Goal: Information Seeking & Learning: Check status

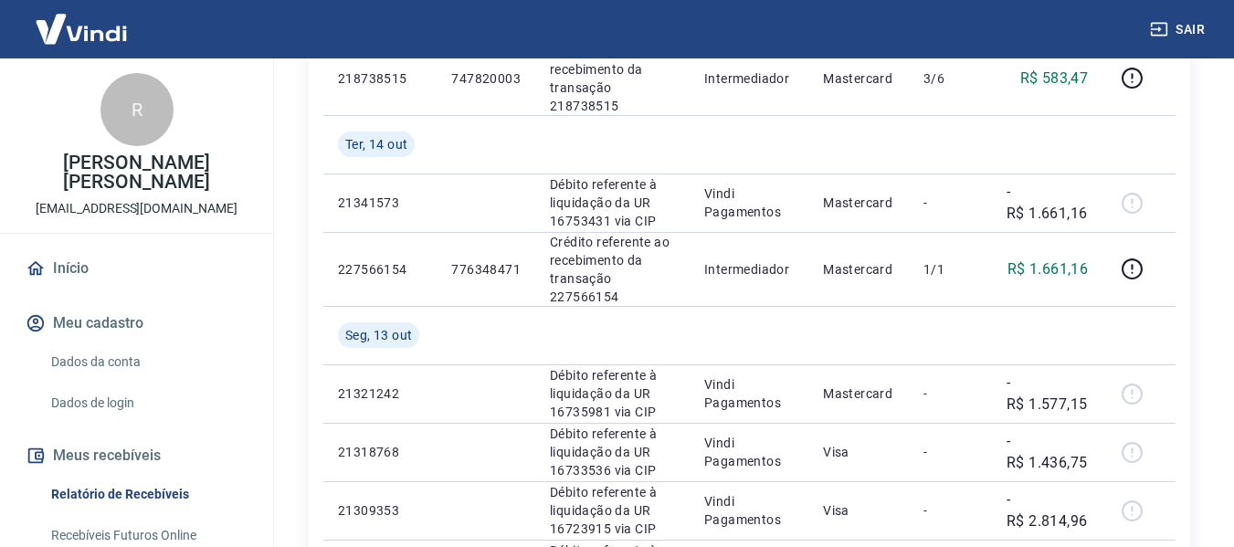
scroll to position [1370, 0]
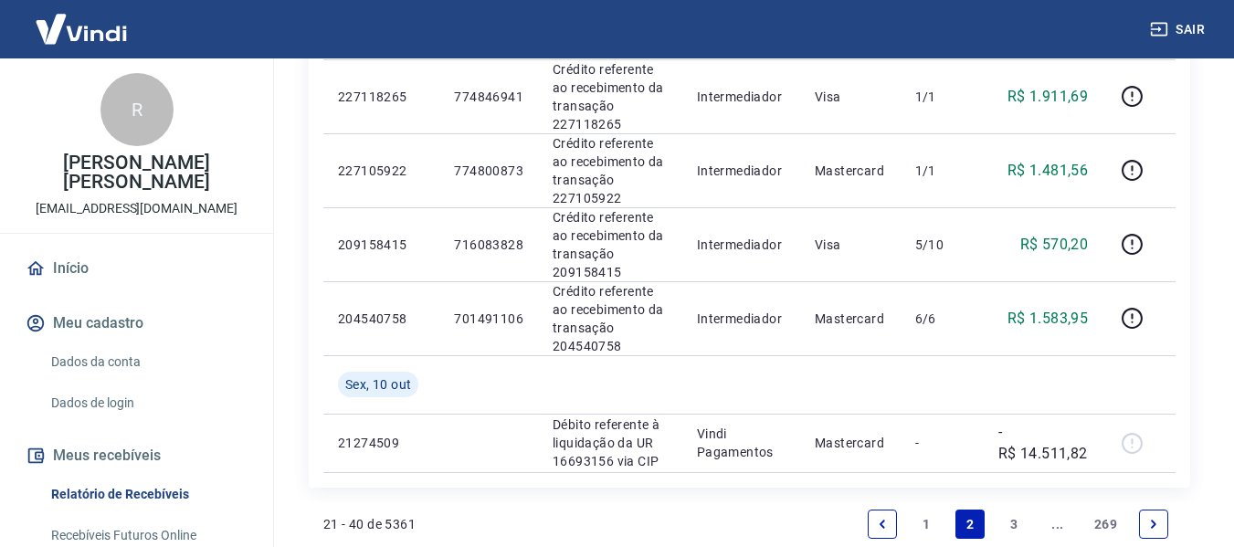
scroll to position [1778, 0]
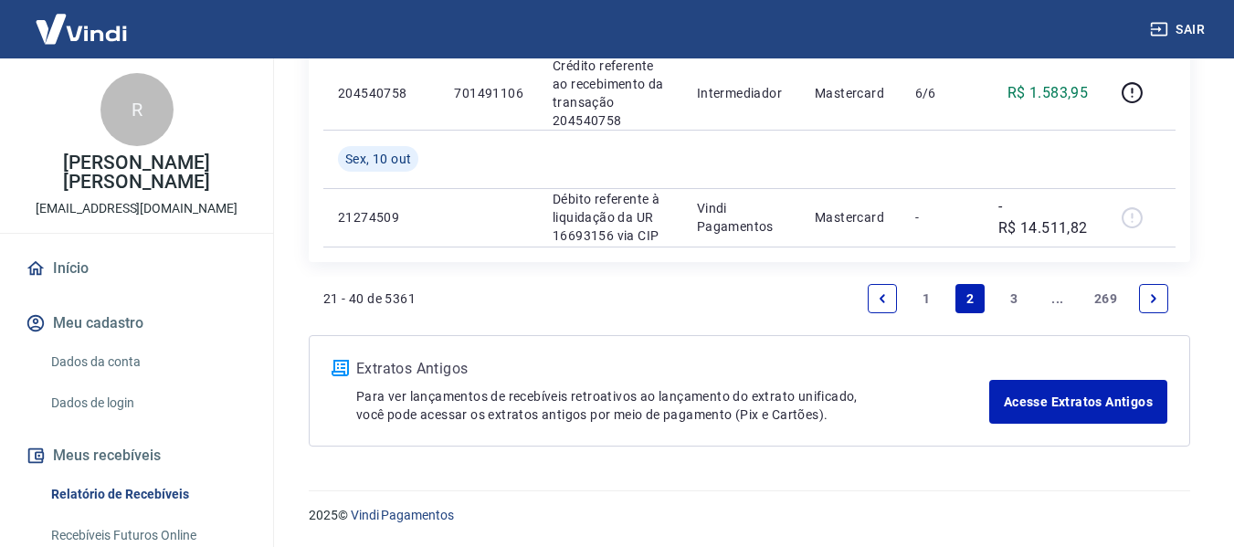
click at [919, 299] on link "1" at bounding box center [925, 298] width 29 height 29
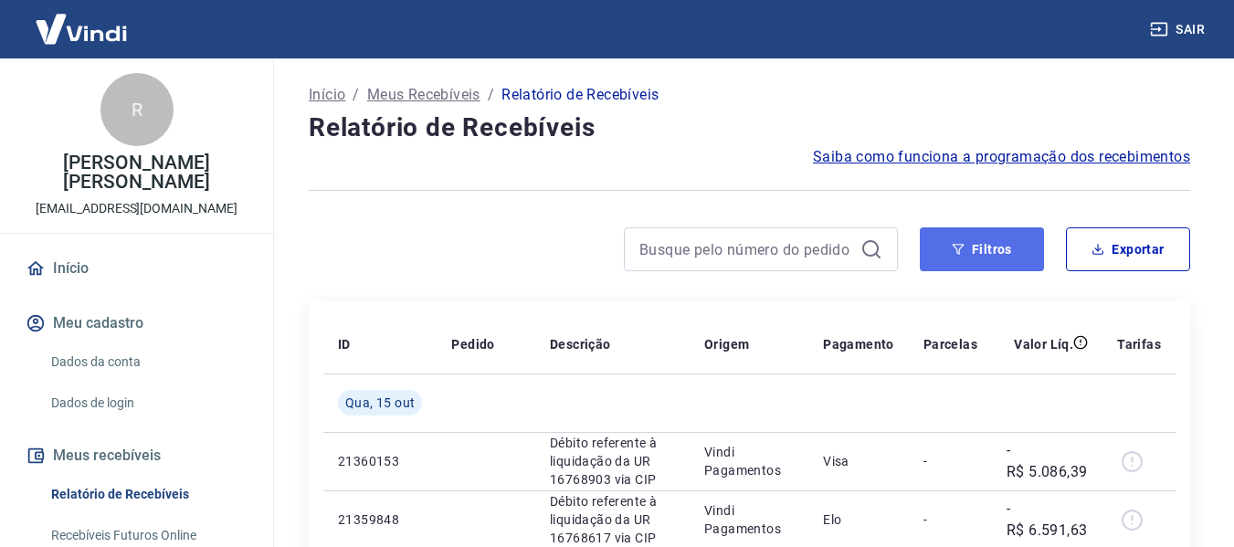
click at [954, 260] on button "Filtros" at bounding box center [981, 249] width 124 height 44
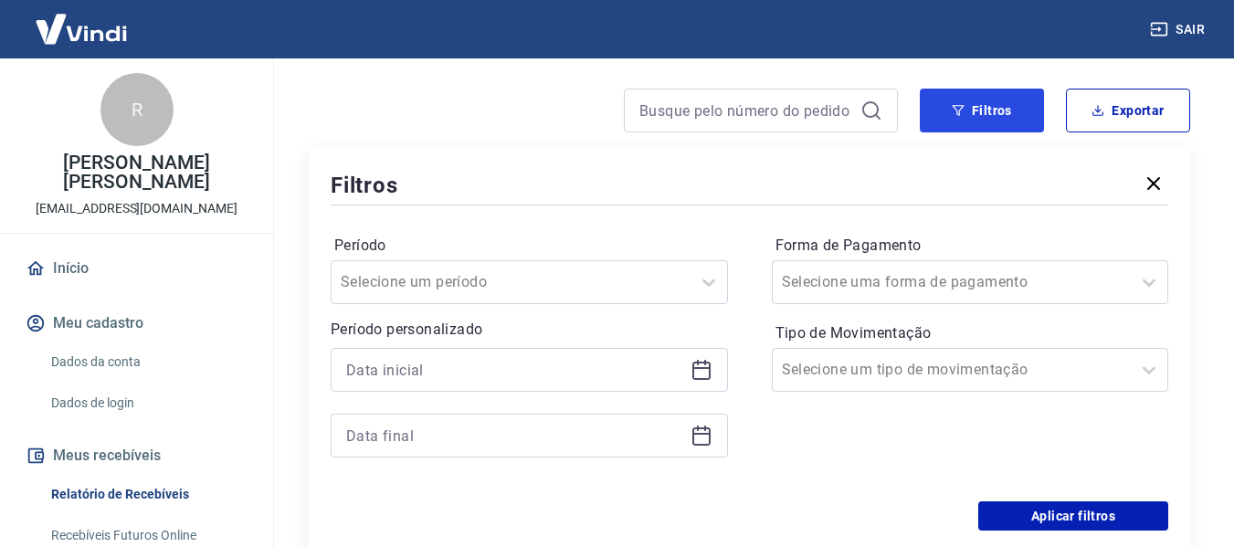
scroll to position [183, 0]
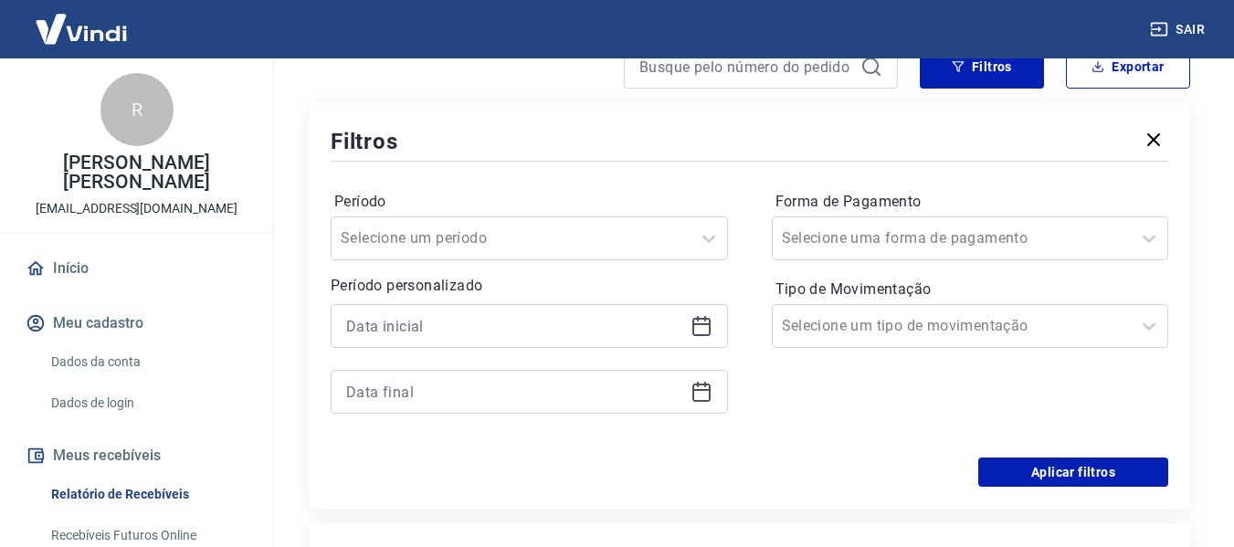
click at [704, 326] on icon at bounding box center [701, 326] width 22 height 22
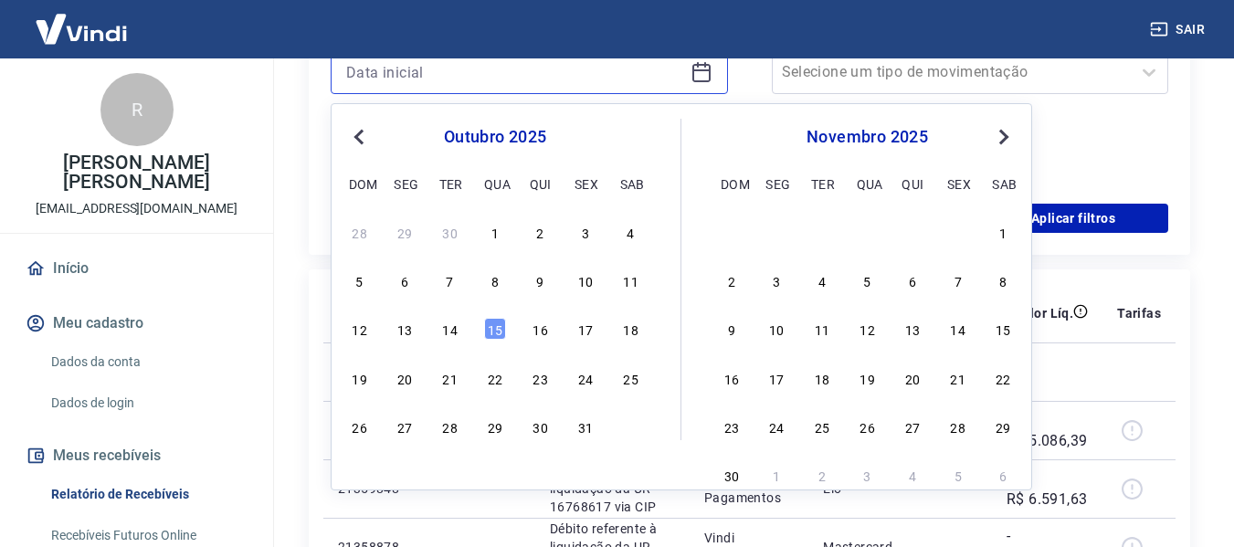
scroll to position [457, 0]
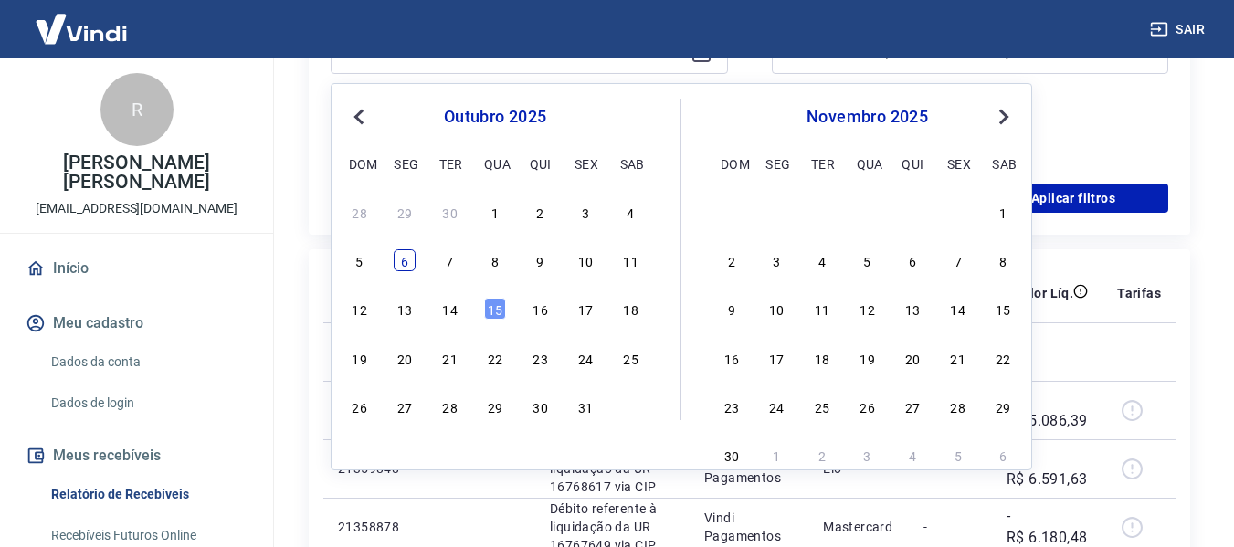
click at [409, 267] on div "6" at bounding box center [405, 260] width 22 height 22
click at [409, 267] on th "ID" at bounding box center [379, 293] width 113 height 58
type input "[DATE]"
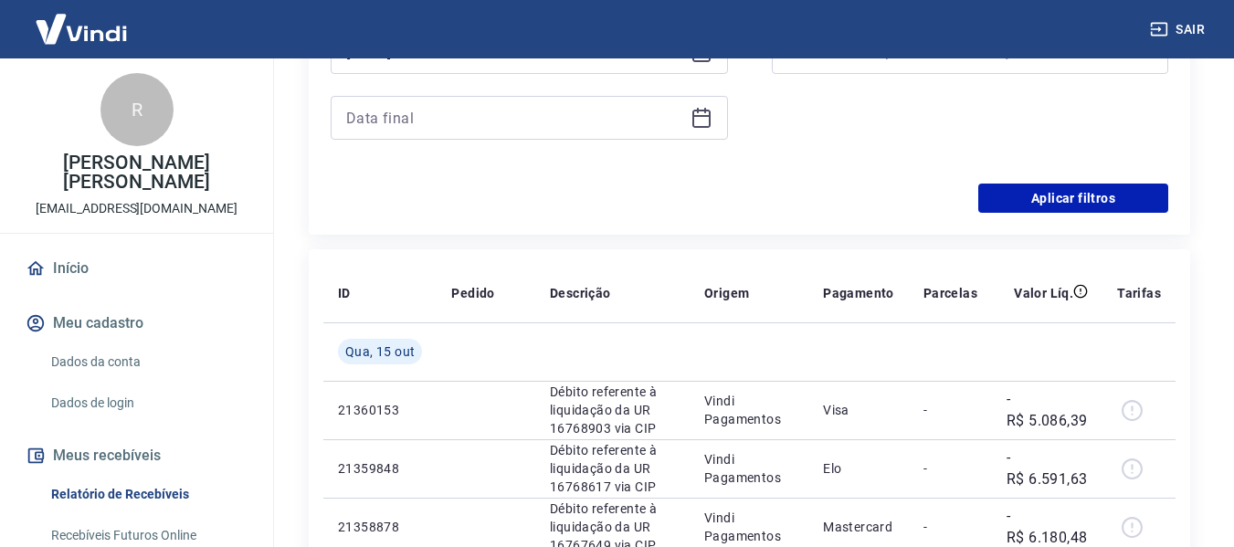
click at [700, 120] on icon at bounding box center [701, 118] width 22 height 22
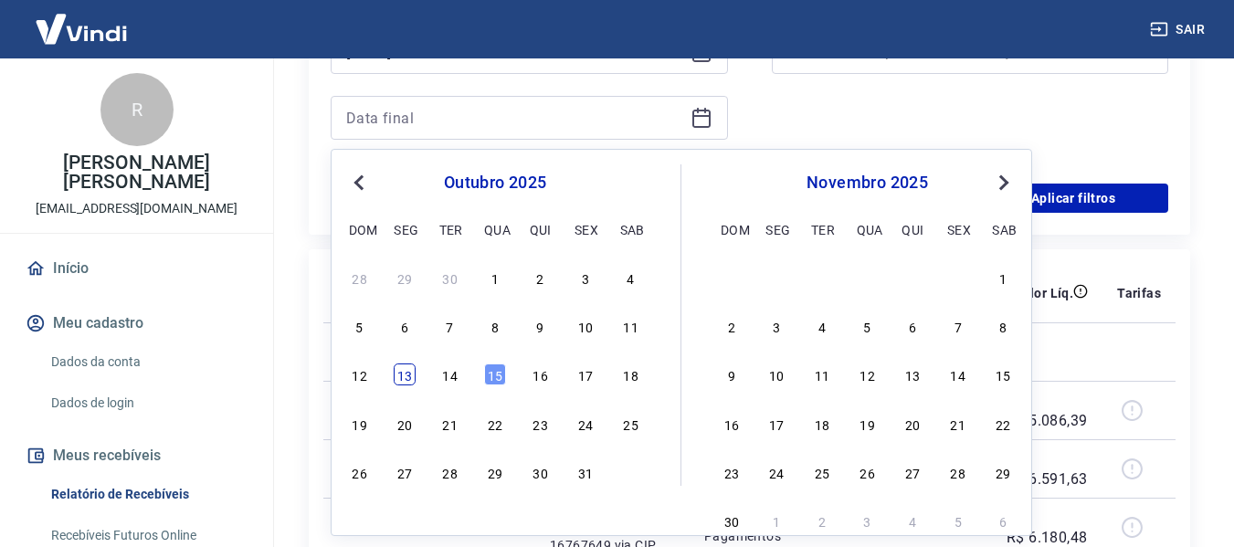
click at [400, 376] on div "13" at bounding box center [405, 374] width 22 height 22
click at [400, 376] on td "Qua, 15 out" at bounding box center [379, 351] width 113 height 58
type input "[DATE]"
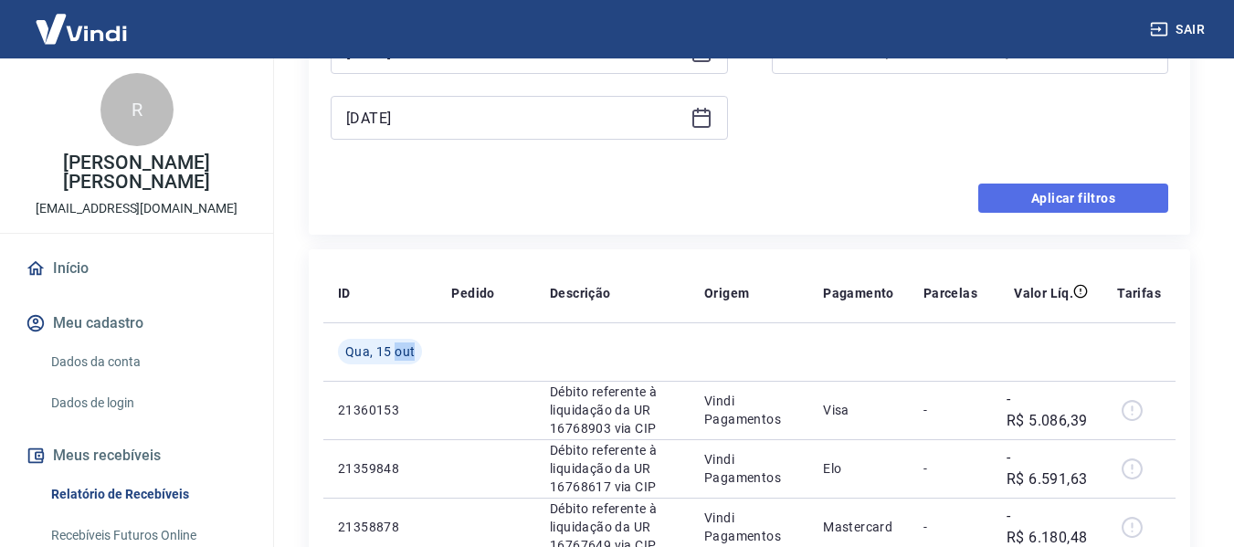
click at [1024, 185] on button "Aplicar filtros" at bounding box center [1073, 198] width 190 height 29
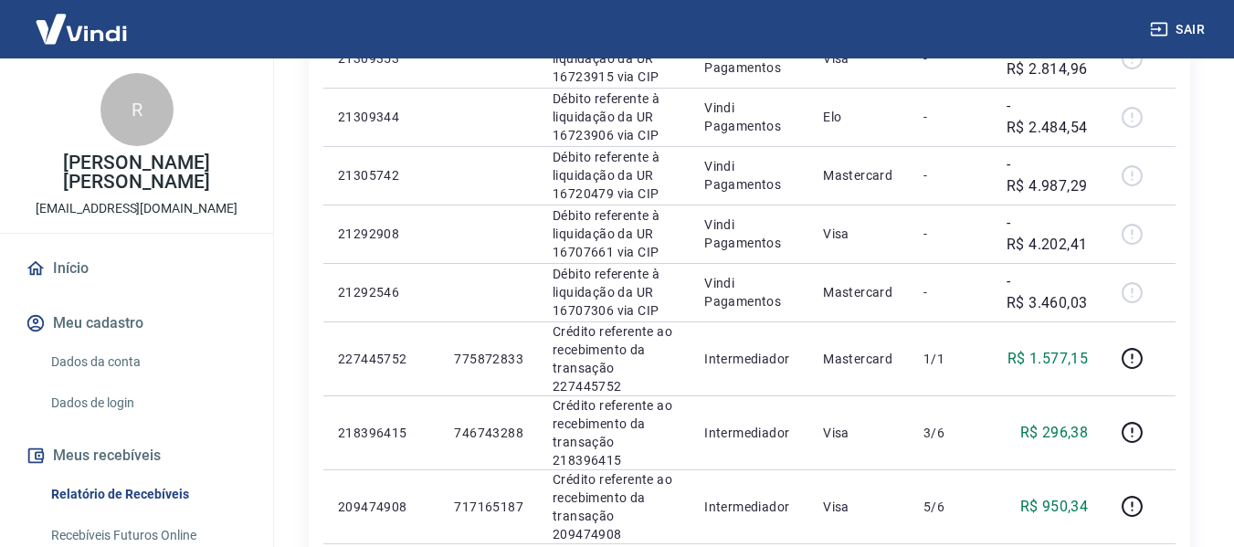
scroll to position [548, 0]
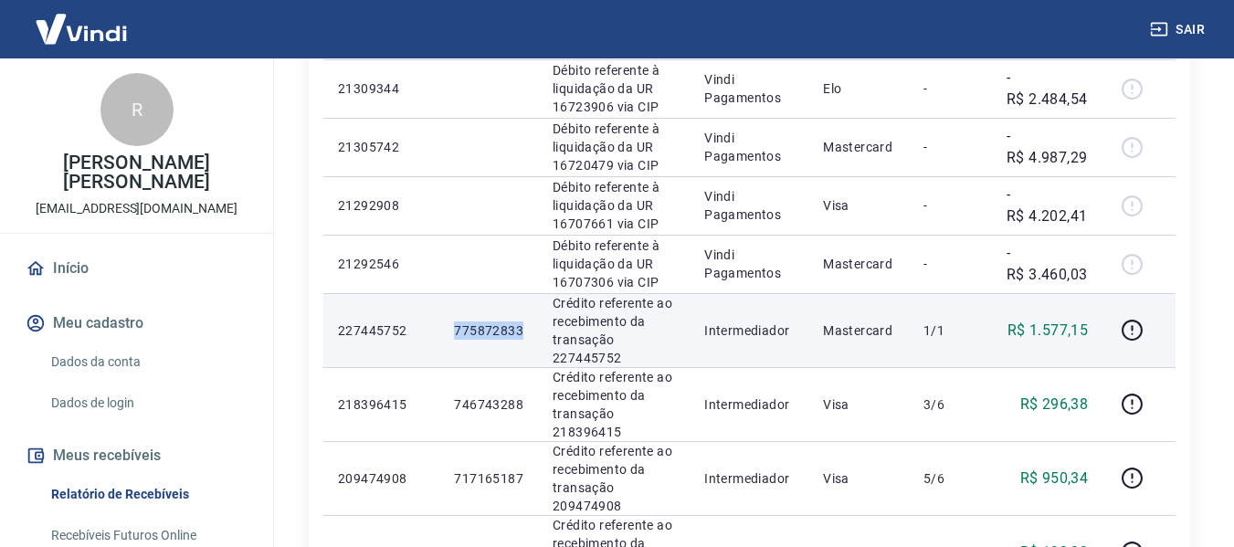
drag, startPoint x: 453, startPoint y: 330, endPoint x: 524, endPoint y: 331, distance: 71.2
click at [524, 331] on td "775872833" at bounding box center [488, 330] width 99 height 74
copy p "775872833"
click at [1137, 328] on icon "button" at bounding box center [1131, 330] width 23 height 23
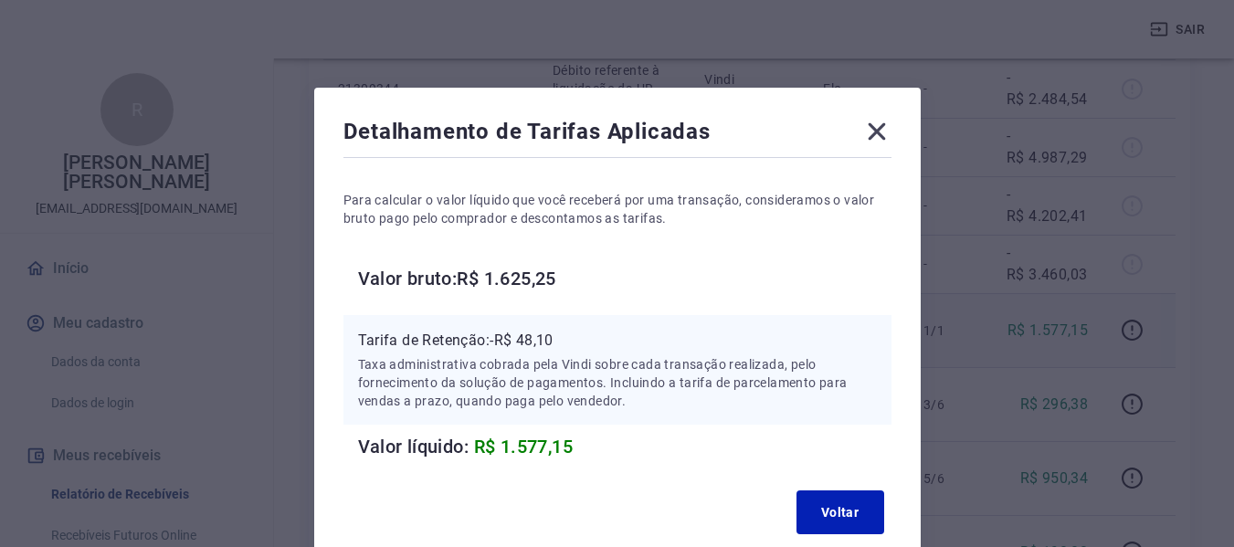
click at [884, 131] on icon at bounding box center [876, 131] width 29 height 29
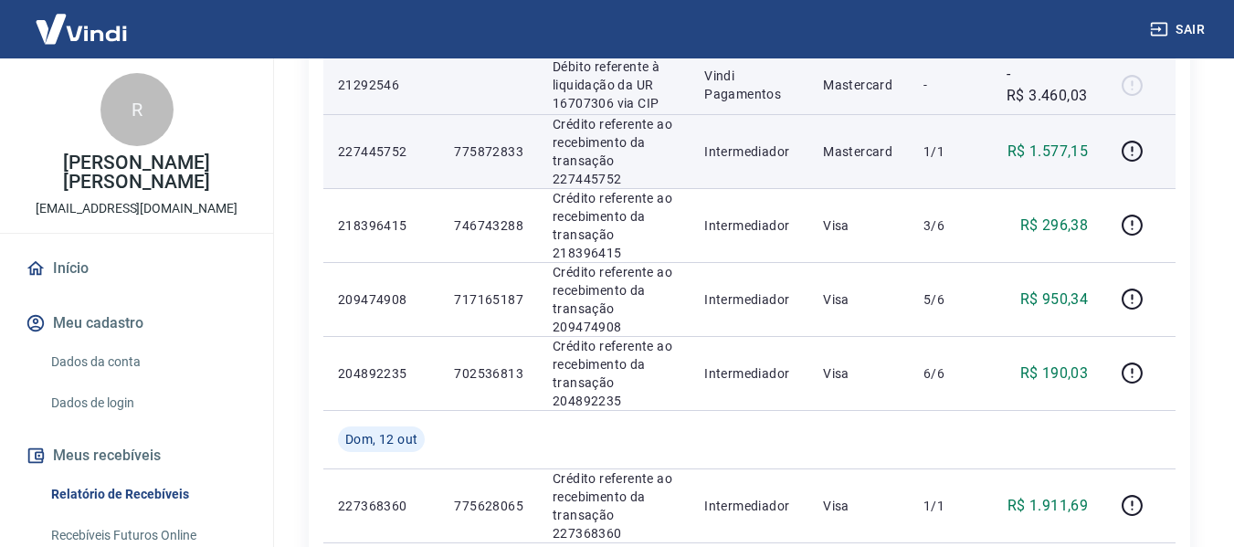
scroll to position [730, 0]
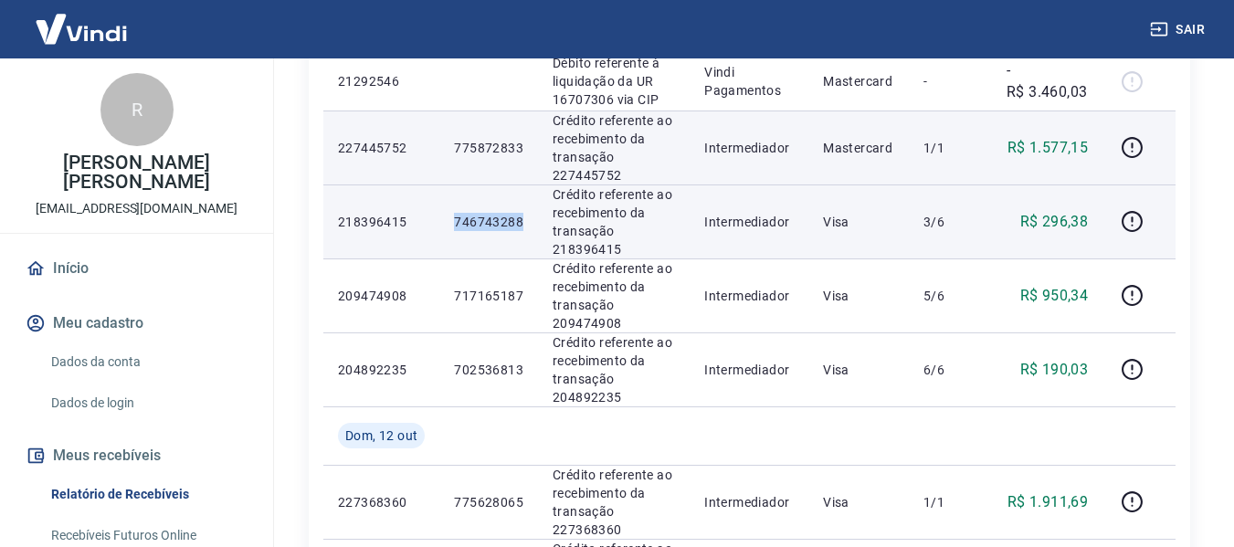
drag, startPoint x: 455, startPoint y: 218, endPoint x: 528, endPoint y: 223, distance: 73.2
click at [528, 223] on td "746743288" at bounding box center [488, 221] width 99 height 74
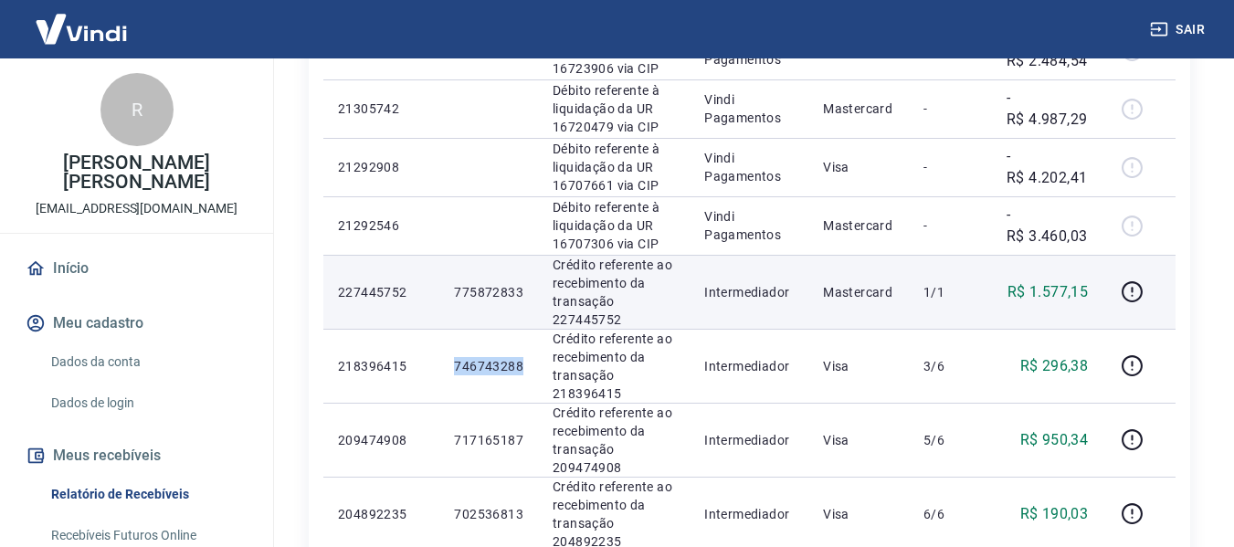
scroll to position [639, 0]
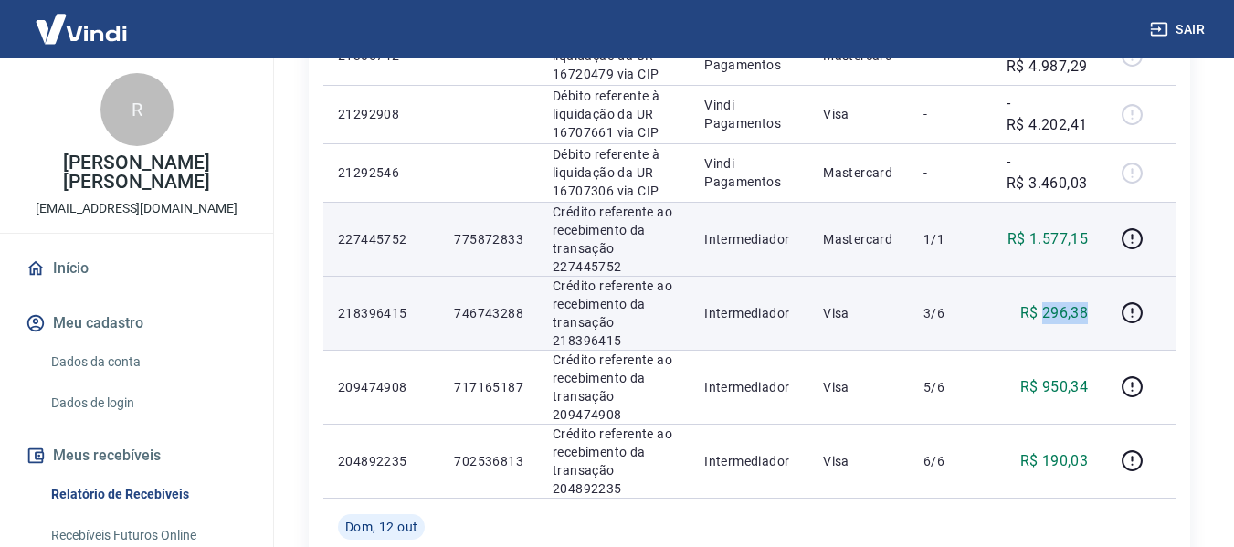
drag, startPoint x: 1045, startPoint y: 312, endPoint x: 1097, endPoint y: 319, distance: 51.5
click at [1097, 319] on td "R$ 296,38" at bounding box center [1047, 313] width 110 height 74
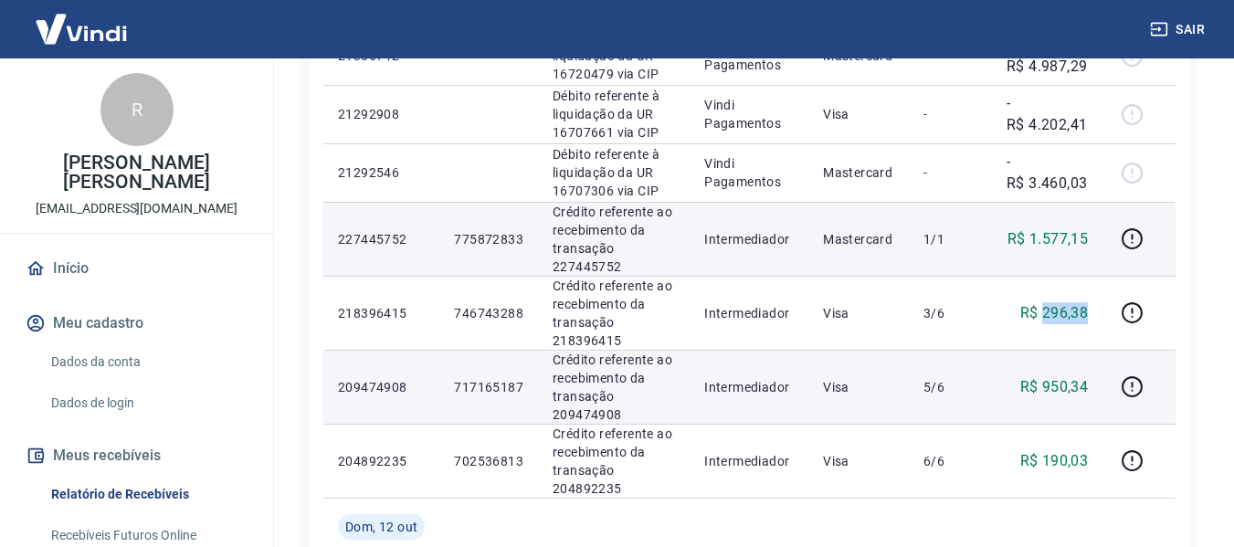
copy p "296,38"
drag, startPoint x: 1046, startPoint y: 386, endPoint x: 1099, endPoint y: 386, distance: 53.0
click at [1099, 386] on td "R$ 950,34" at bounding box center [1047, 387] width 110 height 74
copy p "950,34"
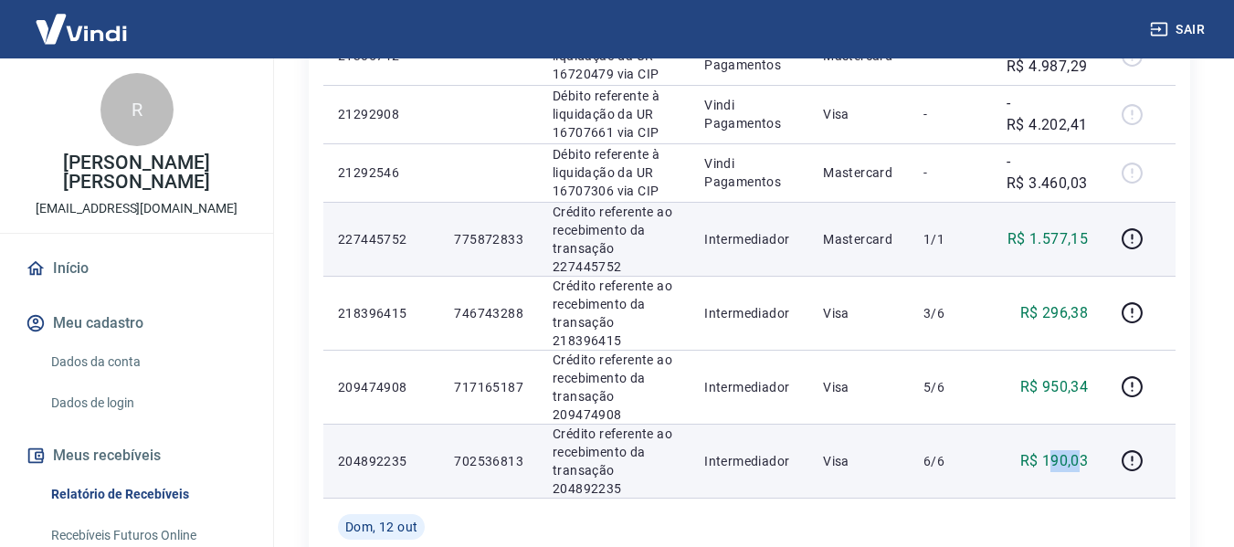
drag, startPoint x: 1047, startPoint y: 461, endPoint x: 1081, endPoint y: 443, distance: 38.4
click at [1081, 443] on td "R$ 190,03" at bounding box center [1047, 461] width 110 height 74
click at [1057, 444] on td "R$ 190,03" at bounding box center [1047, 461] width 110 height 74
drag, startPoint x: 1075, startPoint y: 461, endPoint x: 1090, endPoint y: 461, distance: 15.5
click at [1090, 461] on td "R$ 190,03" at bounding box center [1047, 461] width 110 height 74
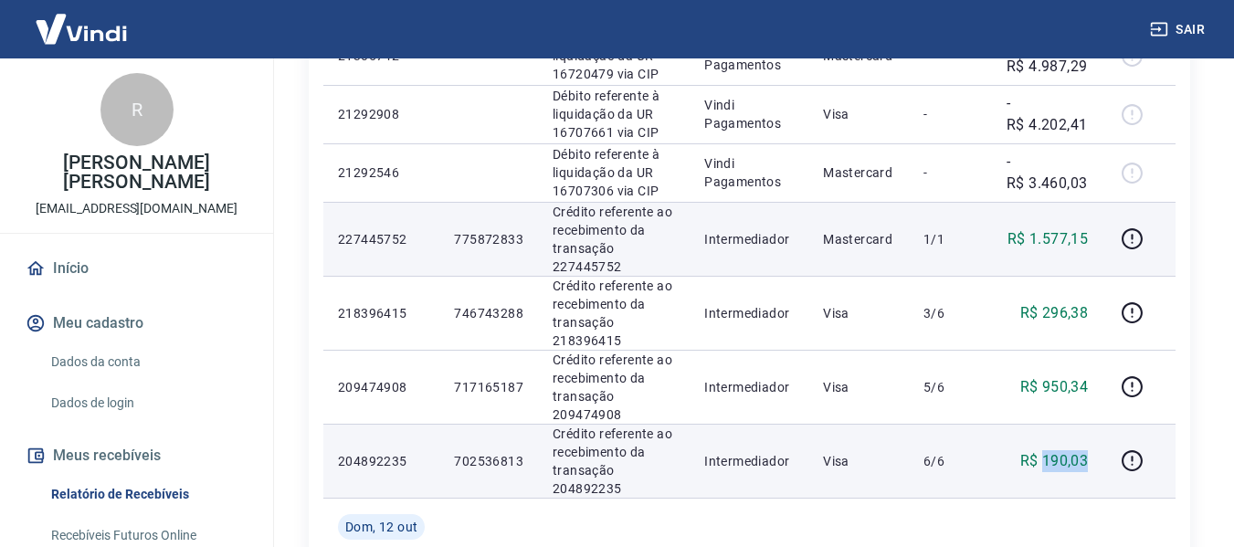
copy p "190,03"
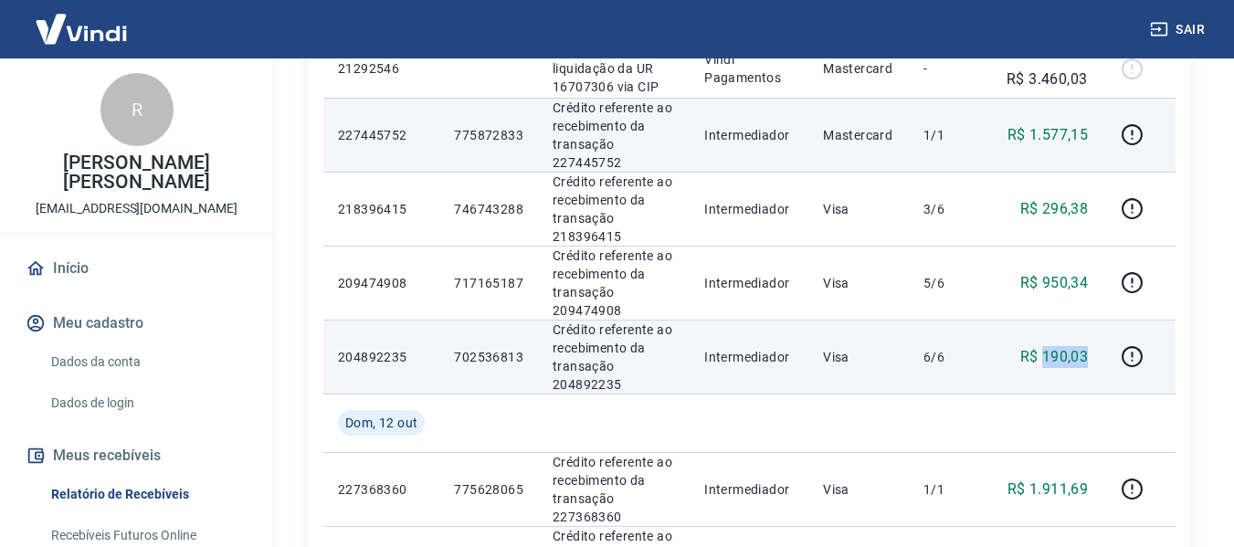
scroll to position [730, 0]
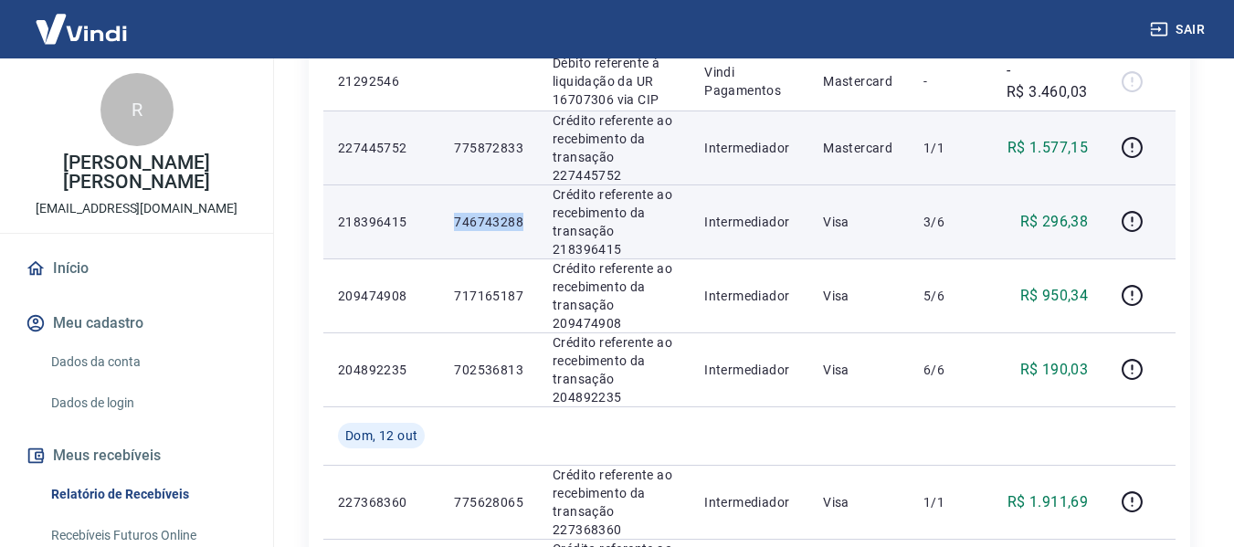
drag, startPoint x: 454, startPoint y: 221, endPoint x: 521, endPoint y: 226, distance: 67.7
click at [521, 226] on p "746743288" at bounding box center [488, 222] width 69 height 18
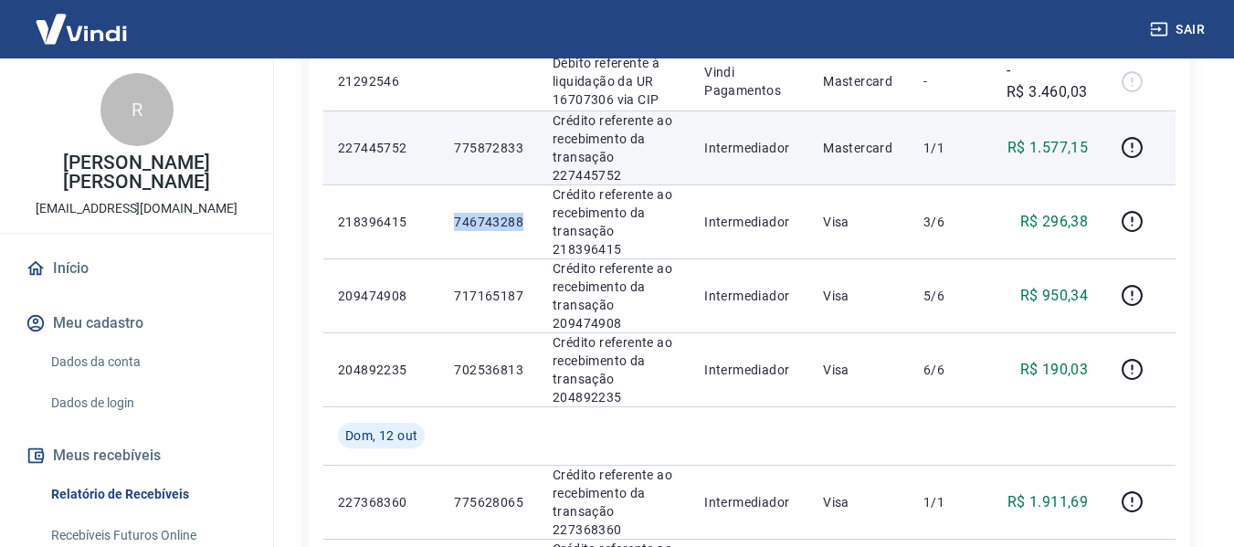
copy p "746743288"
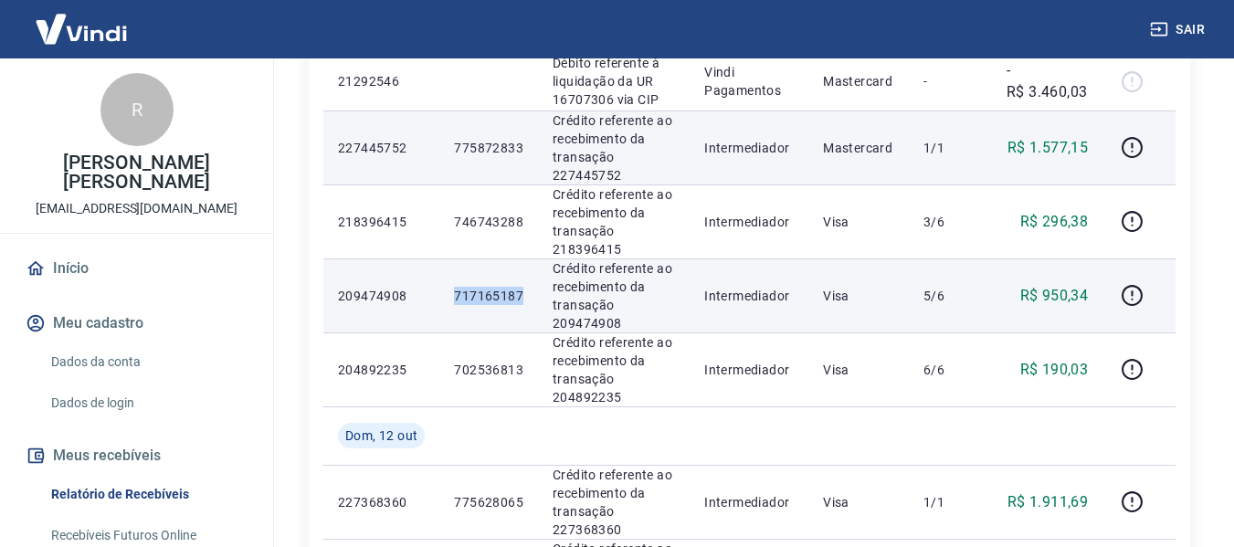
drag, startPoint x: 466, startPoint y: 296, endPoint x: 528, endPoint y: 297, distance: 62.1
click at [528, 297] on td "717165187" at bounding box center [488, 295] width 99 height 74
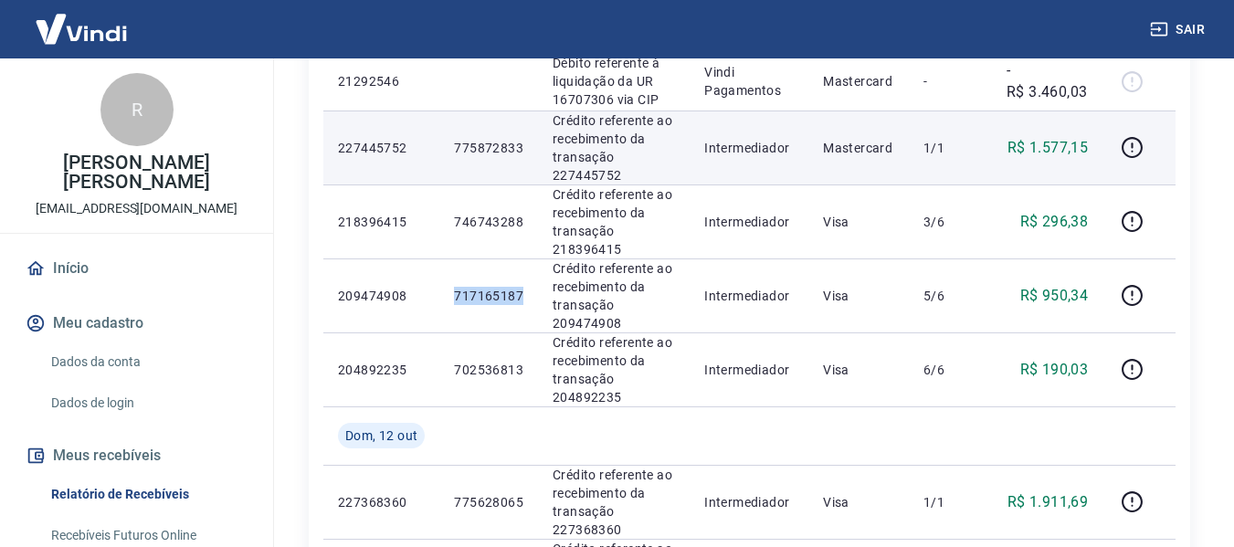
copy p "717165187"
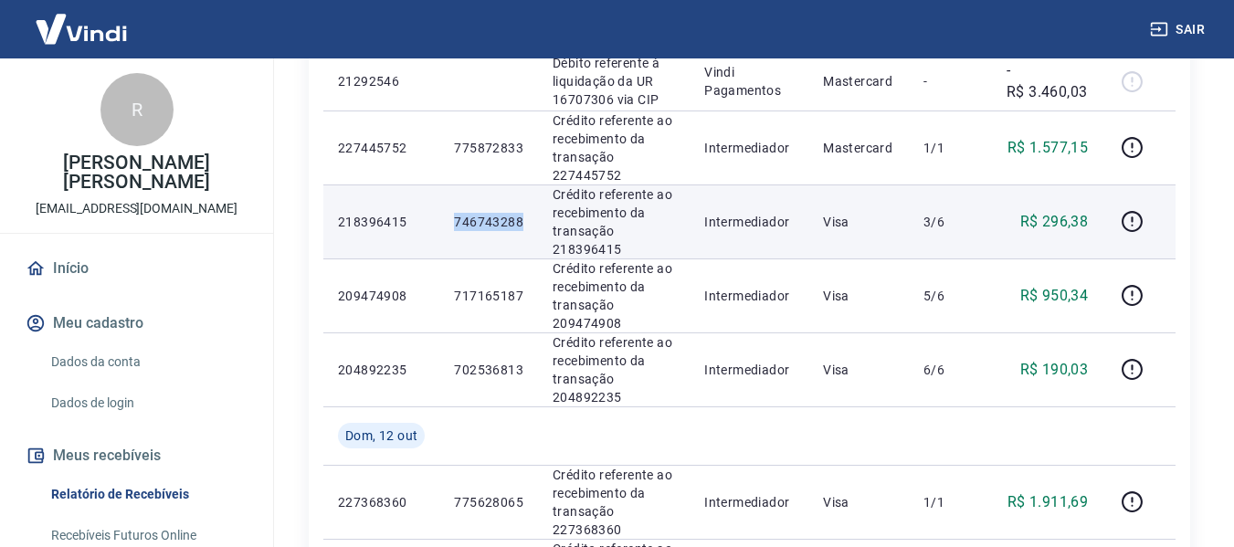
drag, startPoint x: 456, startPoint y: 218, endPoint x: 525, endPoint y: 222, distance: 69.5
click at [525, 222] on td "746743288" at bounding box center [488, 221] width 99 height 74
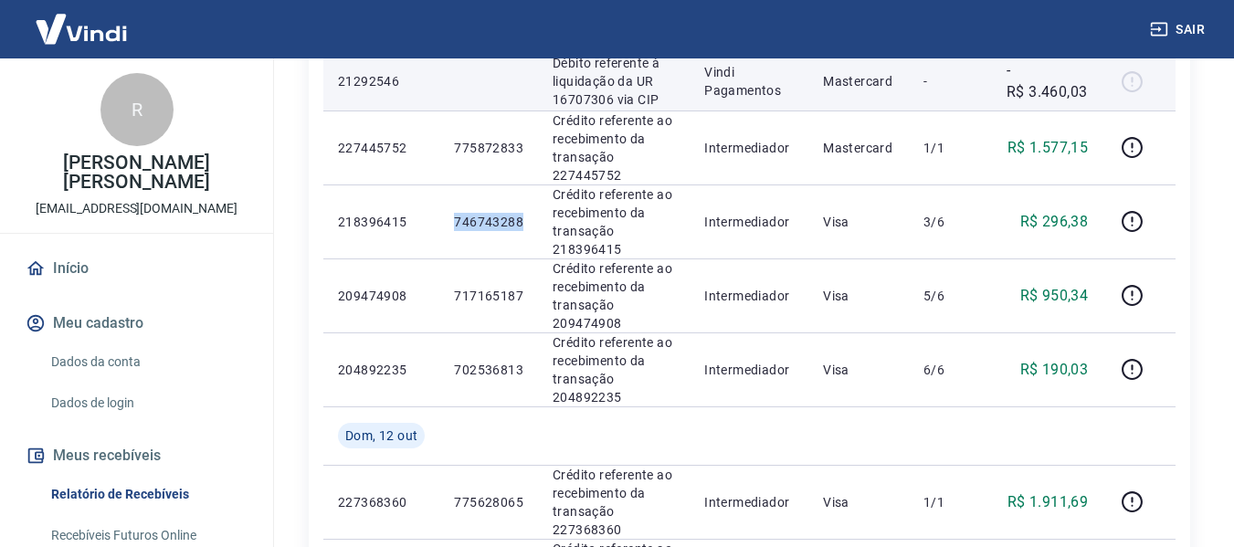
copy p "746743288"
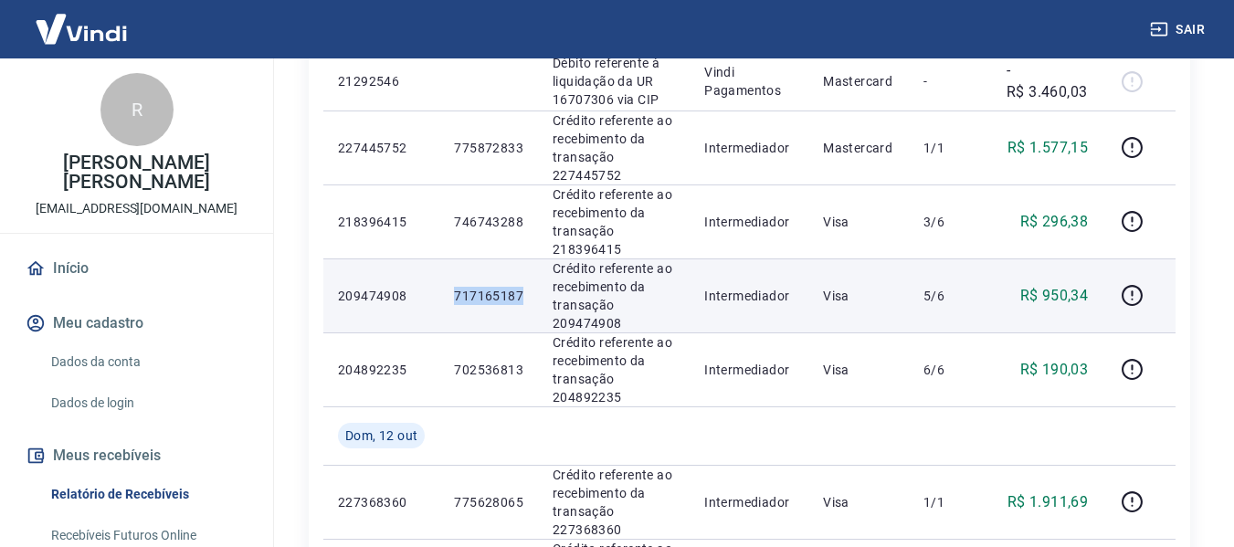
drag, startPoint x: 452, startPoint y: 293, endPoint x: 522, endPoint y: 296, distance: 70.4
click at [522, 296] on td "717165187" at bounding box center [488, 295] width 99 height 74
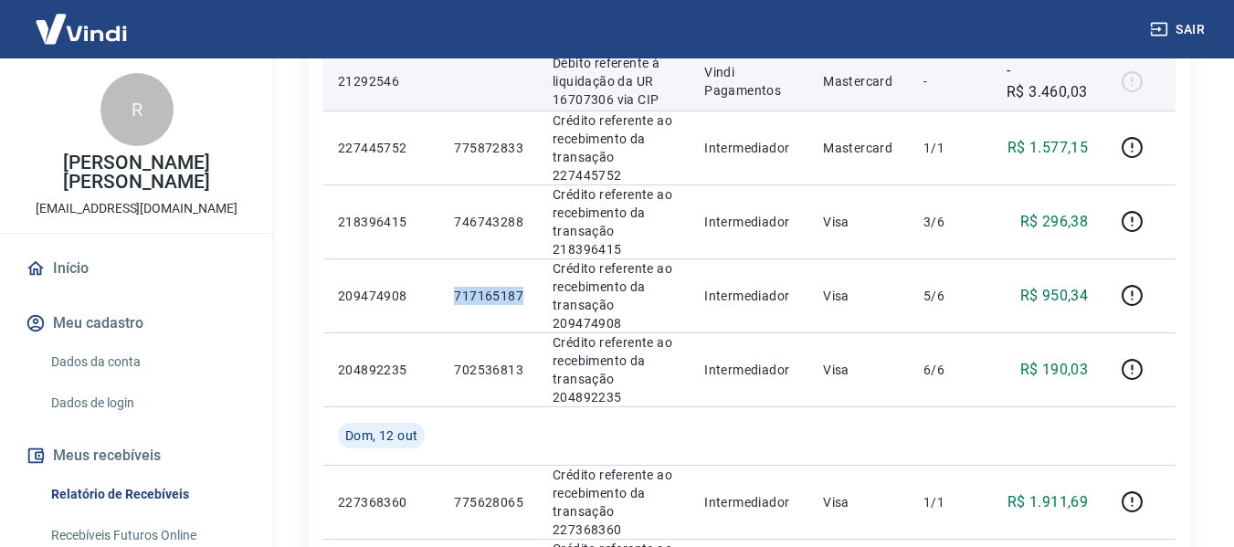
copy p "717165187"
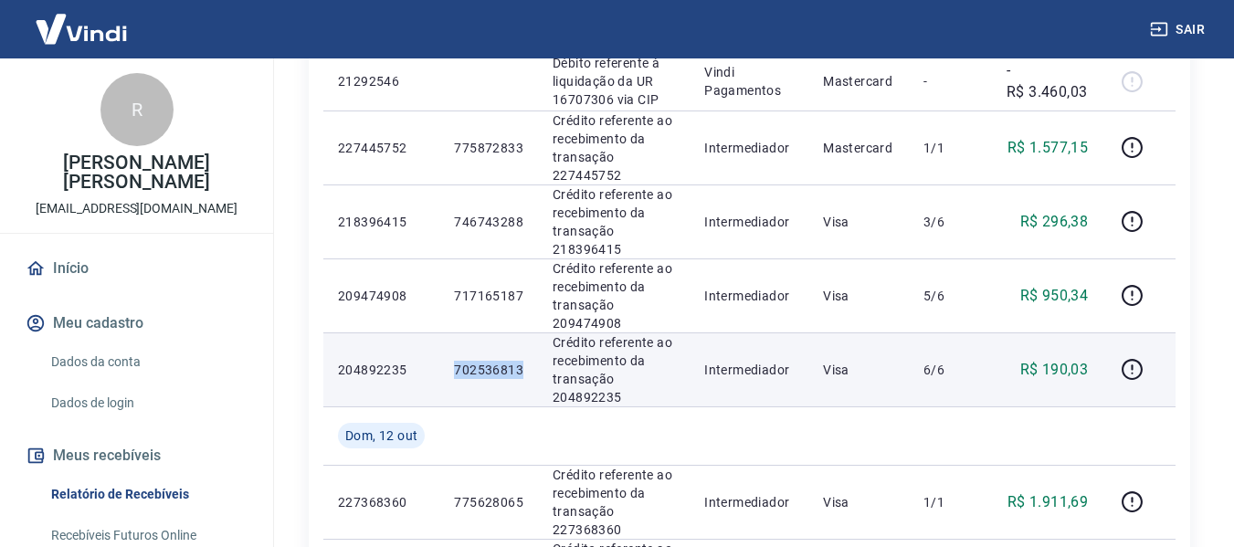
drag, startPoint x: 455, startPoint y: 362, endPoint x: 521, endPoint y: 363, distance: 66.7
click at [521, 363] on p "702536813" at bounding box center [488, 370] width 69 height 18
copy p "702536813"
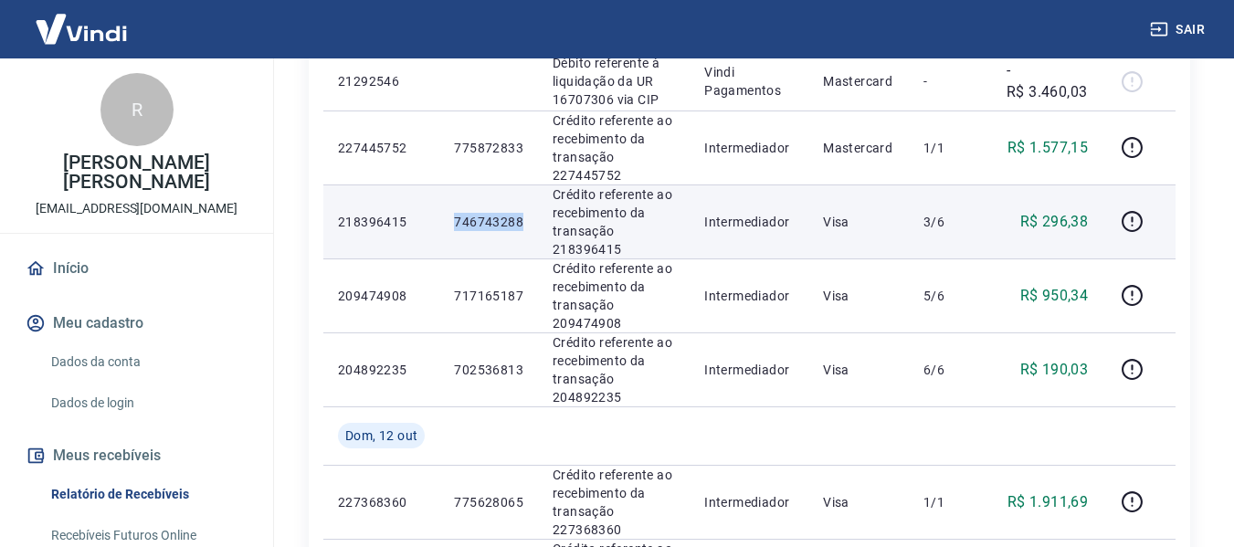
drag, startPoint x: 452, startPoint y: 220, endPoint x: 535, endPoint y: 221, distance: 83.1
click at [535, 221] on td "746743288" at bounding box center [488, 221] width 99 height 74
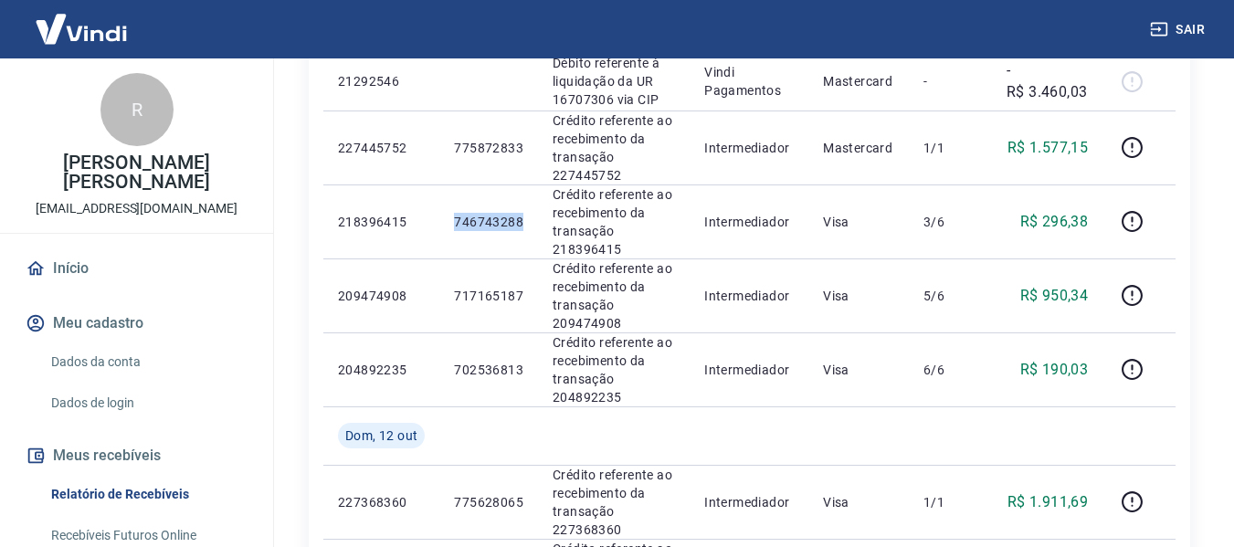
copy p "746743288"
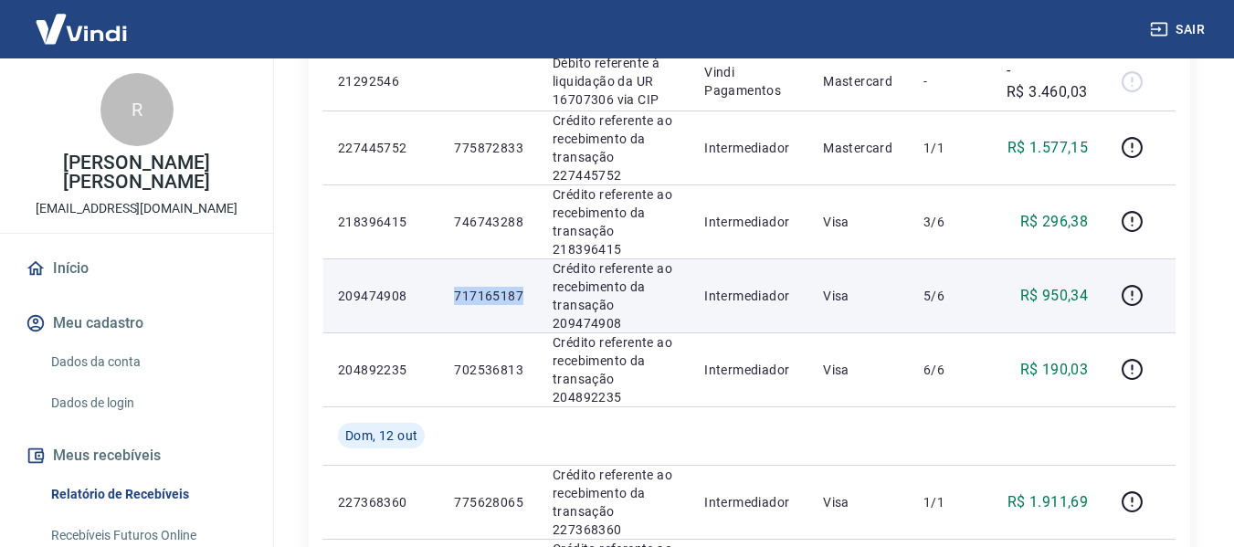
drag, startPoint x: 456, startPoint y: 292, endPoint x: 528, endPoint y: 294, distance: 72.2
click at [528, 294] on td "717165187" at bounding box center [488, 295] width 99 height 74
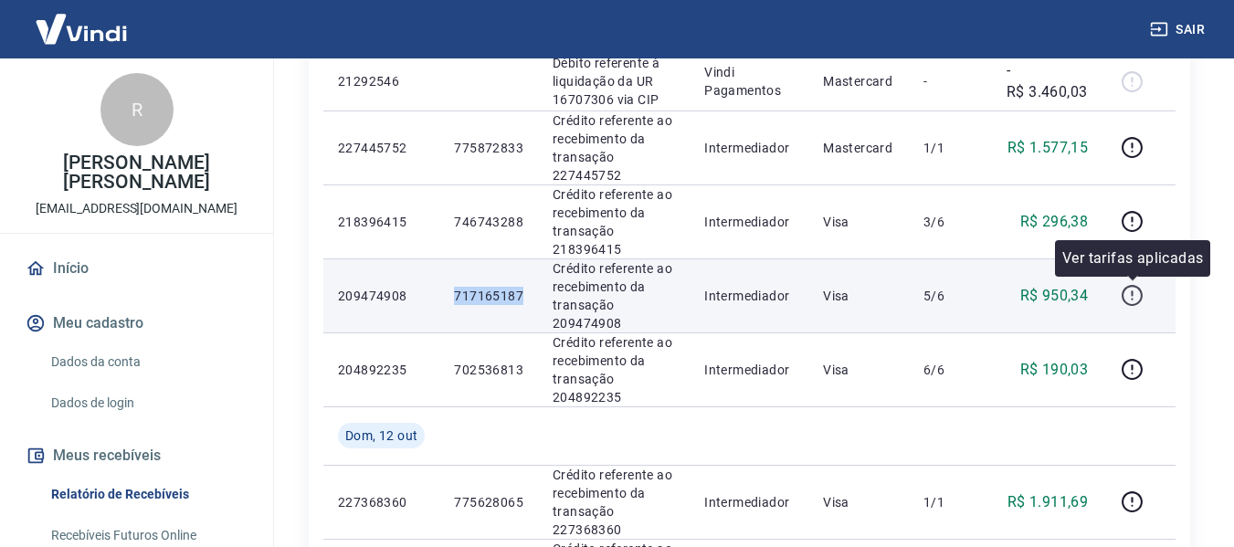
click at [1132, 291] on icon "button" at bounding box center [1131, 292] width 2 height 5
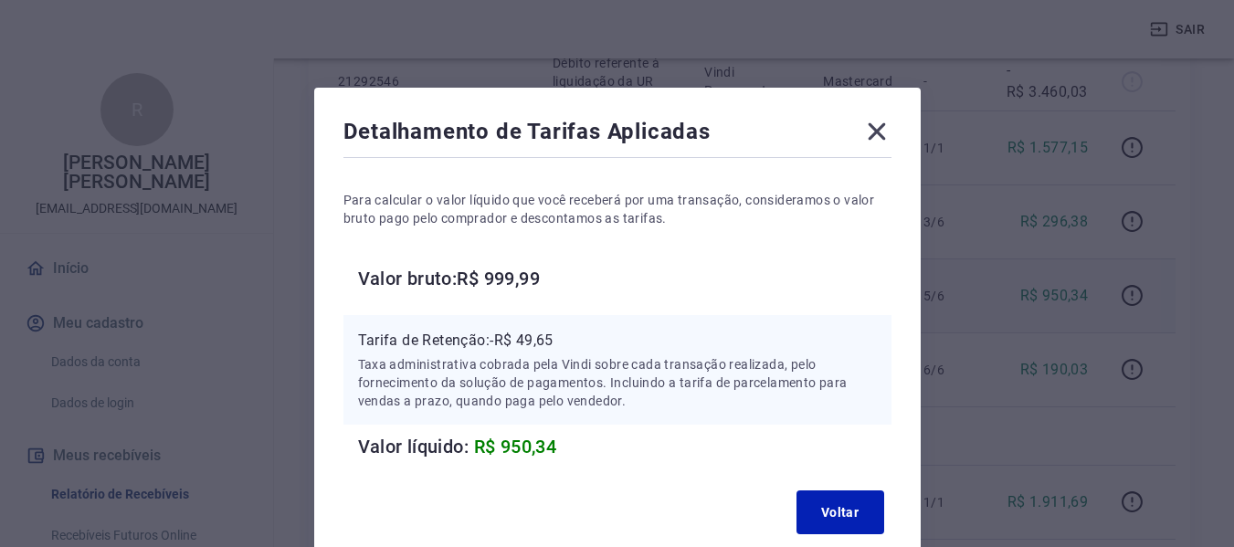
click at [864, 122] on icon at bounding box center [876, 131] width 29 height 29
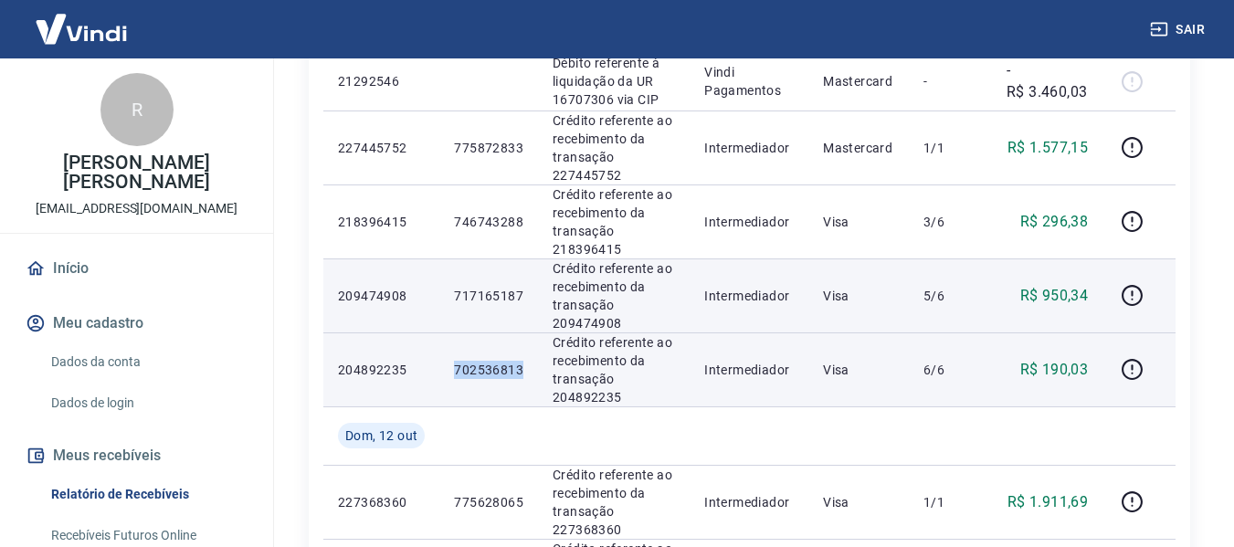
drag, startPoint x: 453, startPoint y: 369, endPoint x: 523, endPoint y: 373, distance: 70.4
click at [523, 373] on td "702536813" at bounding box center [488, 369] width 99 height 74
click at [460, 376] on p "702536813" at bounding box center [488, 370] width 69 height 18
drag, startPoint x: 499, startPoint y: 368, endPoint x: 531, endPoint y: 362, distance: 32.6
click at [531, 362] on td "702536813" at bounding box center [488, 369] width 99 height 74
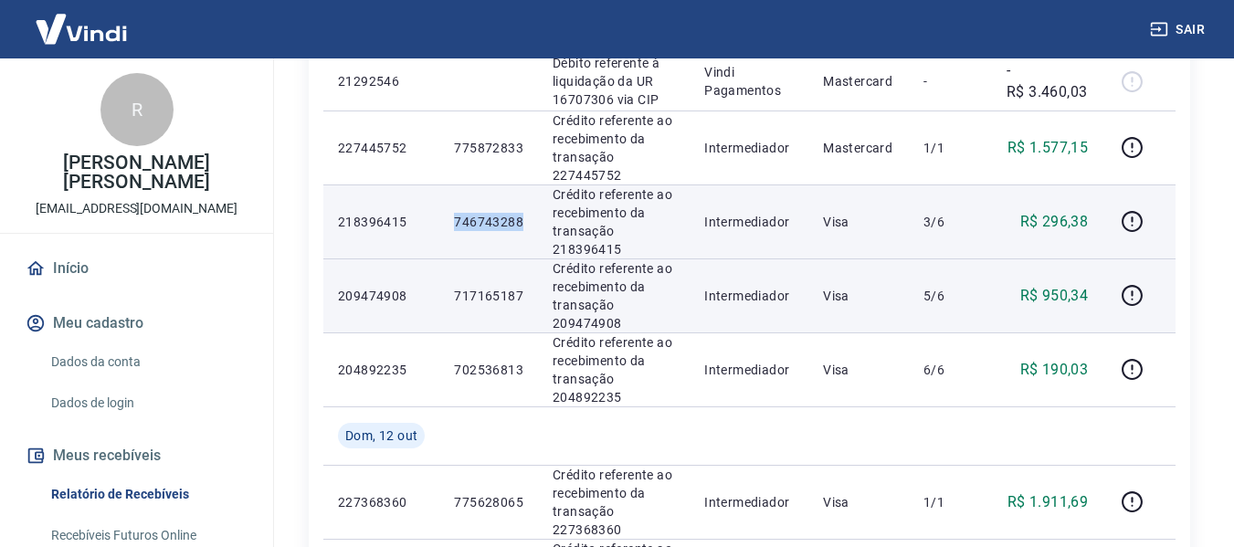
drag, startPoint x: 457, startPoint y: 218, endPoint x: 522, endPoint y: 219, distance: 64.8
click at [522, 219] on td "746743288" at bounding box center [488, 221] width 99 height 74
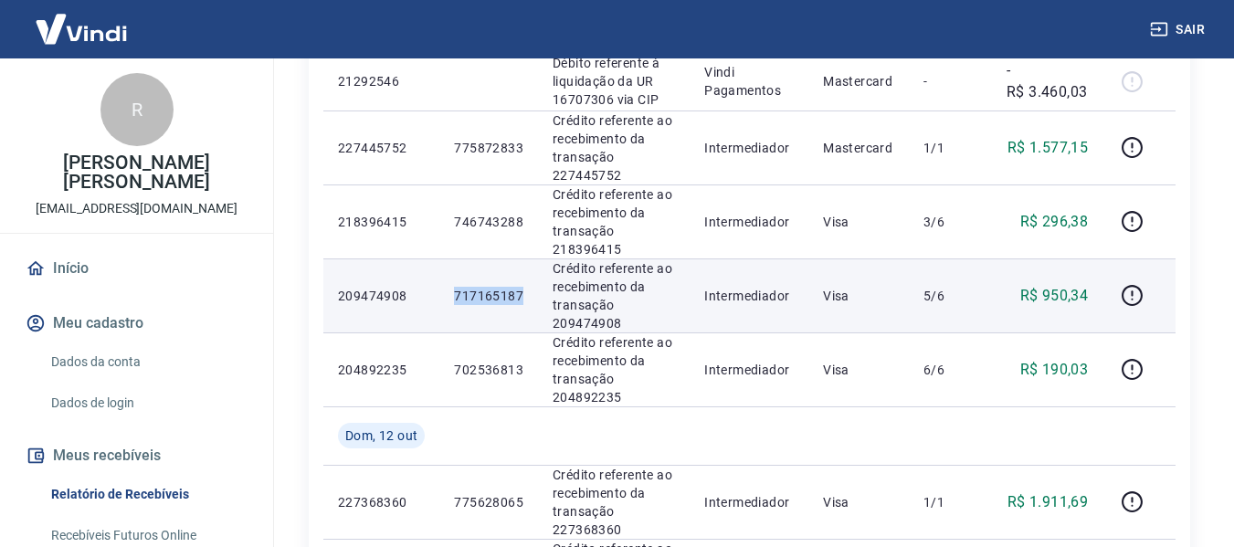
drag, startPoint x: 452, startPoint y: 297, endPoint x: 525, endPoint y: 294, distance: 73.1
click at [525, 294] on td "717165187" at bounding box center [488, 295] width 99 height 74
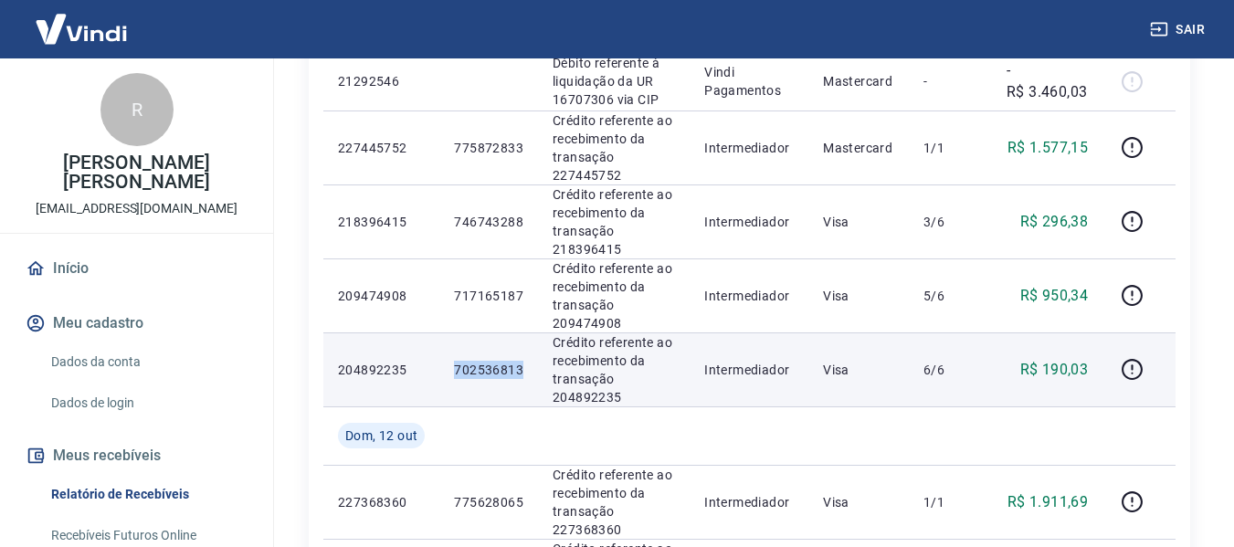
drag, startPoint x: 452, startPoint y: 367, endPoint x: 525, endPoint y: 378, distance: 73.9
click at [525, 378] on td "702536813" at bounding box center [488, 369] width 99 height 74
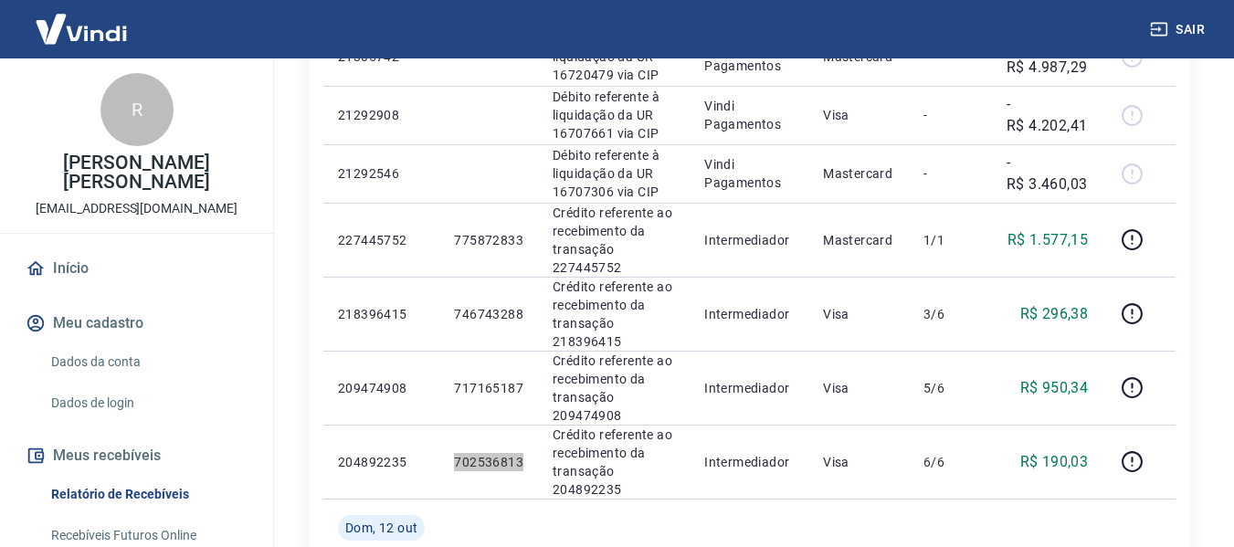
scroll to position [639, 0]
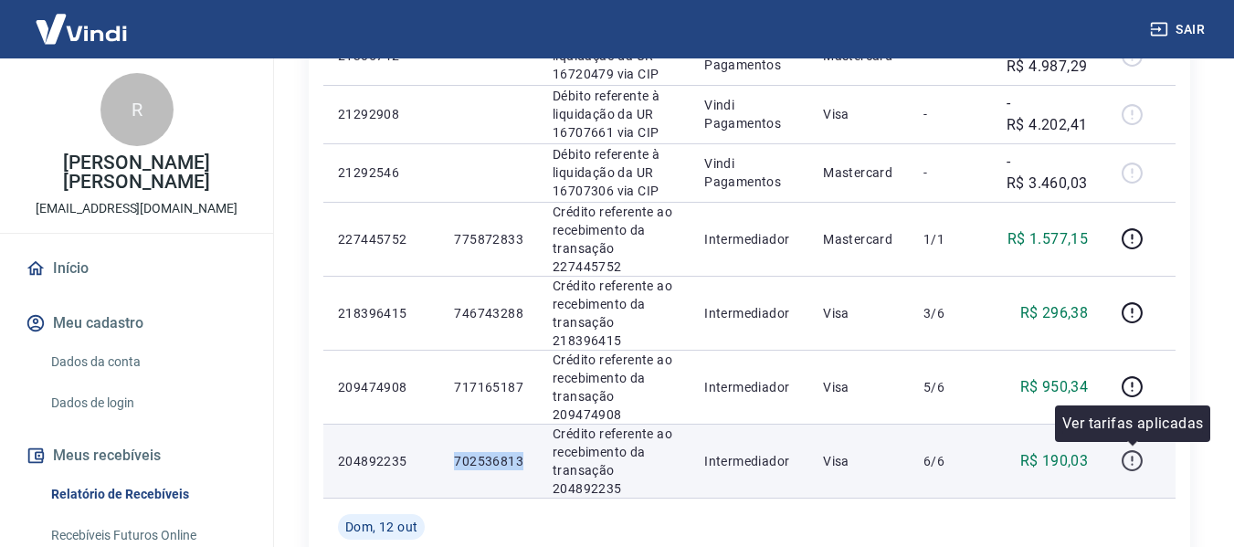
click at [1127, 459] on icon "button" at bounding box center [1131, 460] width 23 height 23
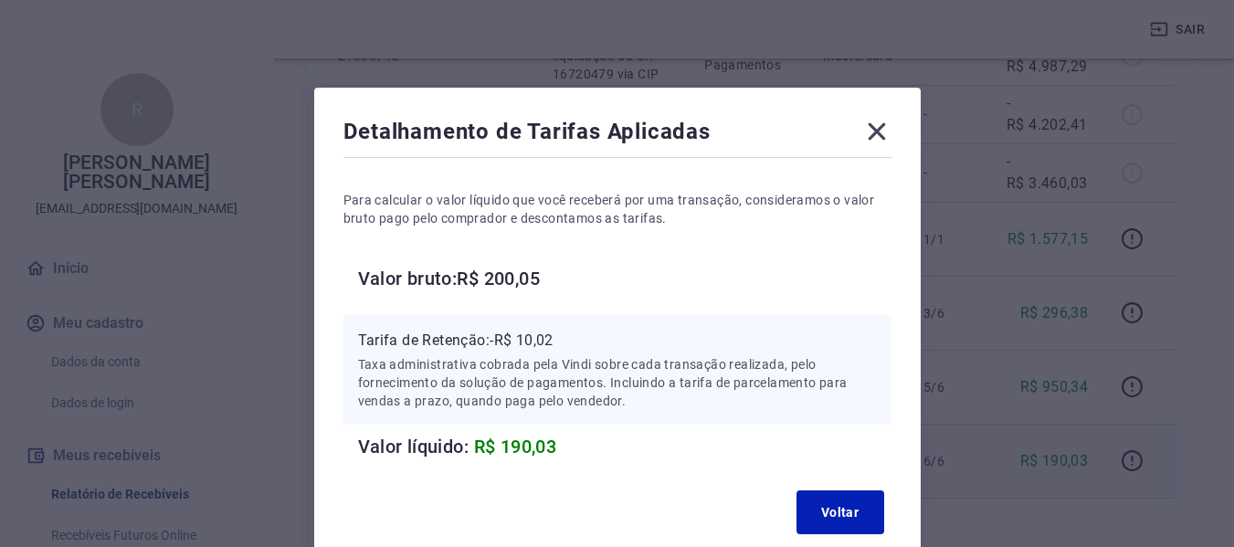
click at [887, 132] on icon at bounding box center [876, 131] width 29 height 29
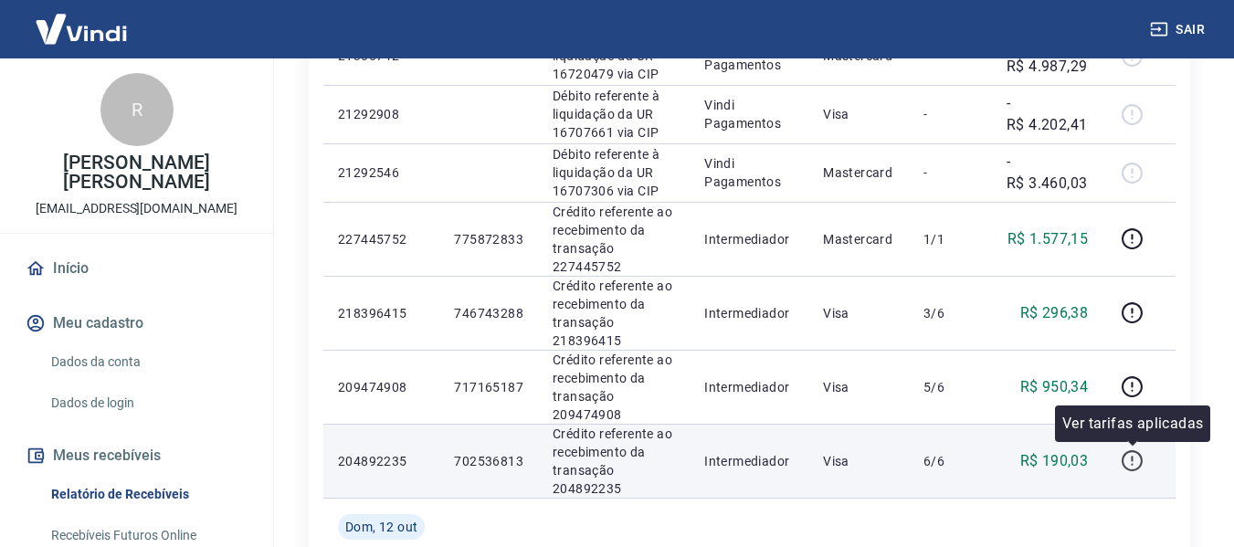
click at [1129, 464] on icon "button" at bounding box center [1131, 460] width 23 height 23
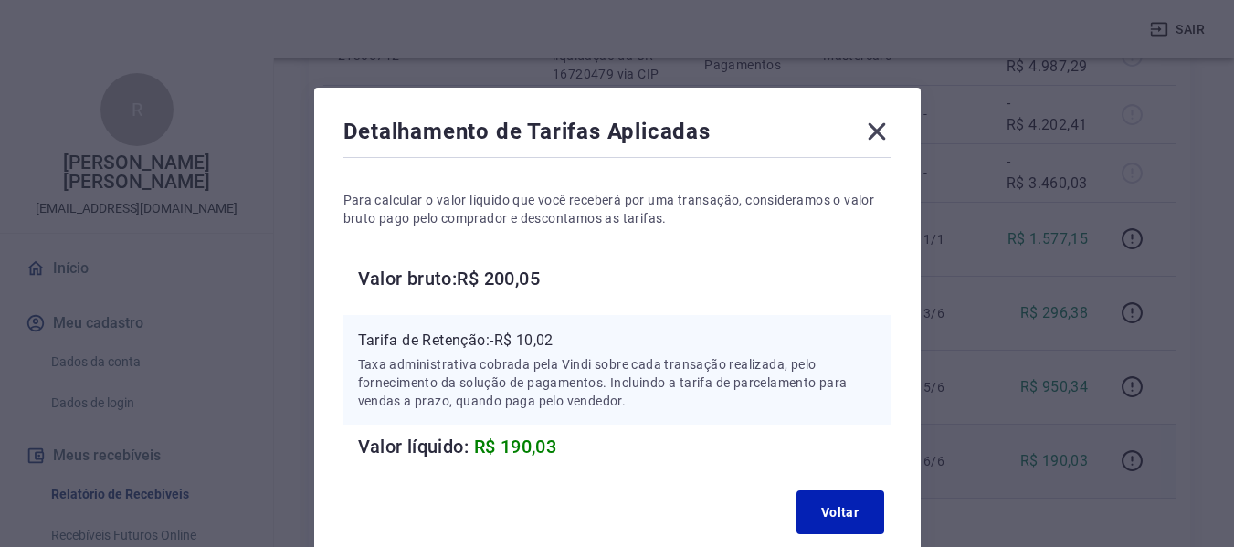
click at [879, 129] on icon at bounding box center [875, 131] width 17 height 17
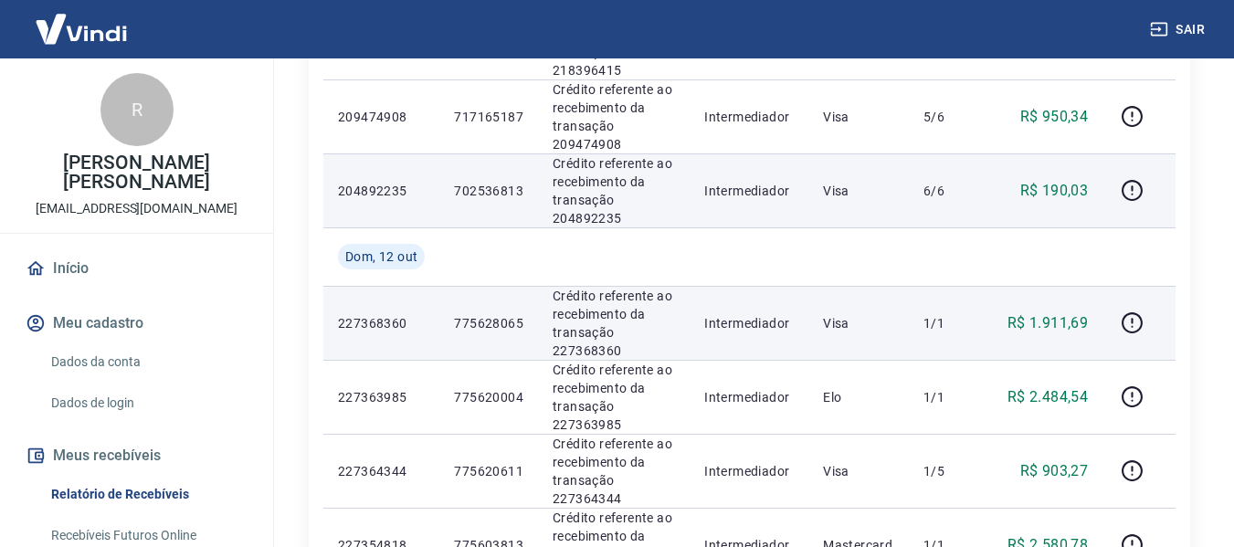
scroll to position [1096, 0]
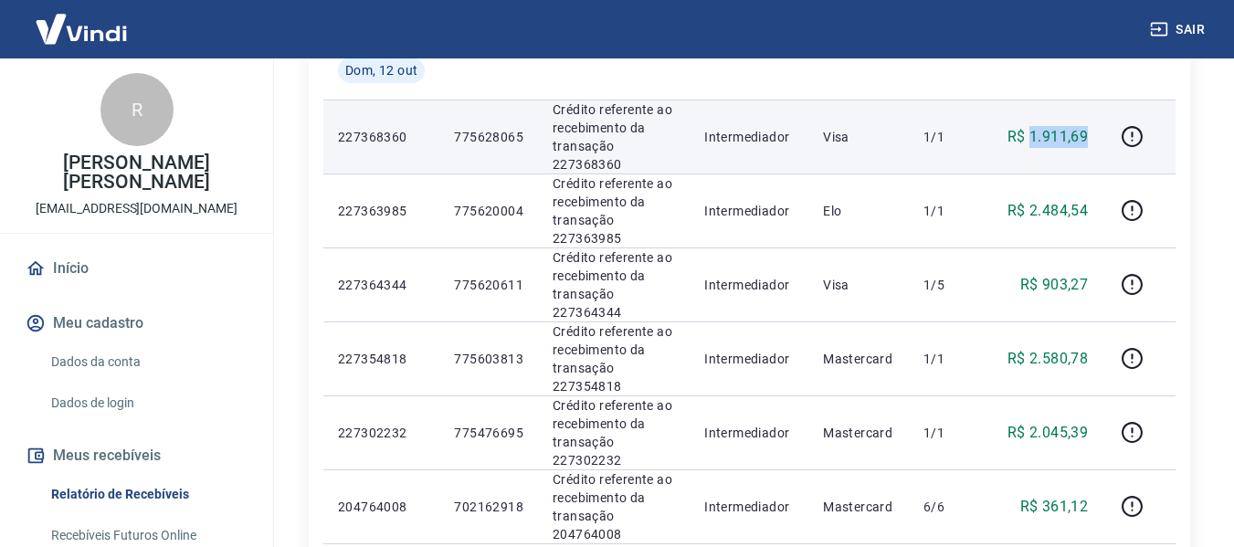
drag, startPoint x: 1034, startPoint y: 136, endPoint x: 1096, endPoint y: 139, distance: 62.1
click at [1096, 139] on td "R$ 1.911,69" at bounding box center [1047, 137] width 110 height 74
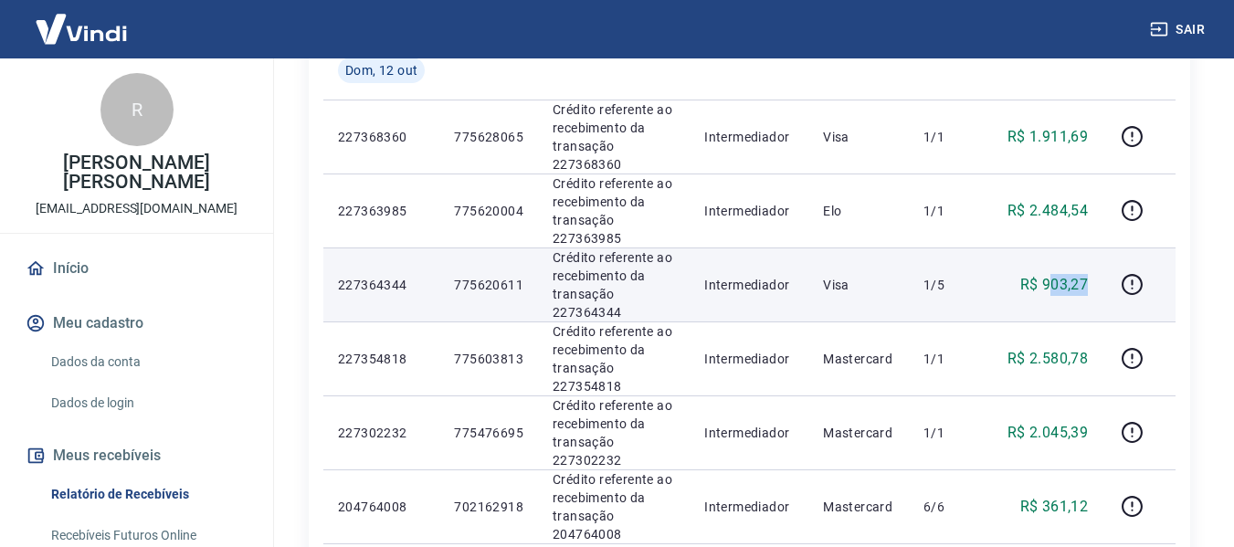
drag, startPoint x: 1047, startPoint y: 283, endPoint x: 1068, endPoint y: 286, distance: 21.2
click at [1102, 286] on td "R$ 903,27" at bounding box center [1047, 284] width 110 height 74
click at [1054, 286] on p "R$ 903,27" at bounding box center [1054, 285] width 68 height 22
drag, startPoint x: 1046, startPoint y: 286, endPoint x: 1090, endPoint y: 286, distance: 43.8
click at [1090, 286] on td "R$ 903,27" at bounding box center [1047, 284] width 110 height 74
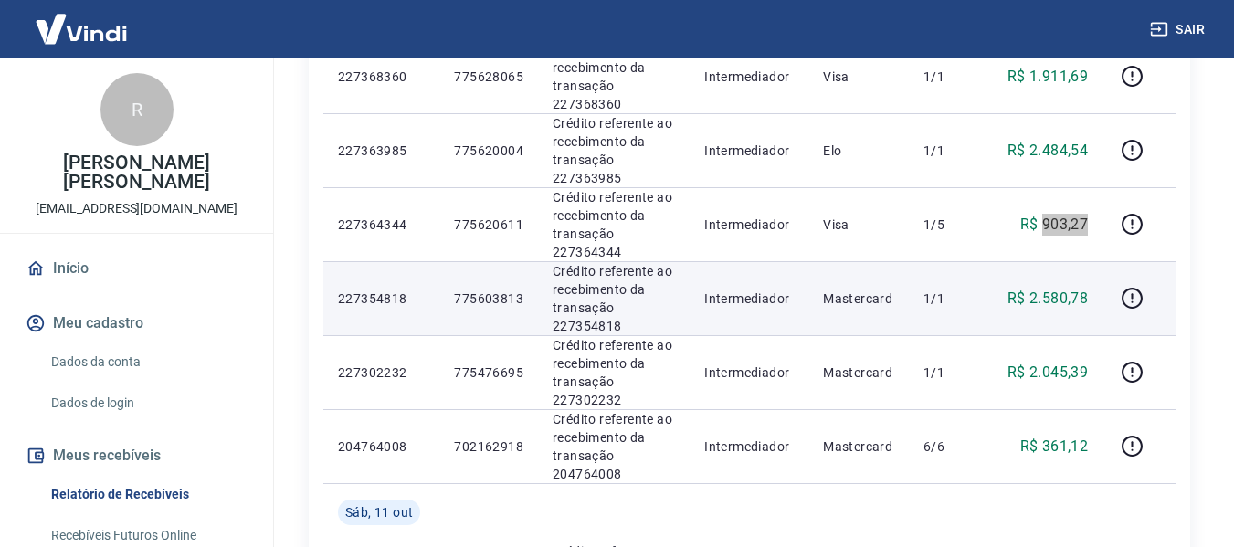
scroll to position [1187, 0]
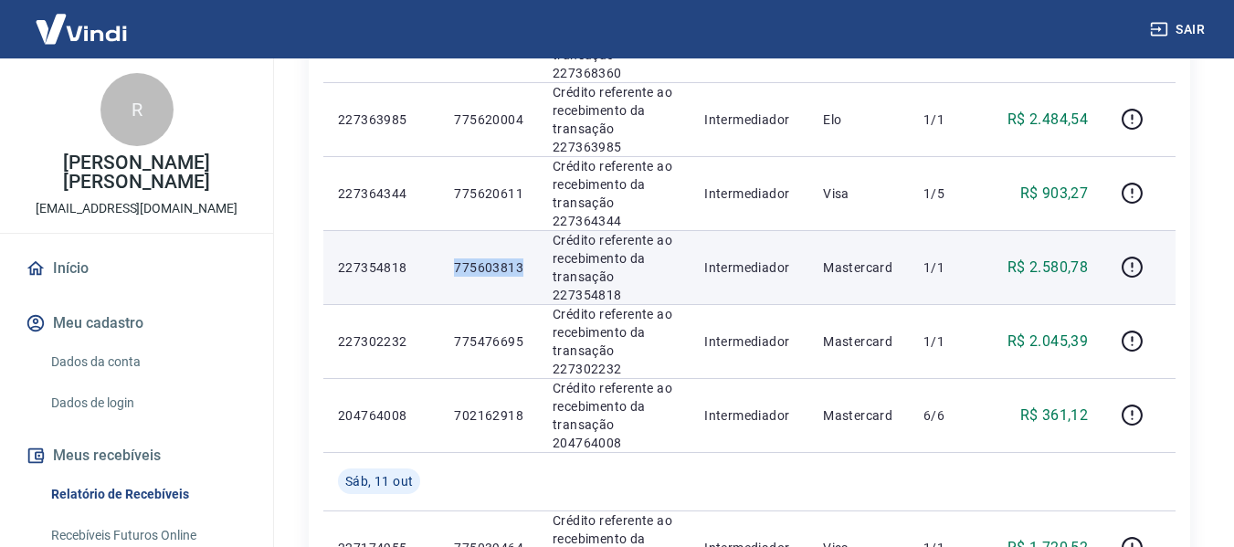
drag, startPoint x: 453, startPoint y: 265, endPoint x: 532, endPoint y: 271, distance: 79.7
click at [532, 270] on td "775603813" at bounding box center [488, 267] width 99 height 74
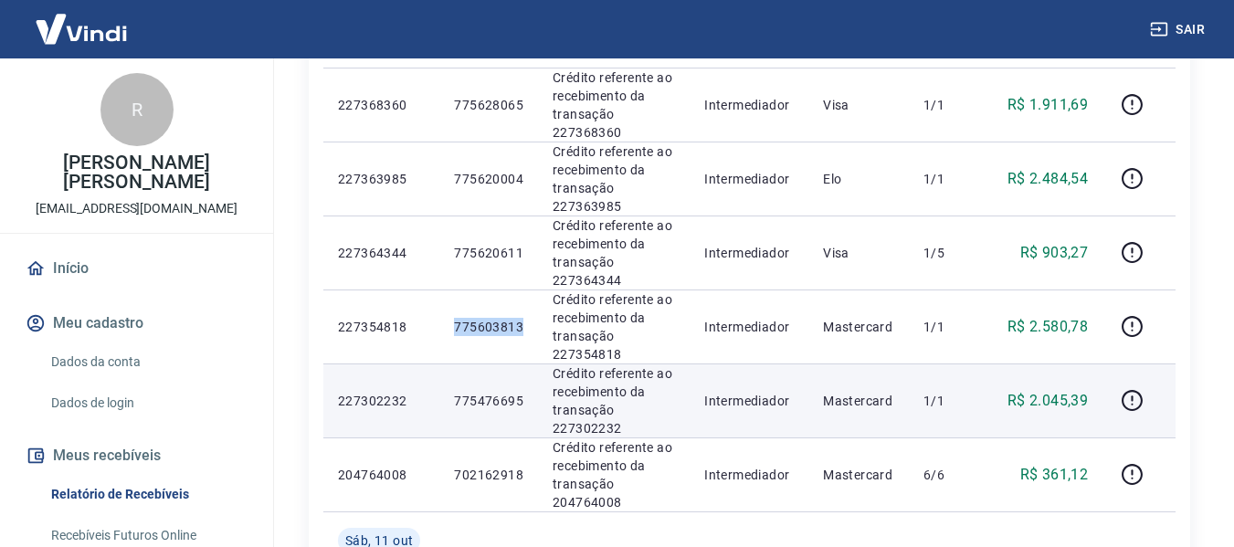
scroll to position [1096, 0]
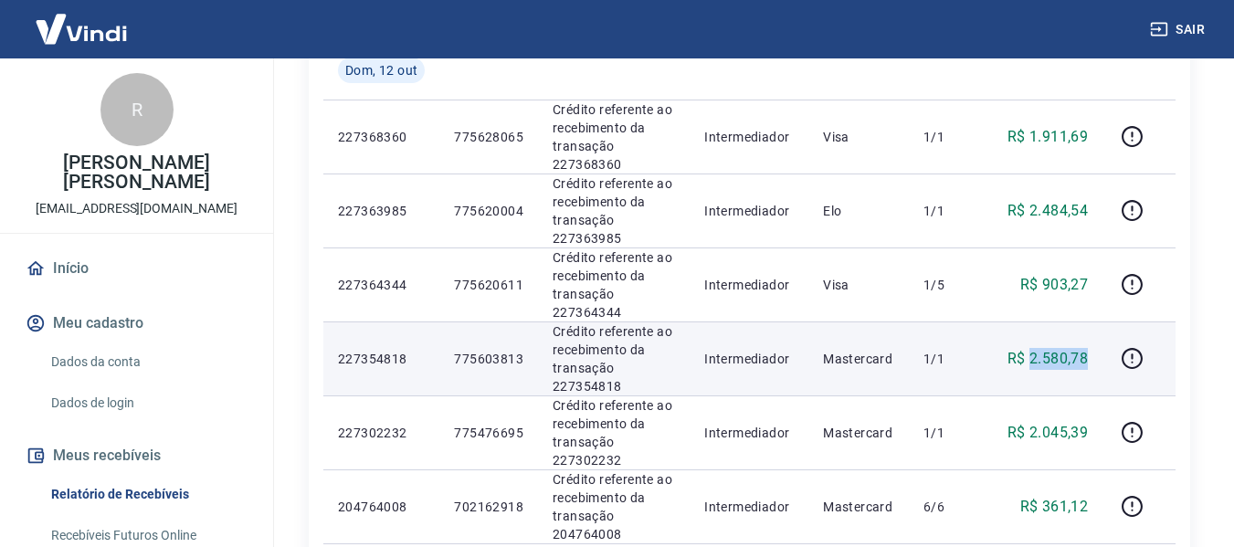
drag, startPoint x: 1034, startPoint y: 357, endPoint x: 1091, endPoint y: 358, distance: 57.5
click at [1091, 358] on td "R$ 2.580,78" at bounding box center [1047, 358] width 110 height 74
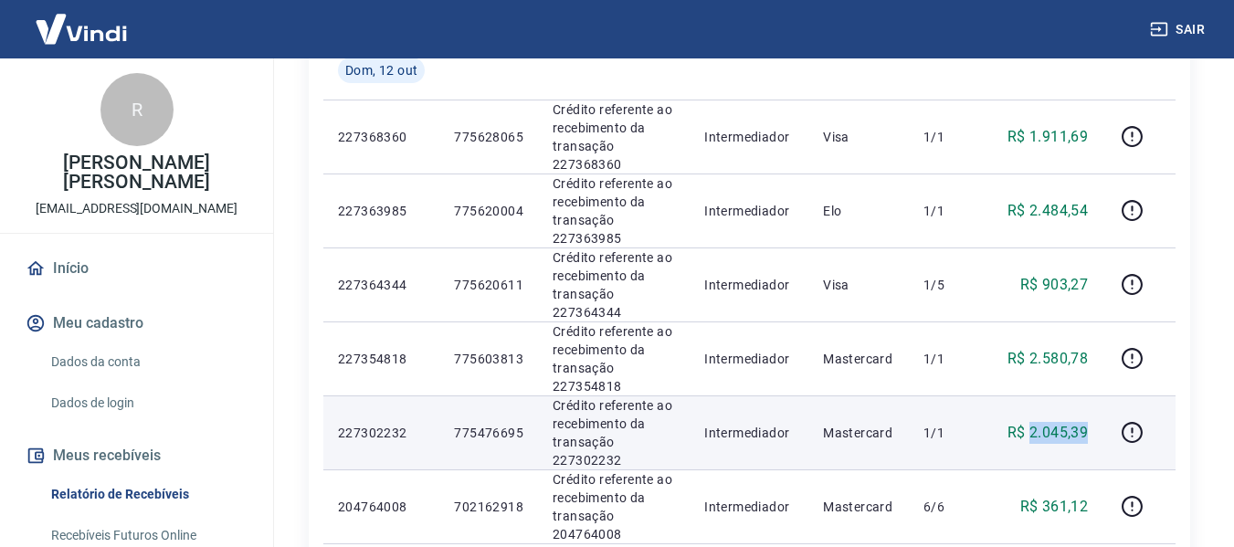
drag, startPoint x: 1033, startPoint y: 430, endPoint x: 1092, endPoint y: 434, distance: 59.5
click at [1092, 434] on td "R$ 2.045,39" at bounding box center [1047, 432] width 110 height 74
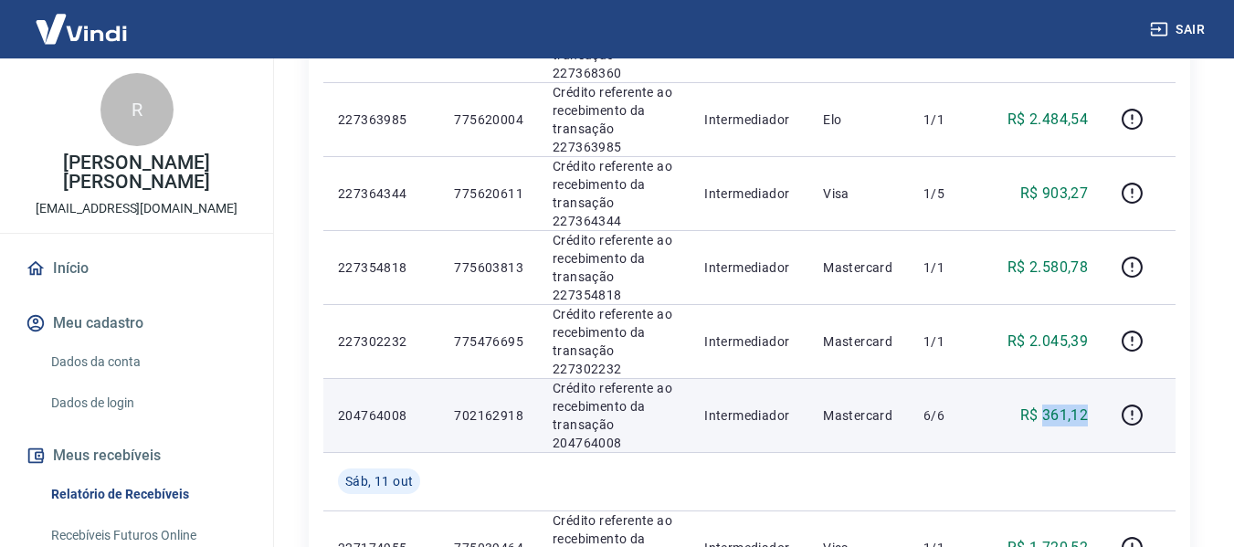
drag, startPoint x: 1043, startPoint y: 416, endPoint x: 1097, endPoint y: 419, distance: 53.9
click at [1097, 419] on td "R$ 361,12" at bounding box center [1047, 415] width 110 height 74
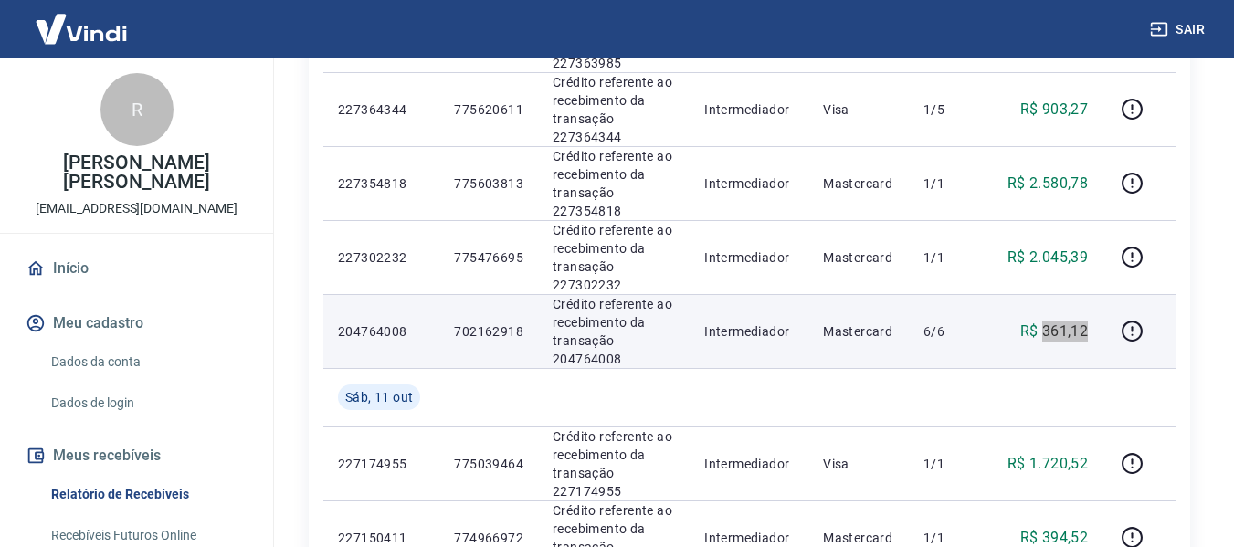
scroll to position [1278, 0]
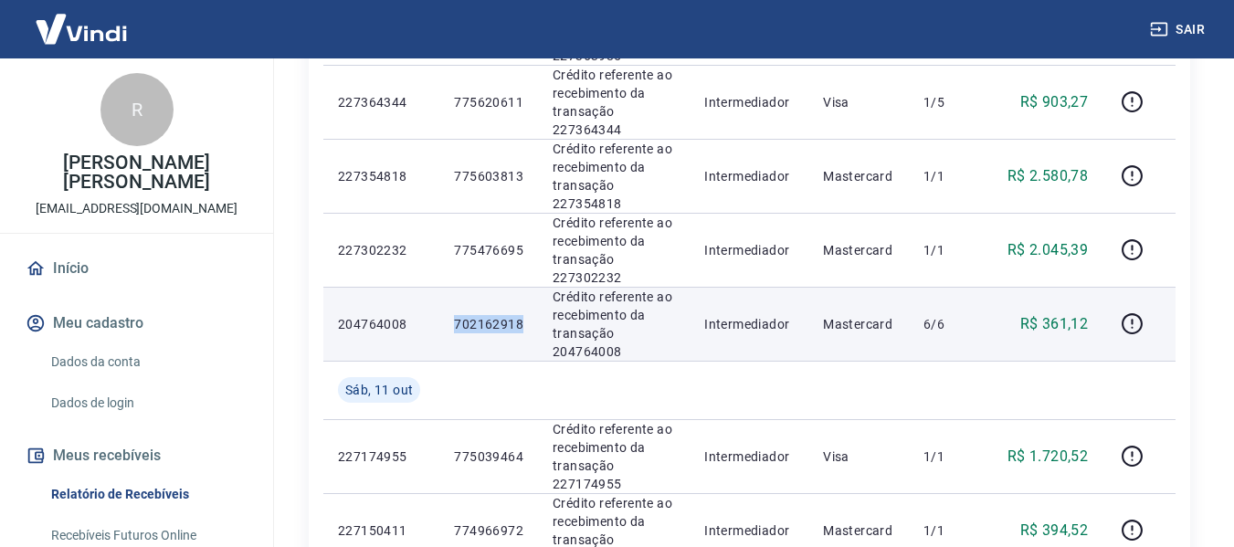
drag, startPoint x: 461, startPoint y: 323, endPoint x: 528, endPoint y: 324, distance: 66.7
click at [528, 324] on td "702162918" at bounding box center [488, 324] width 99 height 74
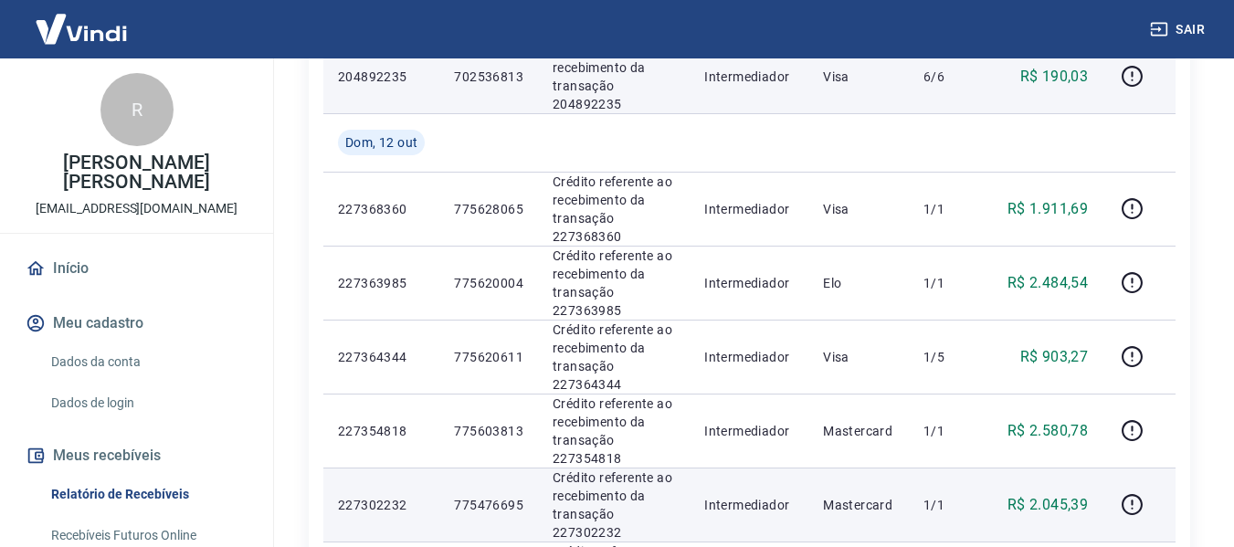
scroll to position [1004, 0]
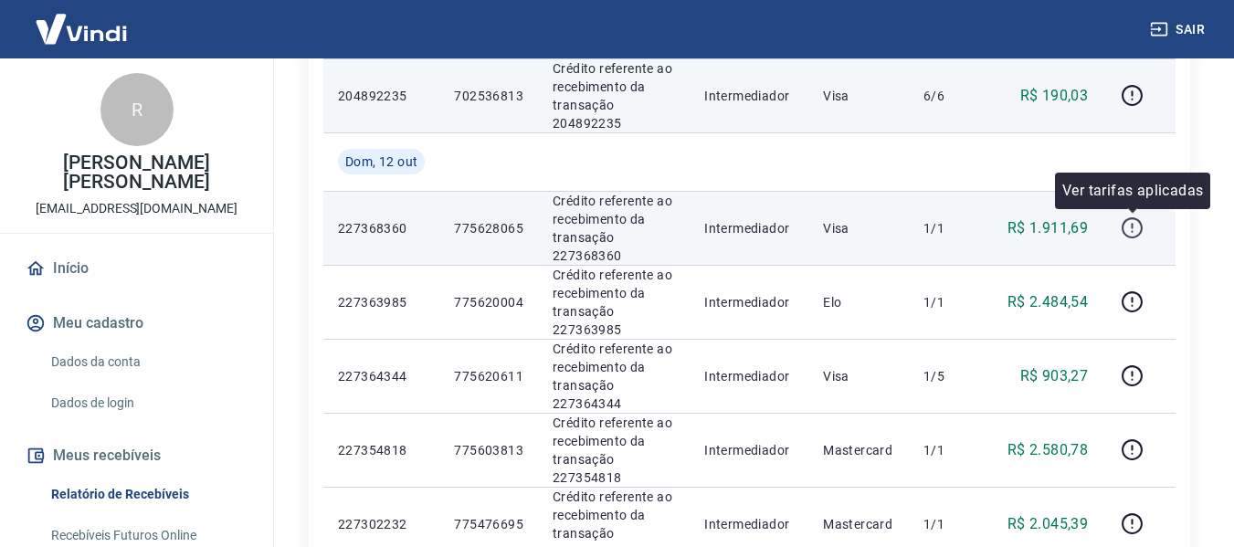
click at [1122, 238] on icon "button" at bounding box center [1131, 227] width 23 height 23
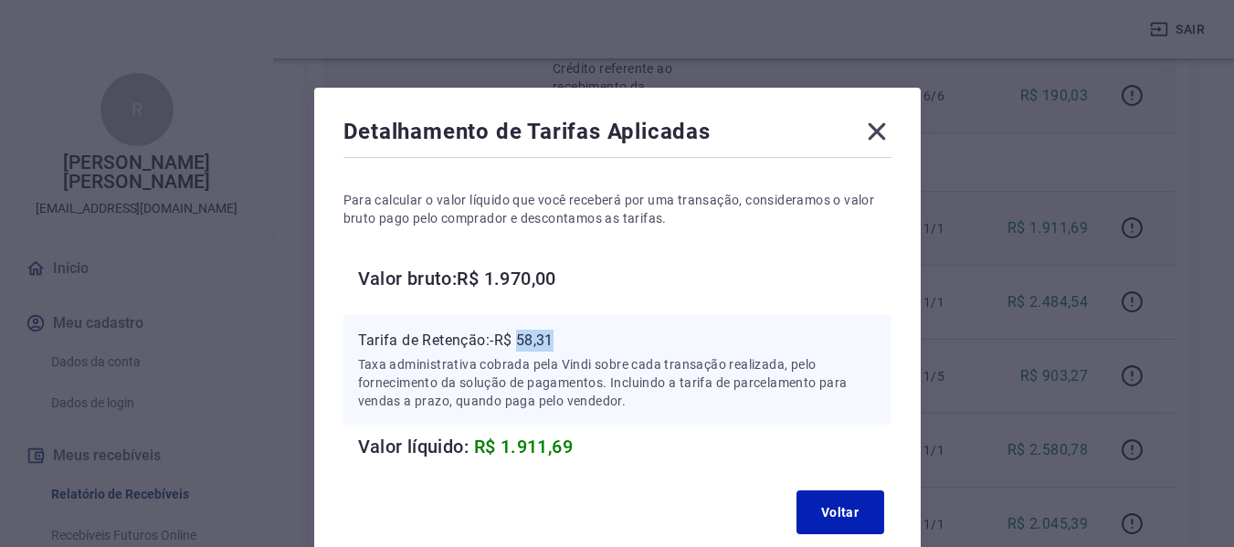
drag, startPoint x: 521, startPoint y: 339, endPoint x: 565, endPoint y: 339, distance: 43.8
click at [565, 339] on p "Tarifa de Retenção: -R$ 58,31" at bounding box center [617, 341] width 519 height 22
click at [882, 129] on icon at bounding box center [876, 131] width 29 height 29
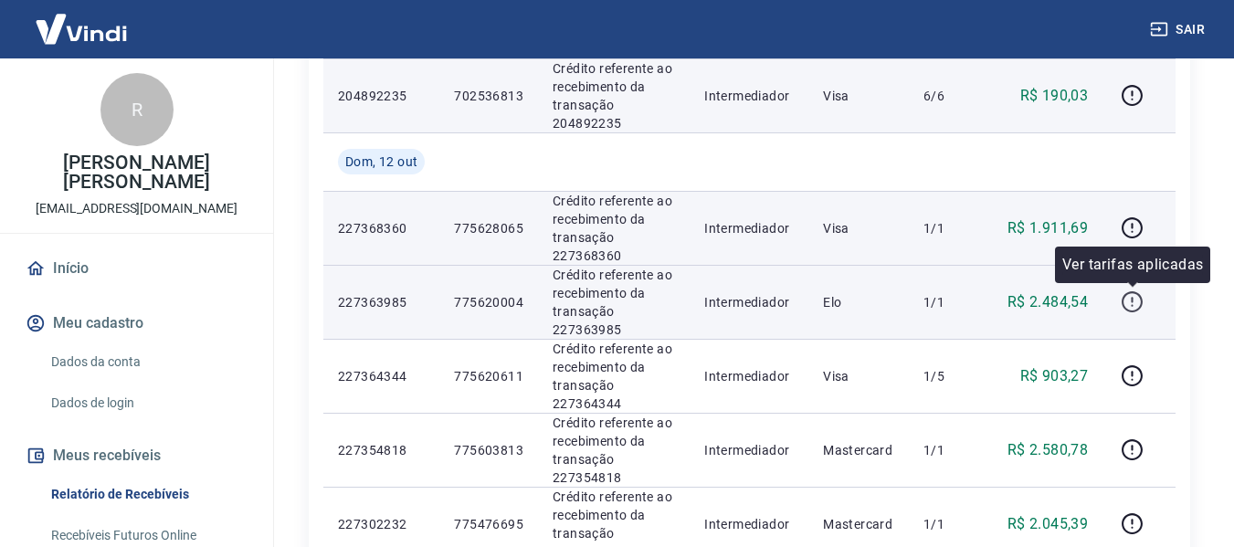
click at [1120, 307] on button "button" at bounding box center [1131, 302] width 29 height 29
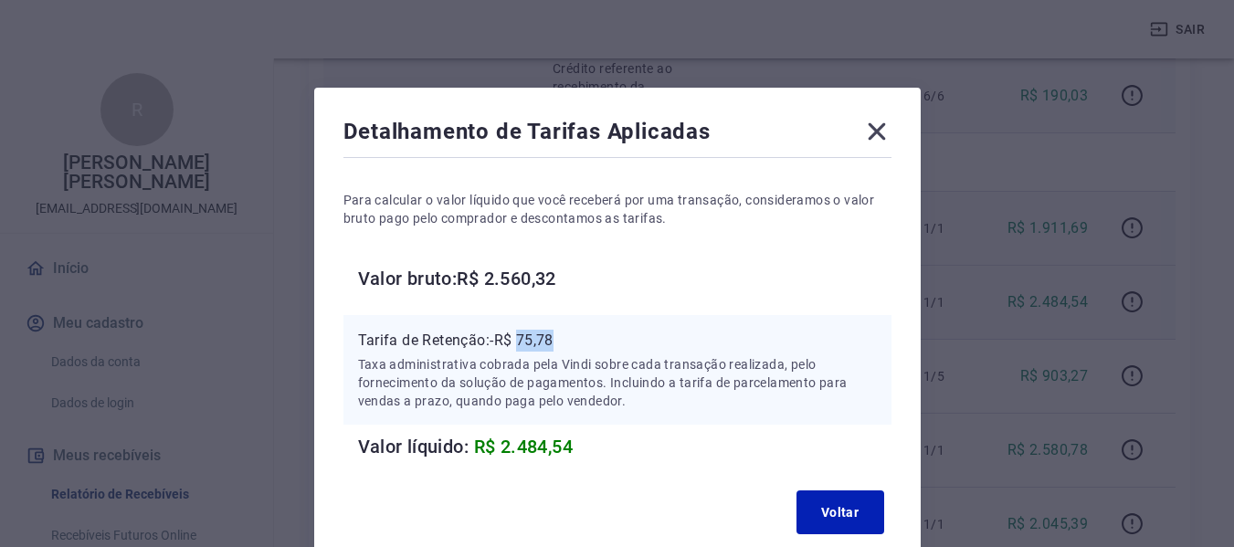
drag, startPoint x: 523, startPoint y: 336, endPoint x: 575, endPoint y: 345, distance: 52.8
click at [575, 345] on p "Tarifa de Retenção: -R$ 75,78" at bounding box center [617, 341] width 519 height 22
click at [881, 116] on div "Detalhamento de Tarifas Aplicadas Para calcular o valor líquido que você recebe…" at bounding box center [617, 329] width 606 height 483
click at [869, 131] on icon at bounding box center [876, 131] width 29 height 29
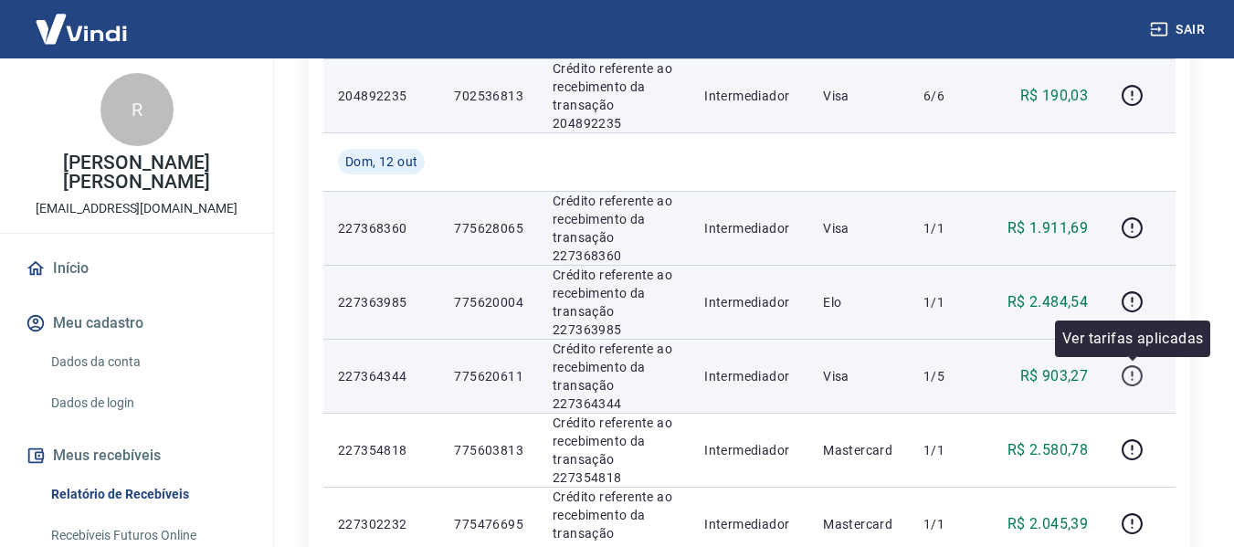
click at [1129, 378] on icon "button" at bounding box center [1131, 375] width 23 height 23
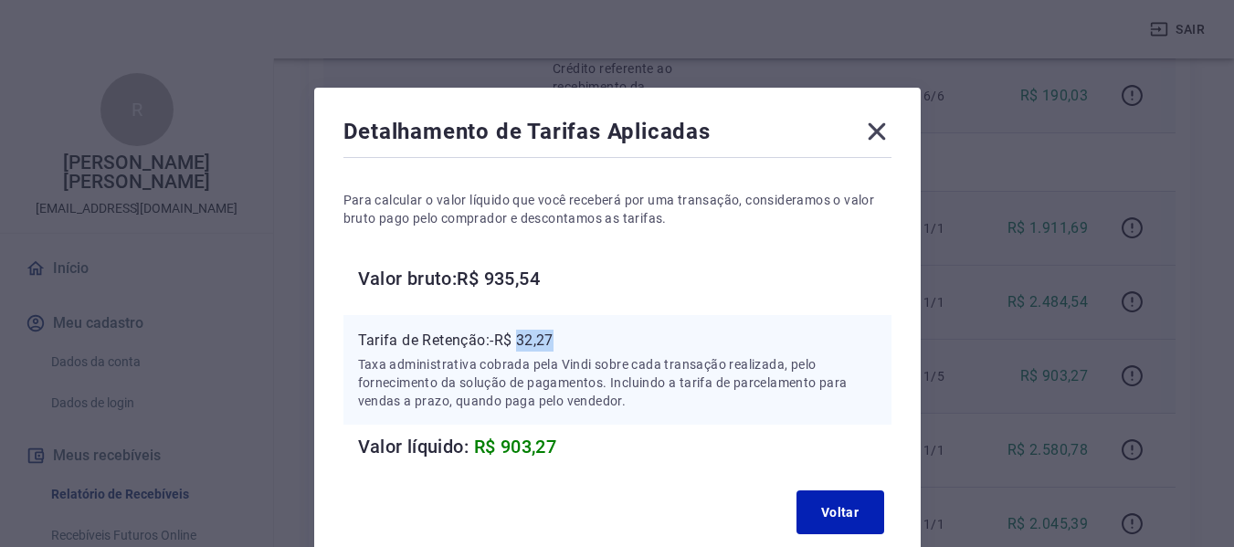
drag, startPoint x: 522, startPoint y: 339, endPoint x: 637, endPoint y: 391, distance: 126.3
click at [564, 339] on p "Tarifa de Retenção: -R$ 32,27" at bounding box center [617, 341] width 519 height 22
click at [886, 128] on icon at bounding box center [876, 131] width 29 height 29
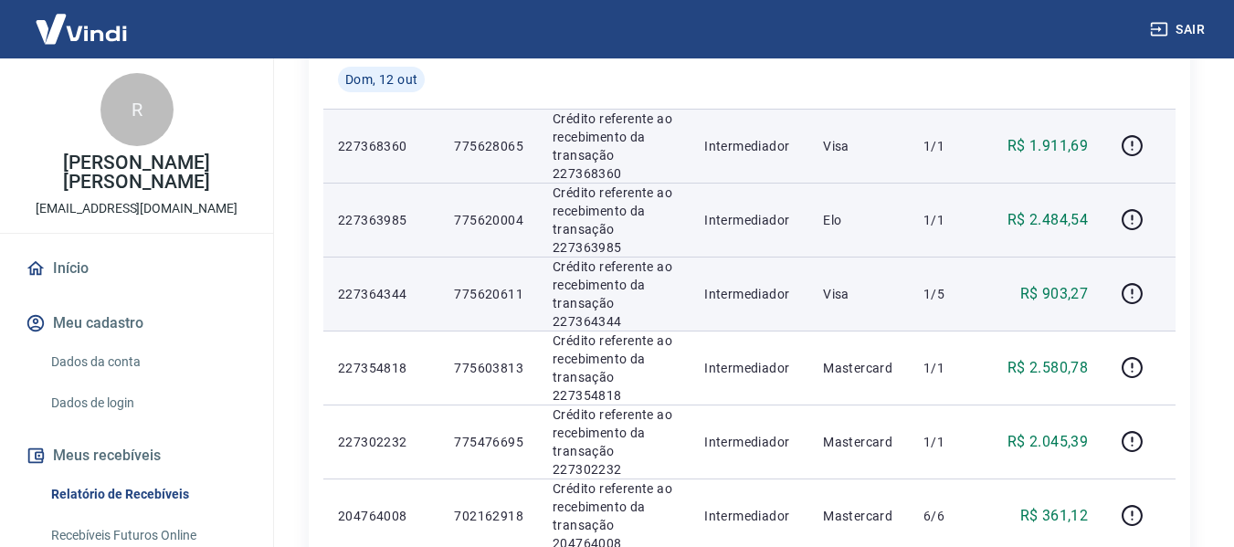
scroll to position [1187, 0]
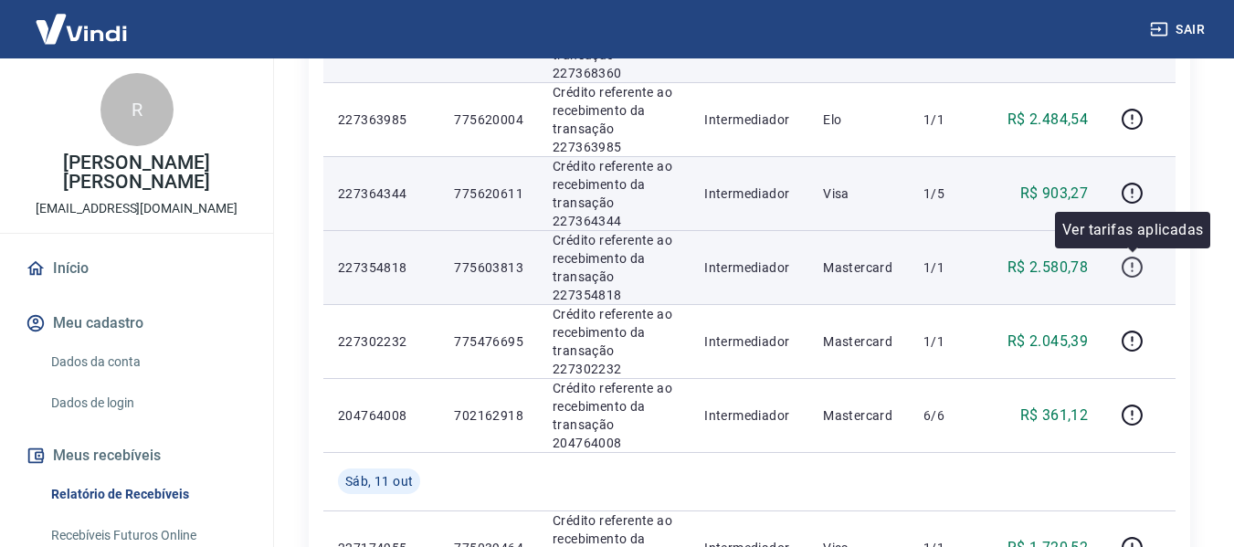
click at [1129, 268] on icon "button" at bounding box center [1131, 267] width 23 height 23
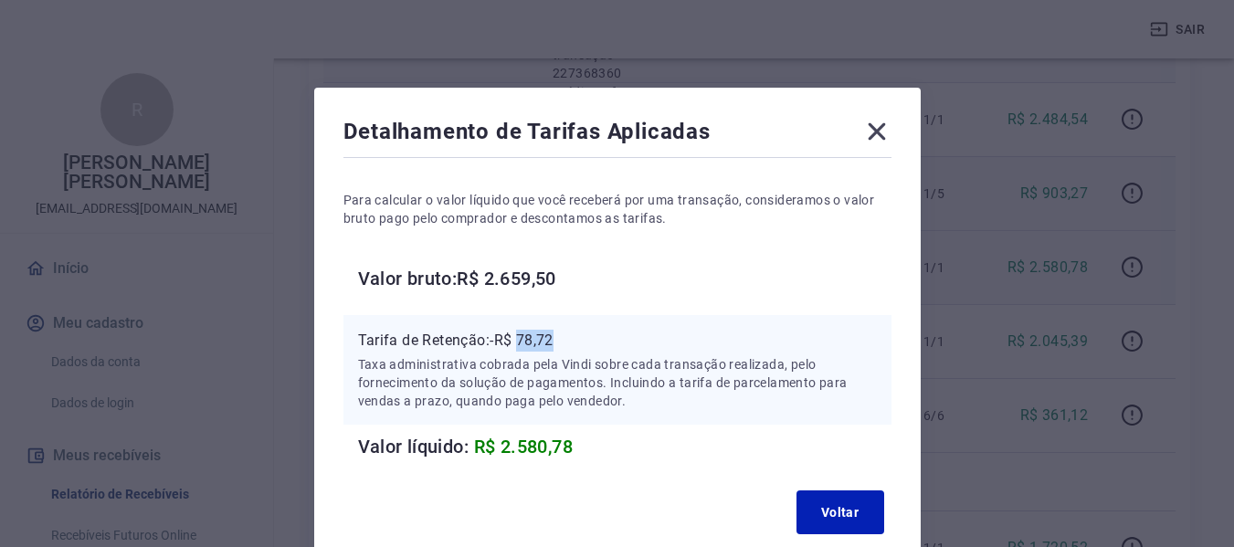
drag, startPoint x: 524, startPoint y: 336, endPoint x: 563, endPoint y: 340, distance: 39.4
click at [563, 340] on p "Tarifa de Retenção: -R$ 78,72" at bounding box center [617, 341] width 519 height 22
click at [878, 131] on icon at bounding box center [875, 131] width 17 height 17
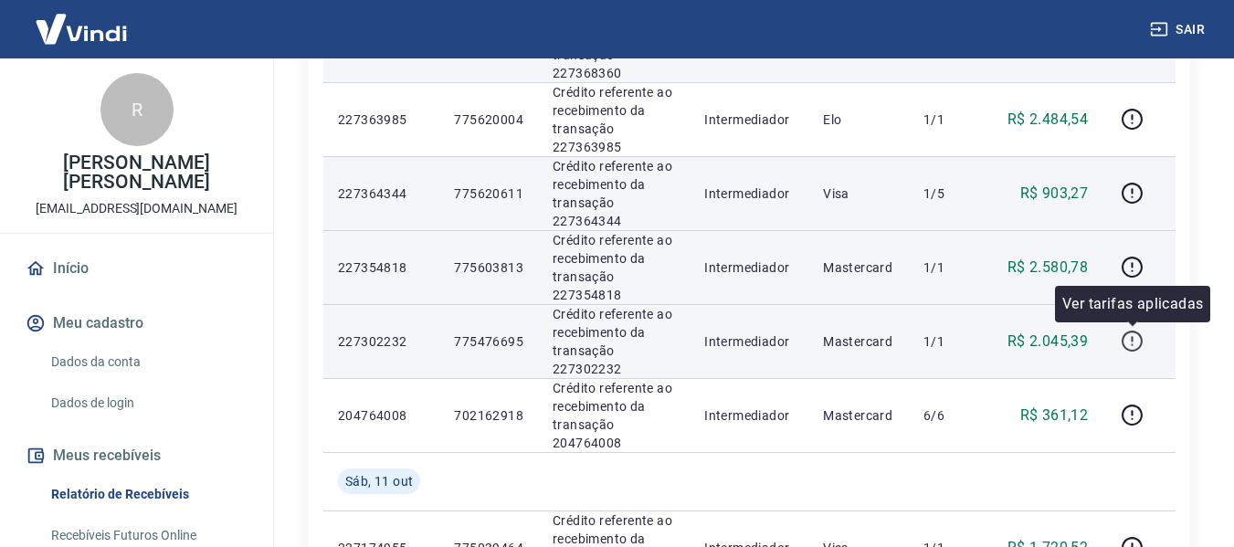
click at [1136, 346] on icon "button" at bounding box center [1131, 341] width 23 height 23
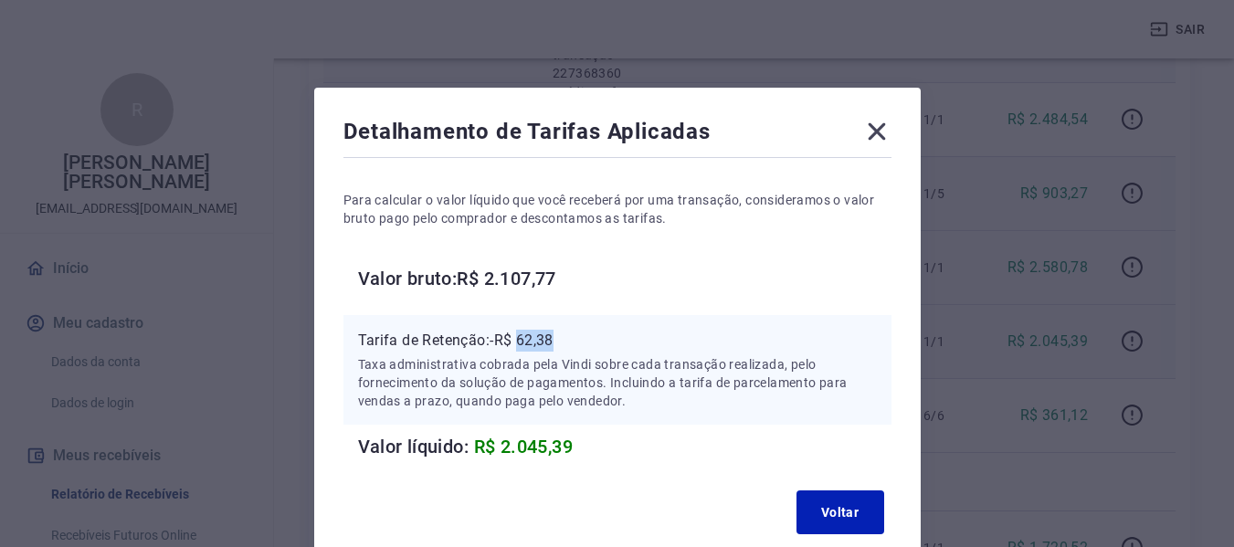
drag, startPoint x: 521, startPoint y: 337, endPoint x: 580, endPoint y: 337, distance: 58.4
click at [580, 337] on p "Tarifa de Retenção: -R$ 62,38" at bounding box center [617, 341] width 519 height 22
click at [876, 129] on icon at bounding box center [876, 131] width 29 height 29
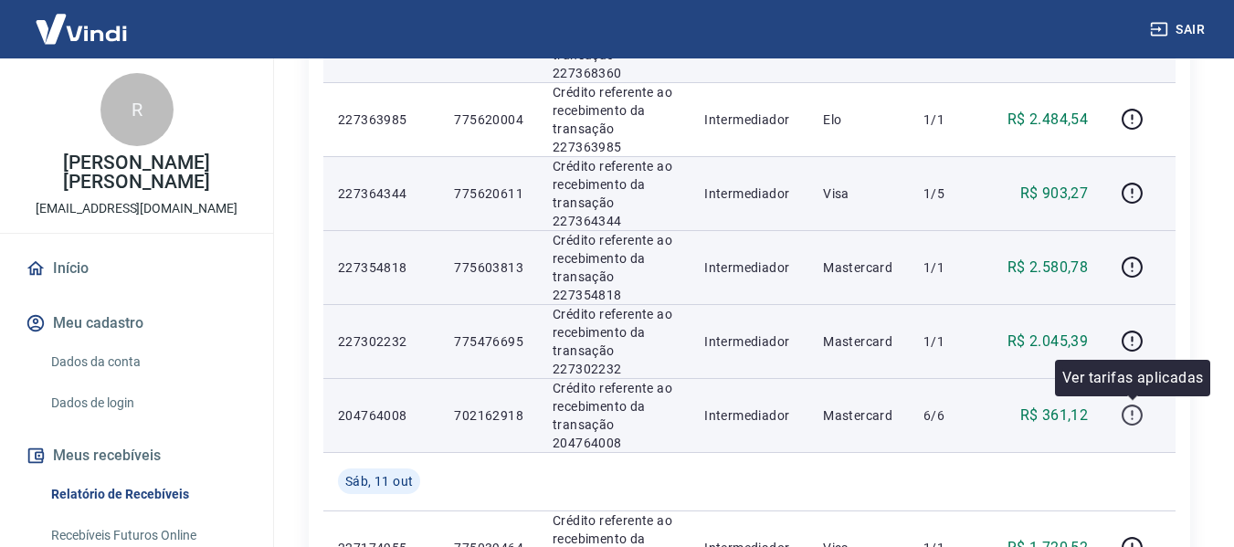
click at [1131, 415] on icon "button" at bounding box center [1131, 415] width 23 height 23
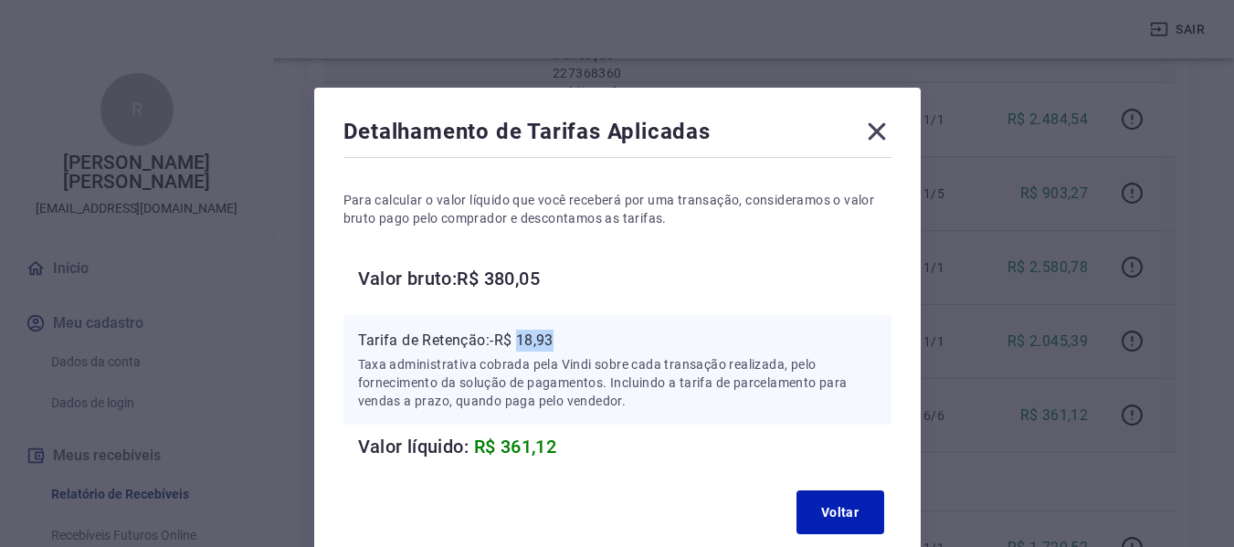
drag, startPoint x: 523, startPoint y: 335, endPoint x: 567, endPoint y: 335, distance: 43.8
click at [567, 335] on p "Tarifa de Retenção: -R$ 18,93" at bounding box center [617, 341] width 519 height 22
click at [873, 132] on icon at bounding box center [876, 131] width 29 height 29
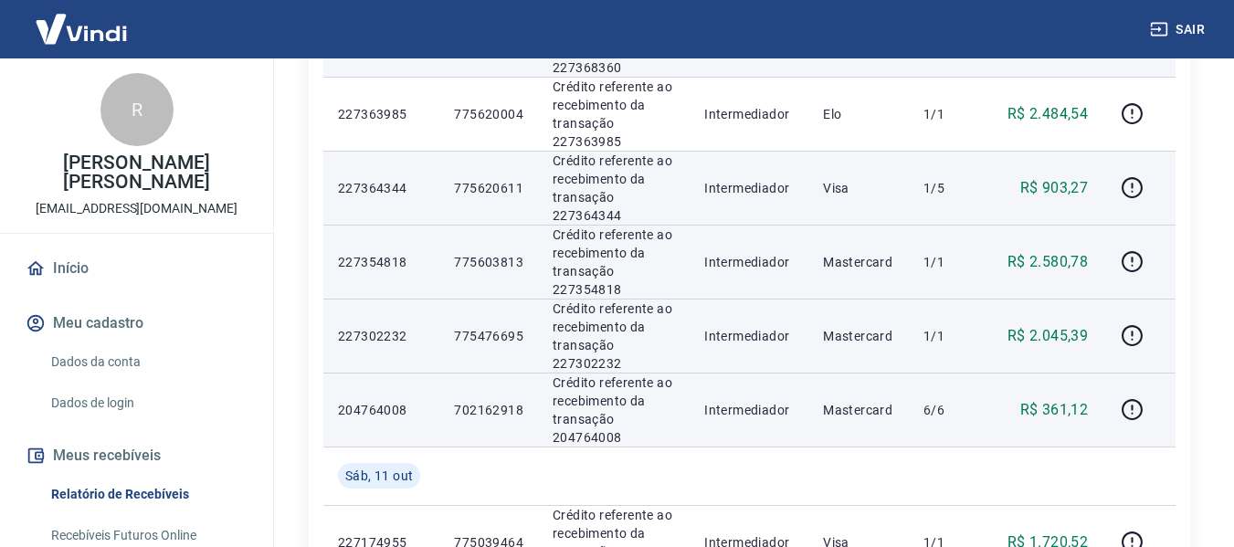
scroll to position [1278, 0]
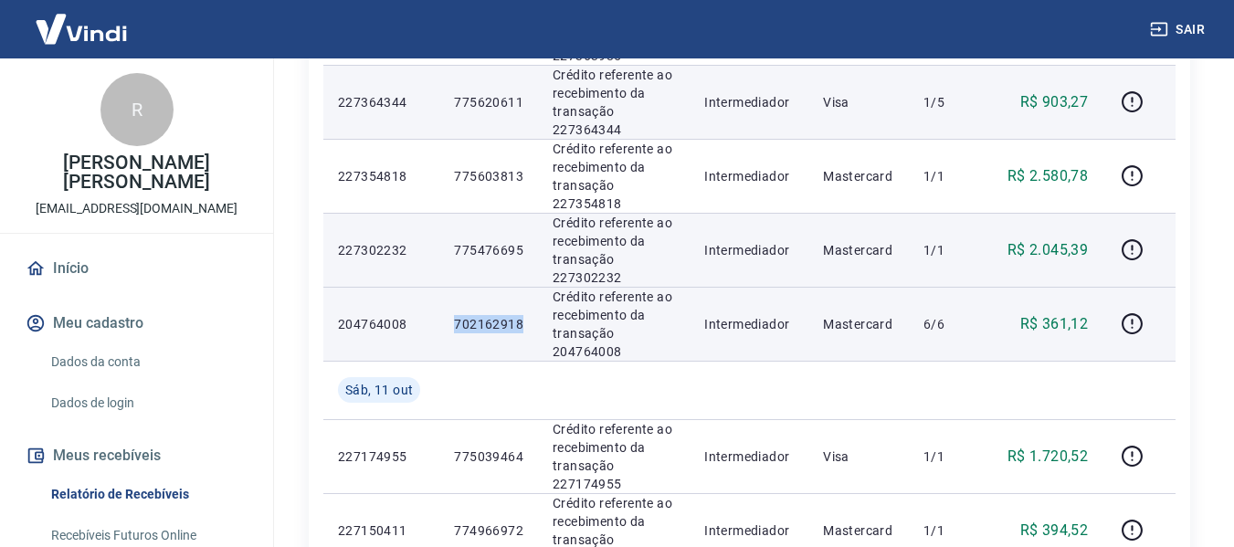
drag, startPoint x: 453, startPoint y: 325, endPoint x: 525, endPoint y: 331, distance: 72.4
click at [525, 331] on td "702162918" at bounding box center [488, 324] width 99 height 74
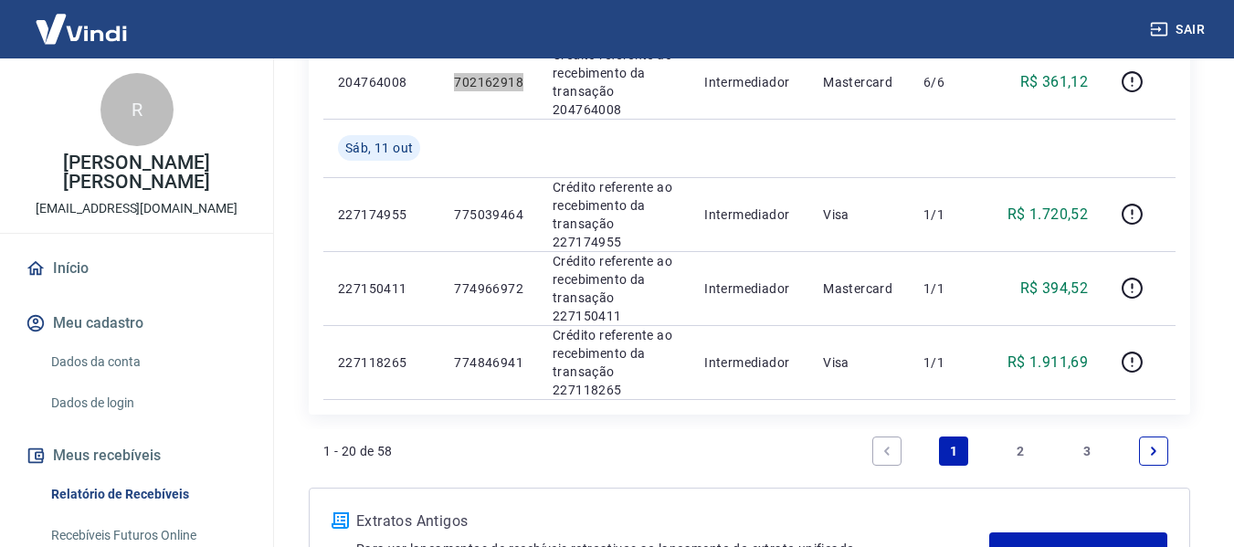
scroll to position [1552, 0]
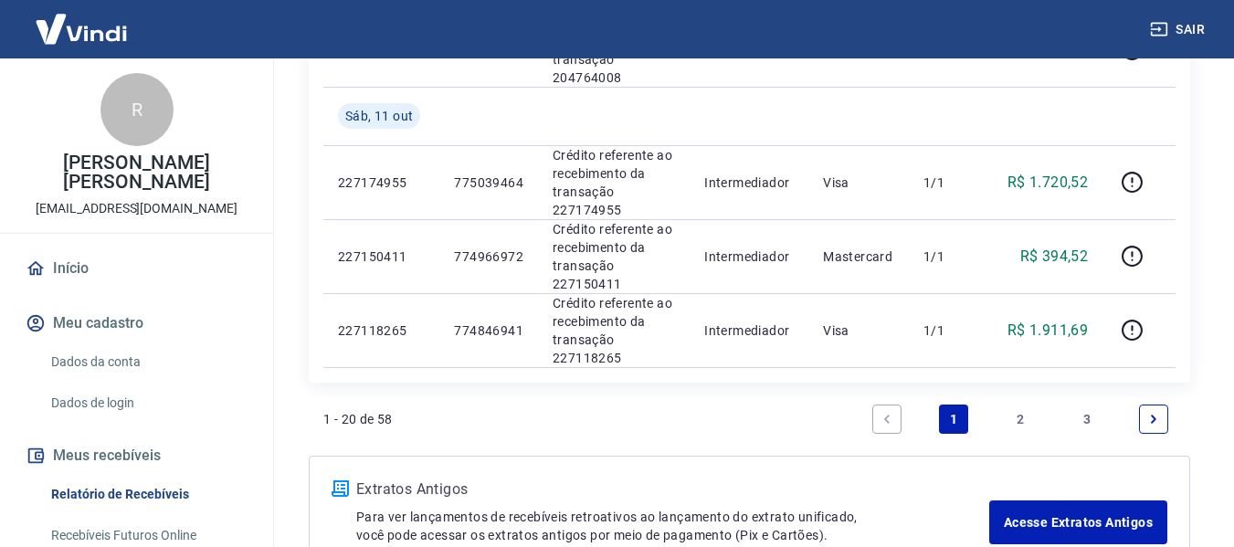
click at [1020, 405] on link "2" at bounding box center [1019, 418] width 29 height 29
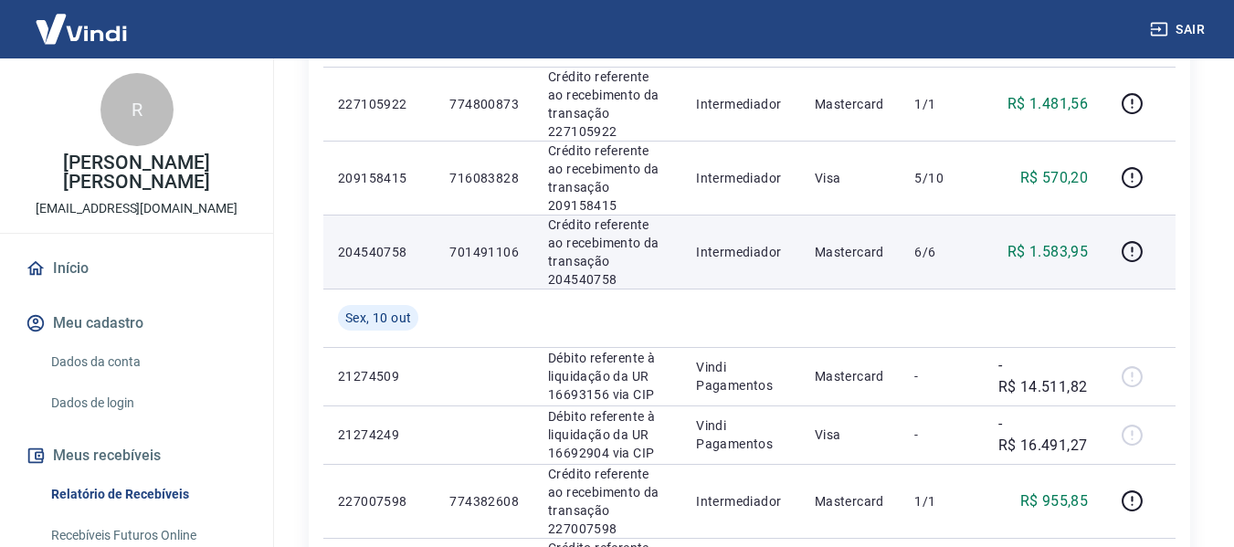
scroll to position [274, 0]
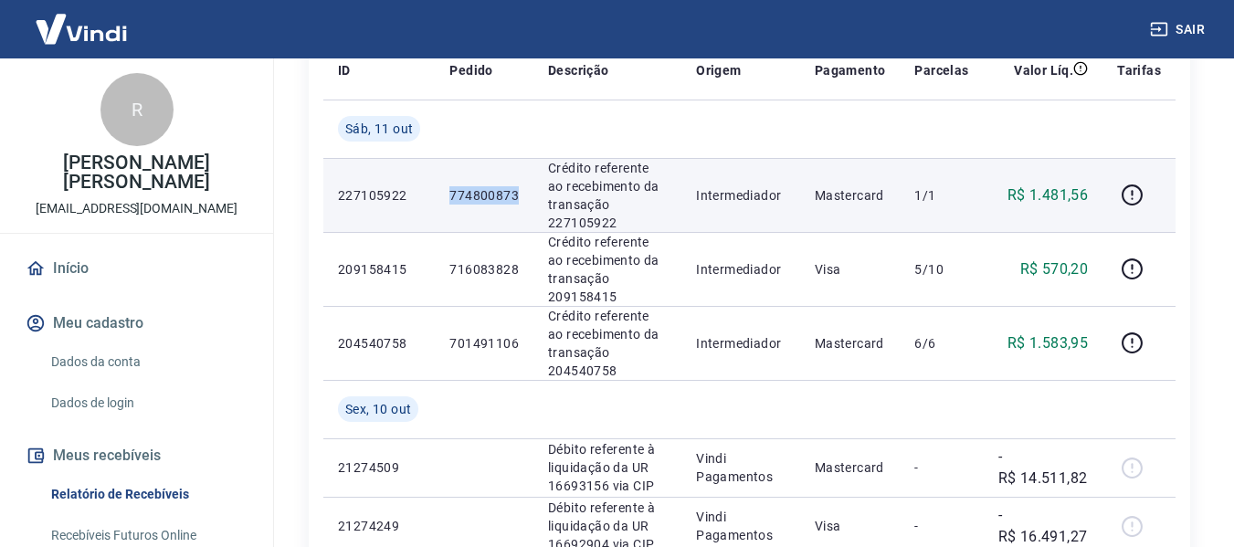
drag, startPoint x: 449, startPoint y: 194, endPoint x: 523, endPoint y: 198, distance: 74.0
click at [523, 198] on td "774800873" at bounding box center [484, 195] width 99 height 74
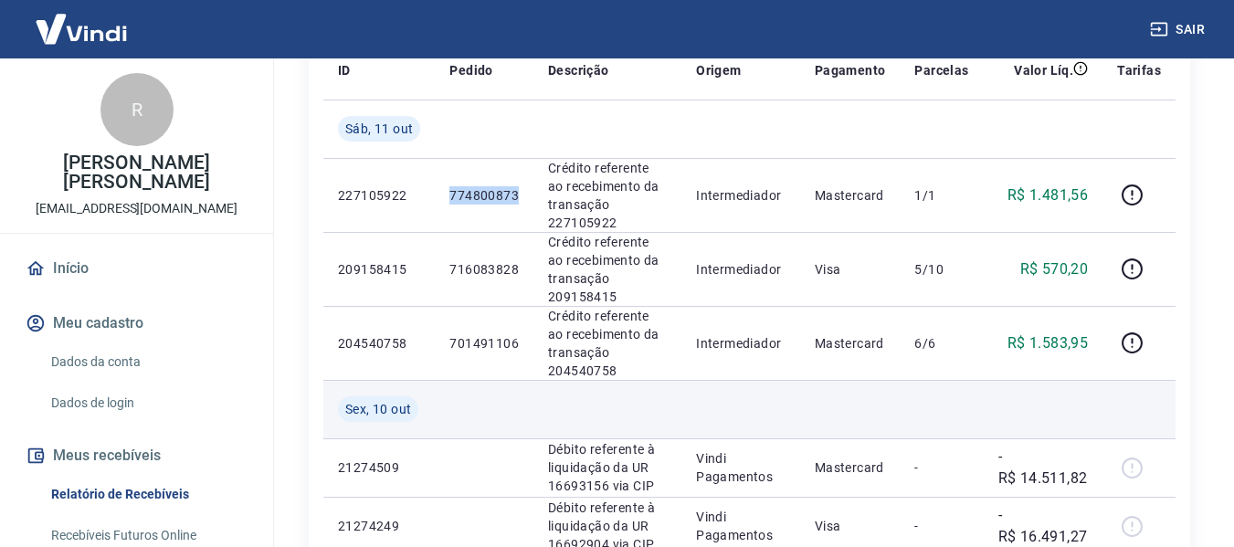
scroll to position [183, 0]
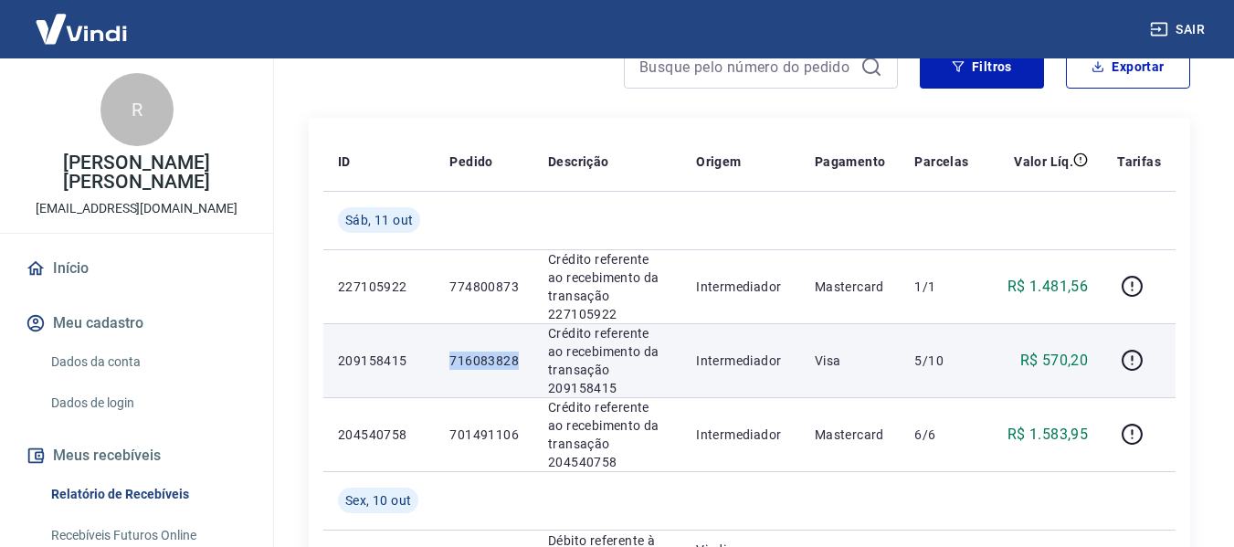
drag, startPoint x: 452, startPoint y: 361, endPoint x: 522, endPoint y: 364, distance: 70.4
click at [522, 364] on td "716083828" at bounding box center [484, 360] width 99 height 74
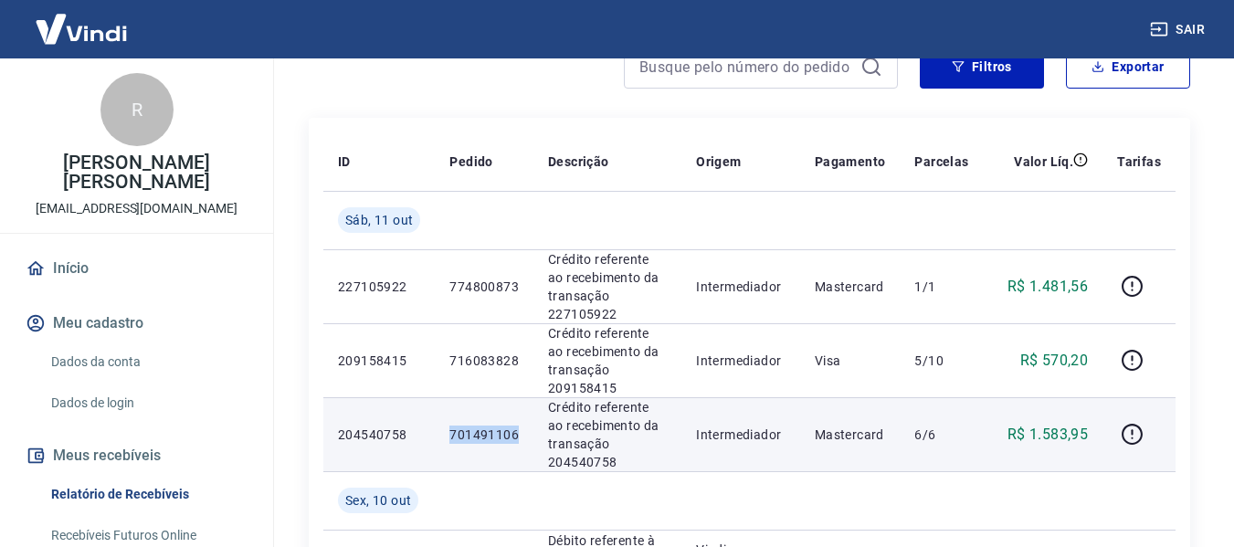
drag, startPoint x: 445, startPoint y: 435, endPoint x: 522, endPoint y: 438, distance: 77.7
click at [522, 438] on td "701491106" at bounding box center [484, 434] width 99 height 74
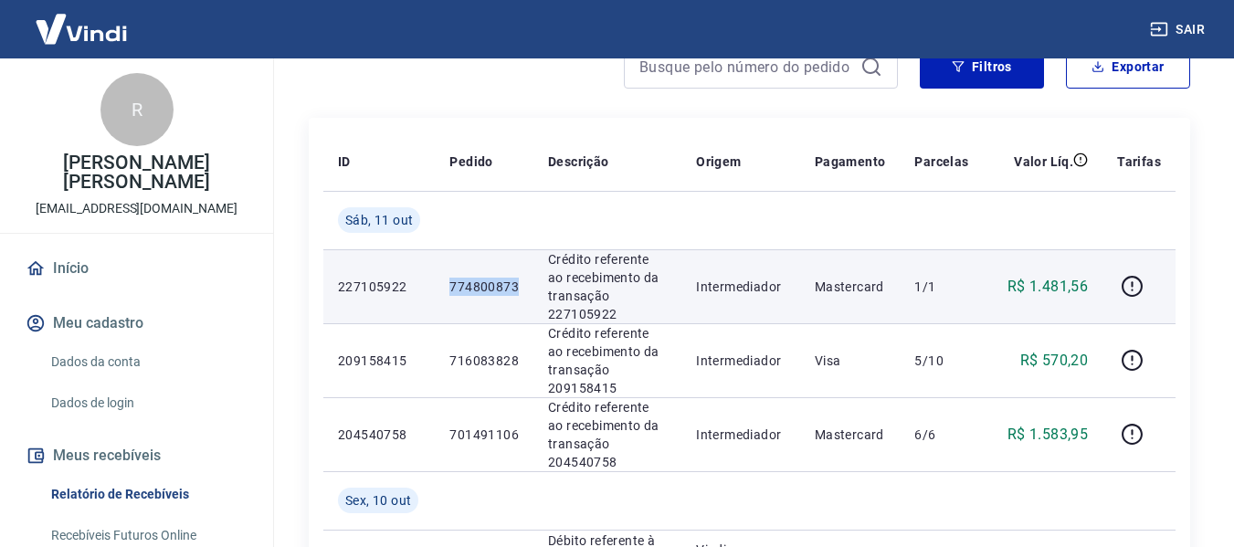
drag, startPoint x: 457, startPoint y: 284, endPoint x: 518, endPoint y: 287, distance: 61.2
click at [518, 287] on td "774800873" at bounding box center [484, 286] width 99 height 74
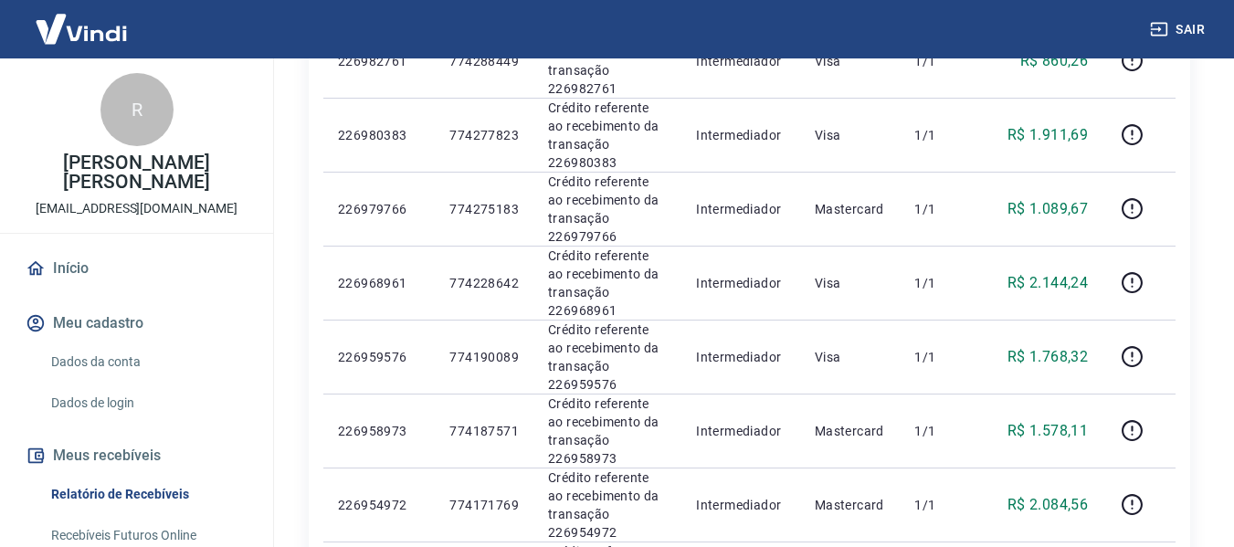
scroll to position [1643, 0]
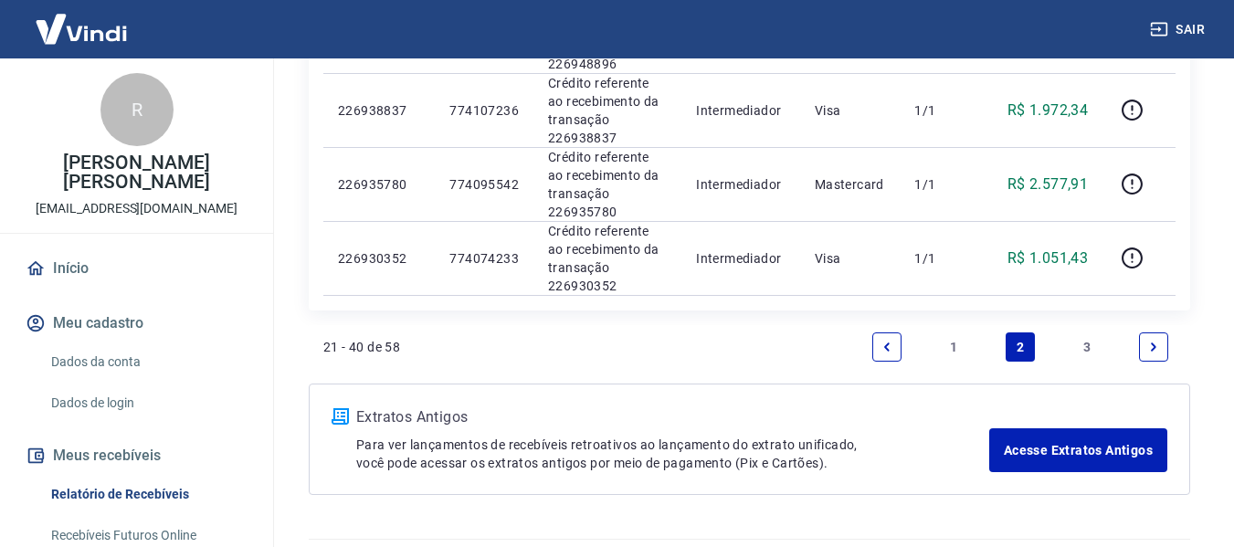
drag, startPoint x: 954, startPoint y: 347, endPoint x: 987, endPoint y: 324, distance: 40.0
click at [954, 347] on link "1" at bounding box center [953, 346] width 29 height 29
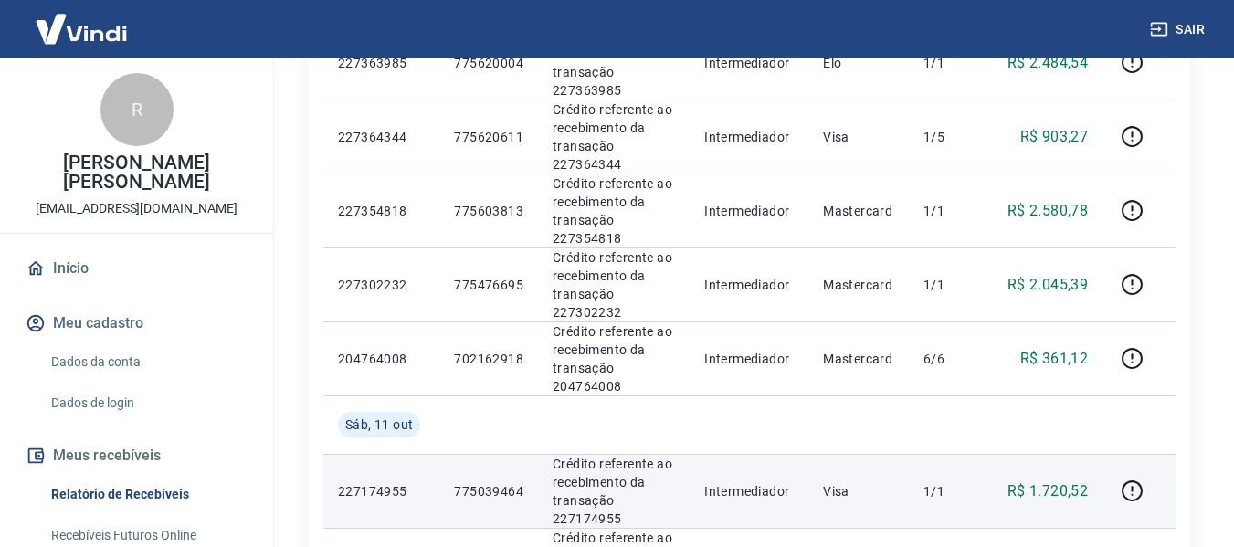
scroll to position [1490, 0]
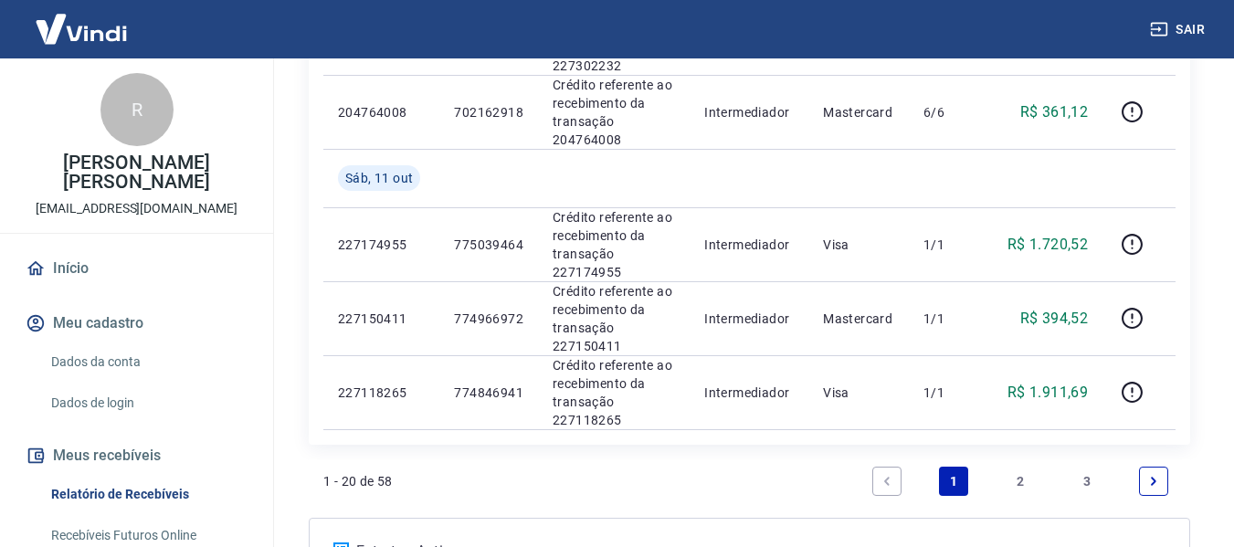
click at [1011, 479] on link "2" at bounding box center [1019, 481] width 29 height 29
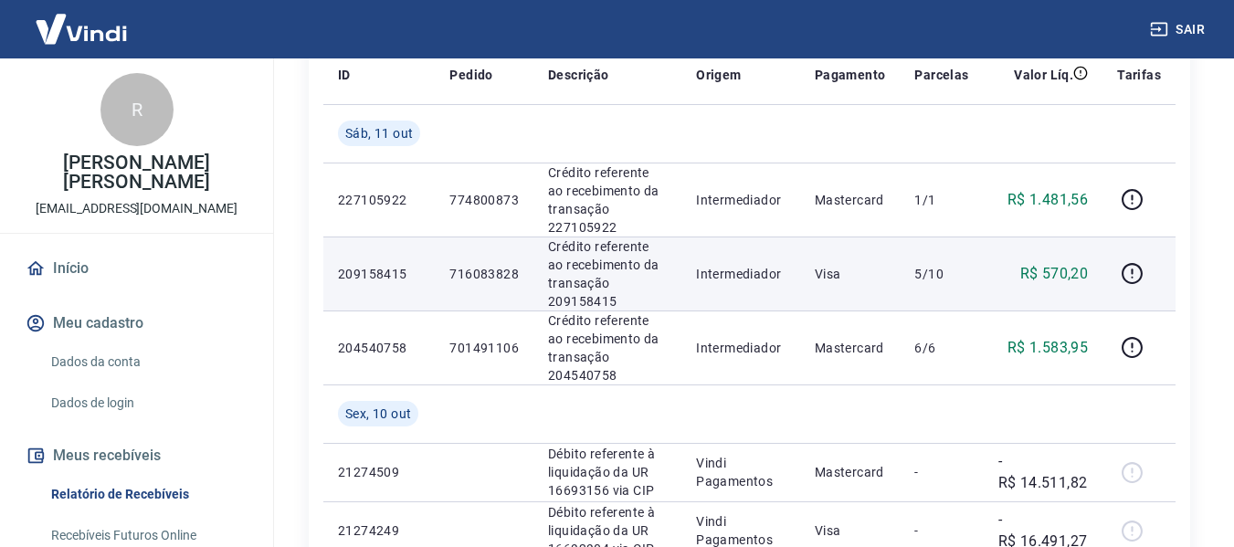
scroll to position [274, 0]
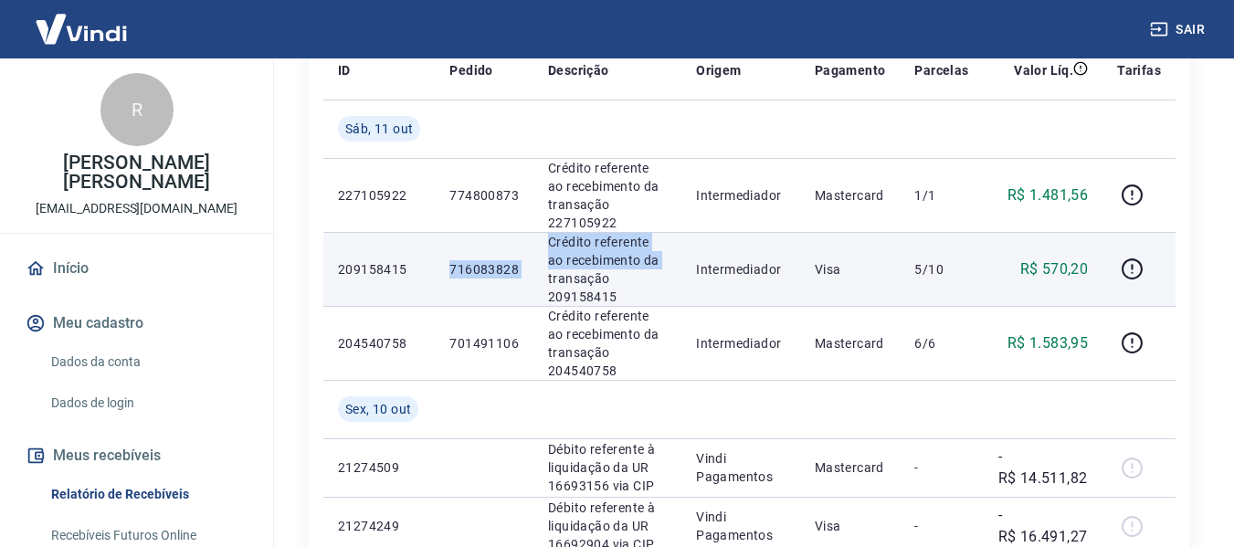
drag, startPoint x: 450, startPoint y: 268, endPoint x: 534, endPoint y: 271, distance: 84.0
click at [534, 271] on tr "209158415 716083828 Crédito referente ao recebimento da transação 209158415 Int…" at bounding box center [749, 269] width 852 height 74
click at [468, 261] on p "716083828" at bounding box center [483, 269] width 69 height 18
click at [455, 281] on td "716083828" at bounding box center [484, 269] width 99 height 74
drag, startPoint x: 449, startPoint y: 268, endPoint x: 525, endPoint y: 265, distance: 75.8
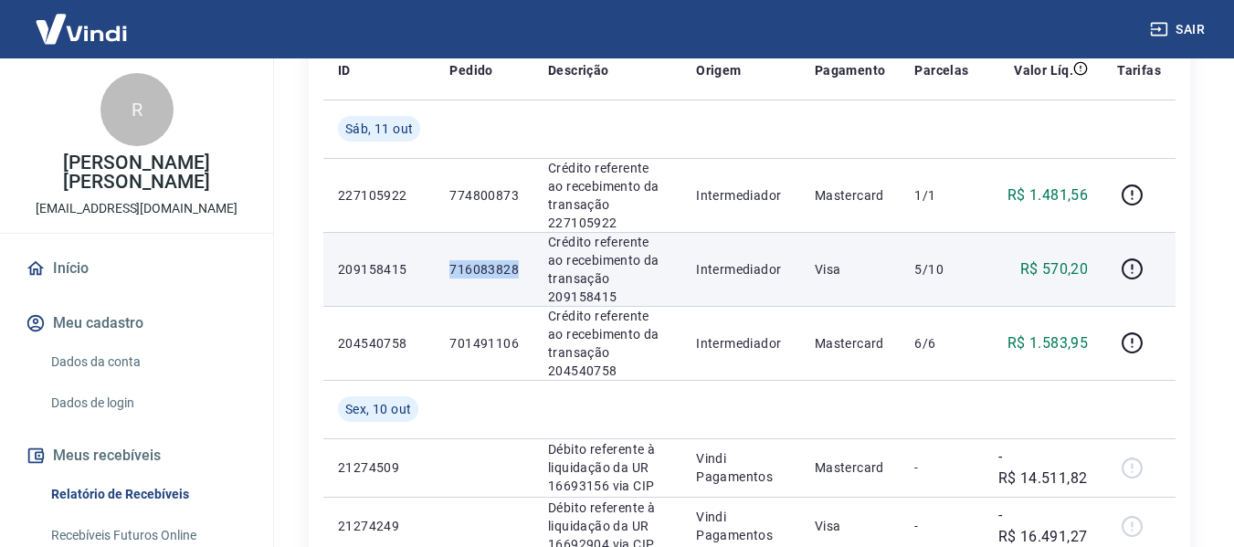
click at [525, 265] on td "716083828" at bounding box center [484, 269] width 99 height 74
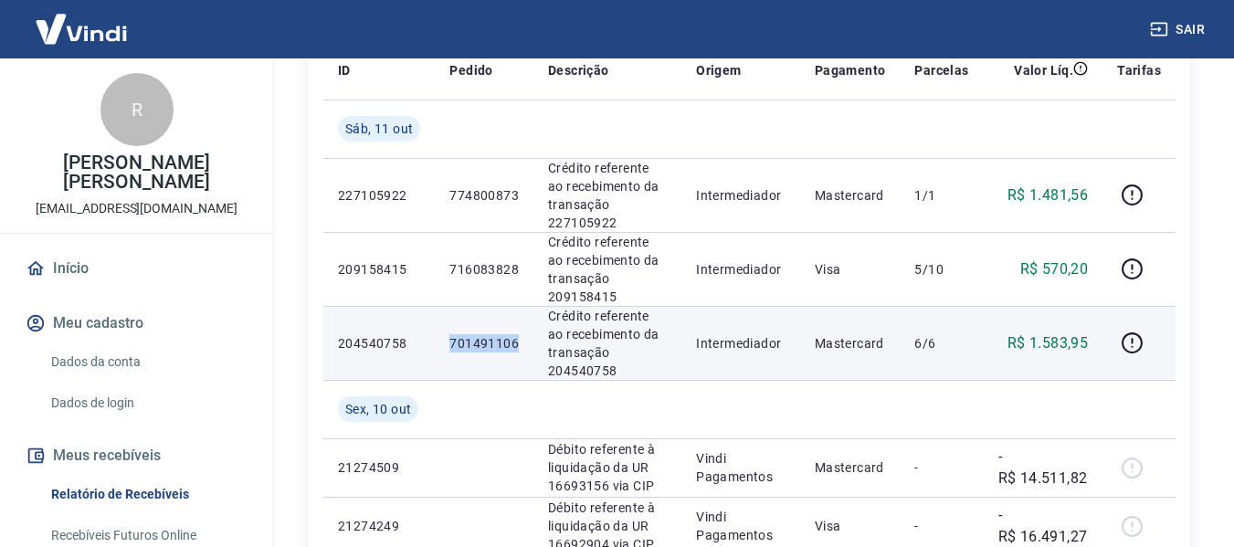
drag, startPoint x: 450, startPoint y: 345, endPoint x: 521, endPoint y: 345, distance: 71.2
click at [521, 345] on td "701491106" at bounding box center [484, 343] width 99 height 74
click at [1132, 333] on icon "button" at bounding box center [1131, 342] width 21 height 21
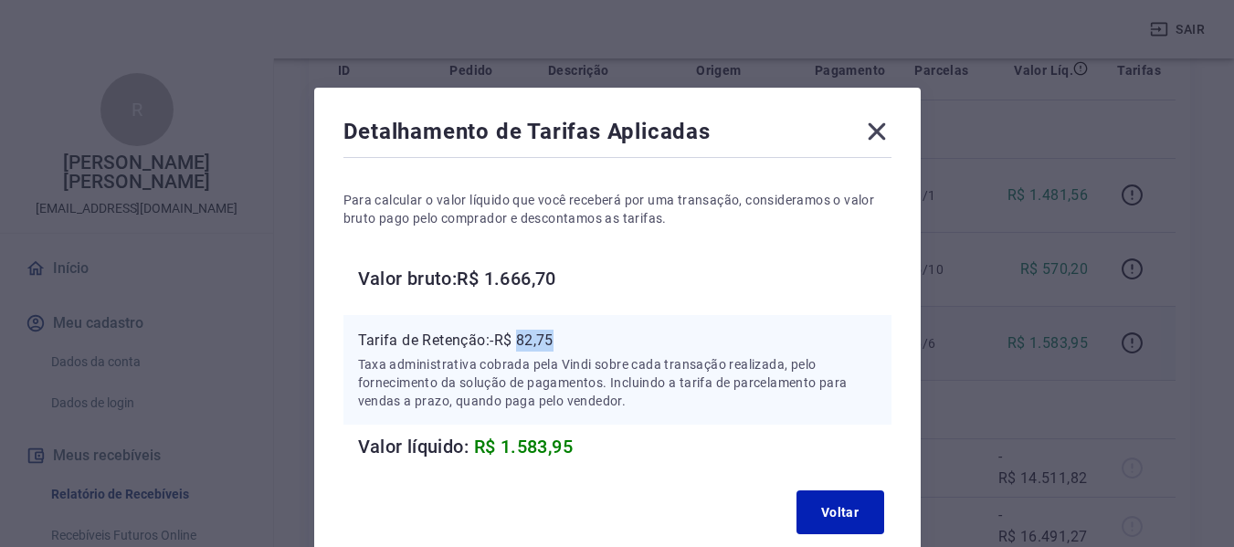
drag, startPoint x: 520, startPoint y: 340, endPoint x: 589, endPoint y: 343, distance: 68.6
click at [589, 343] on p "Tarifa de Retenção: -R$ 82,75" at bounding box center [617, 341] width 519 height 22
click at [886, 135] on icon at bounding box center [876, 131] width 29 height 29
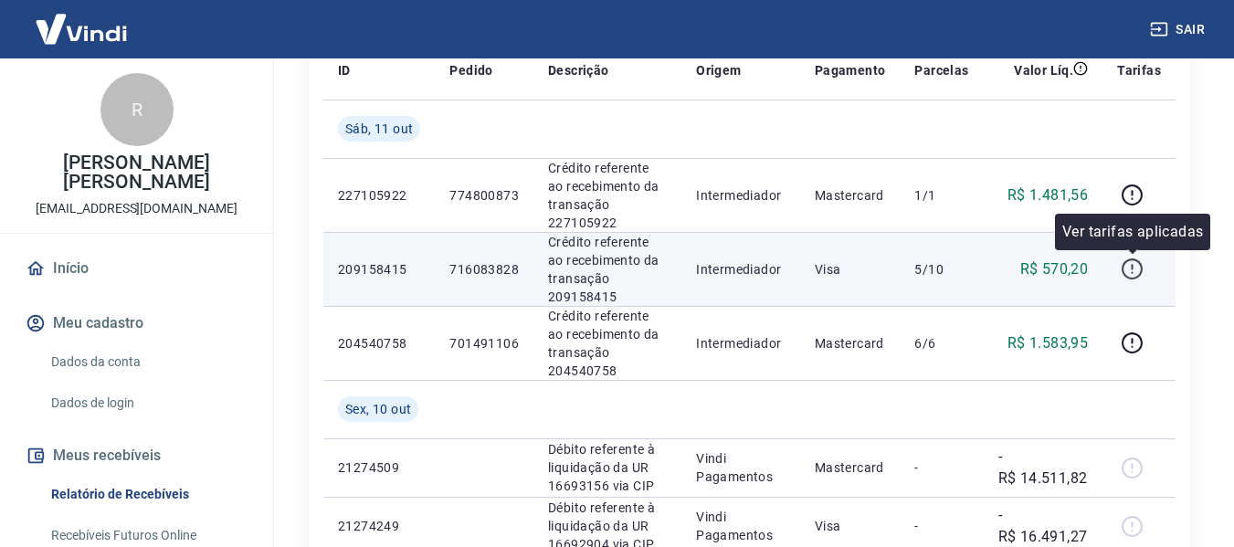
click at [1123, 275] on icon "button" at bounding box center [1131, 268] width 23 height 23
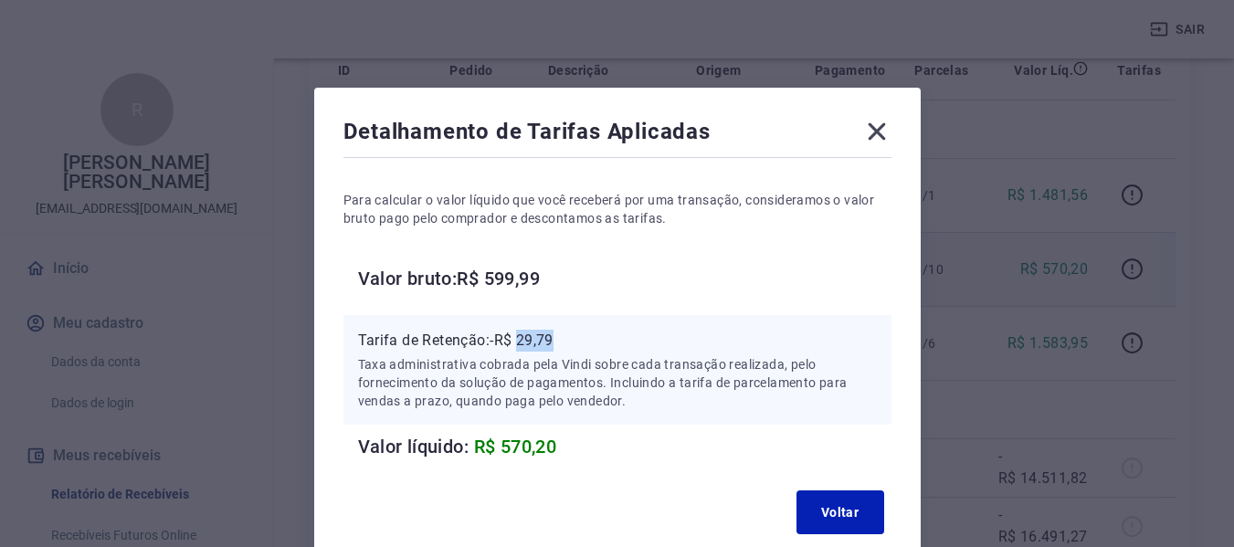
drag, startPoint x: 524, startPoint y: 341, endPoint x: 567, endPoint y: 341, distance: 42.9
click at [567, 341] on p "Tarifa de Retenção: -R$ 29,79" at bounding box center [617, 341] width 519 height 22
click at [879, 135] on icon at bounding box center [875, 131] width 17 height 17
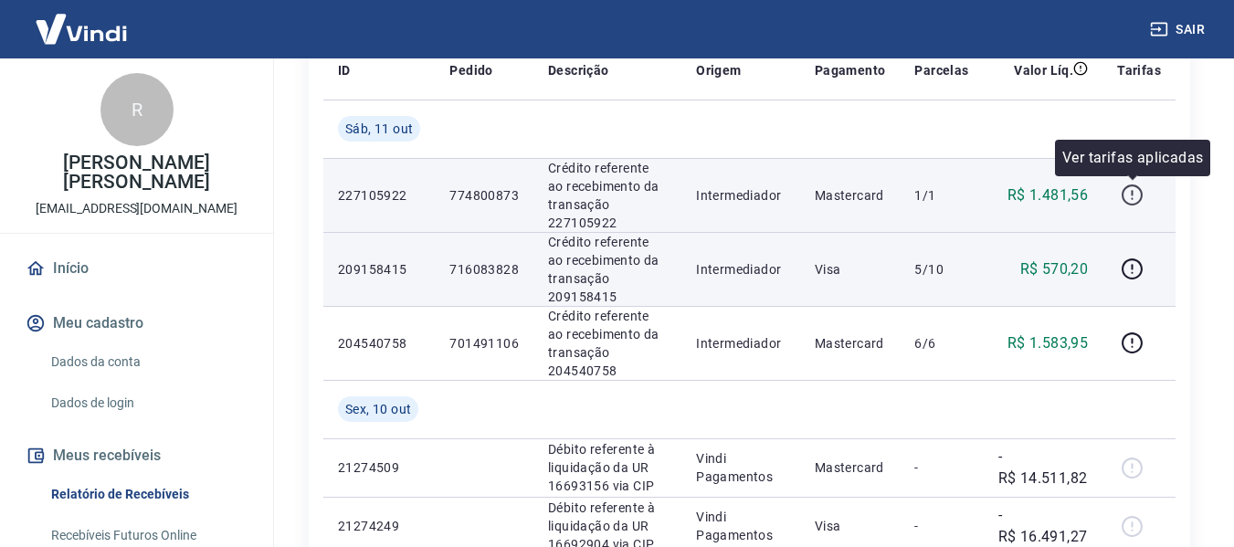
click at [1136, 196] on icon "button" at bounding box center [1131, 195] width 23 height 23
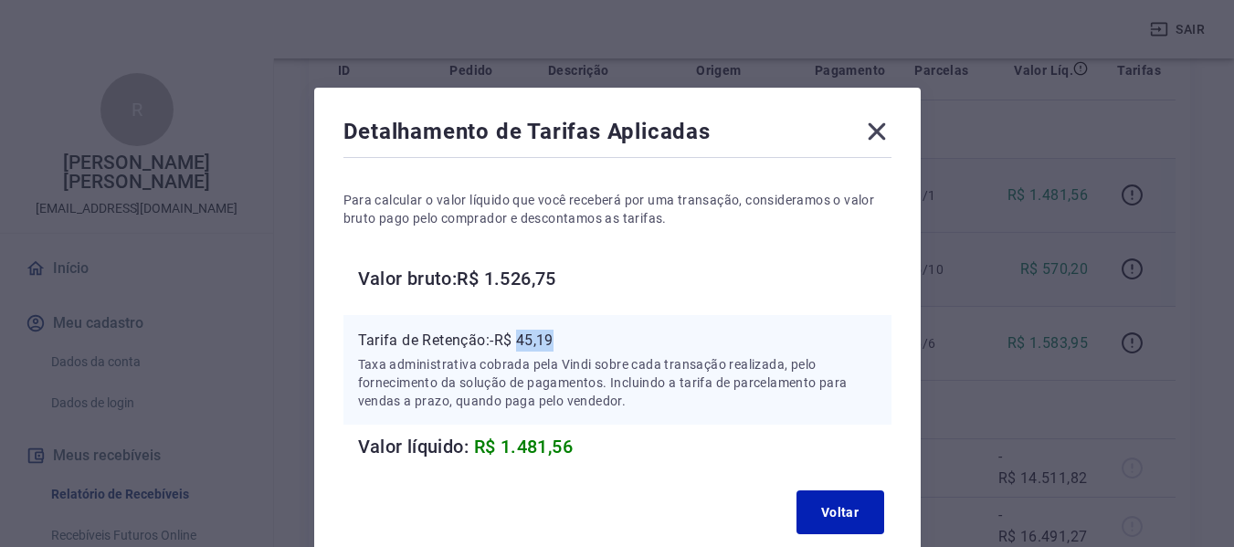
drag, startPoint x: 520, startPoint y: 336, endPoint x: 563, endPoint y: 338, distance: 43.0
click at [563, 338] on p "Tarifa de Retenção: -R$ 45,19" at bounding box center [617, 341] width 519 height 22
click at [890, 134] on icon at bounding box center [876, 131] width 29 height 29
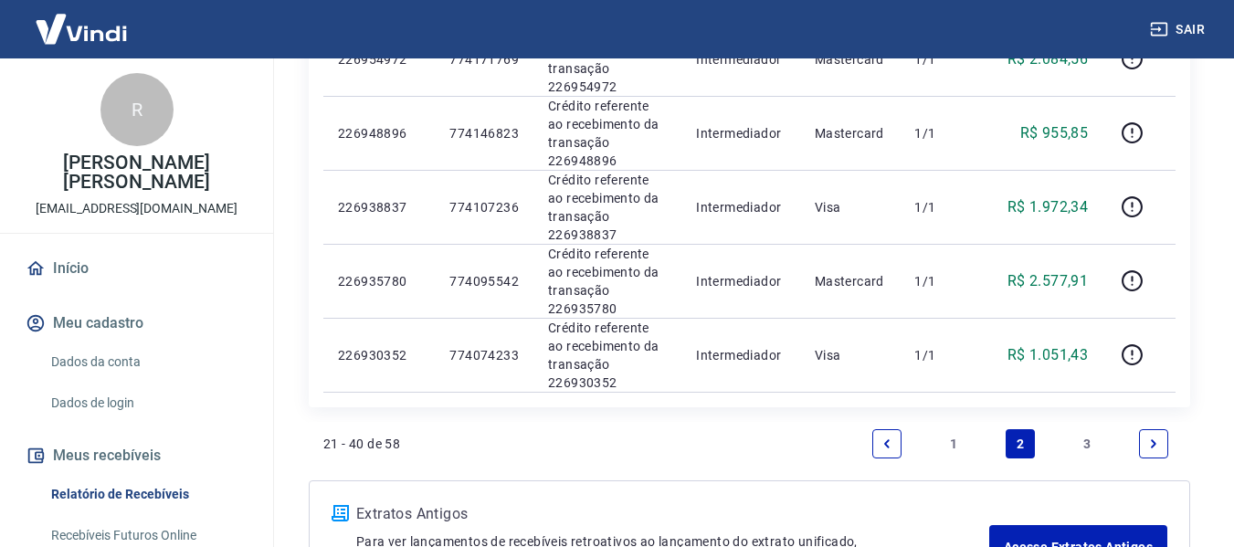
scroll to position [1692, 0]
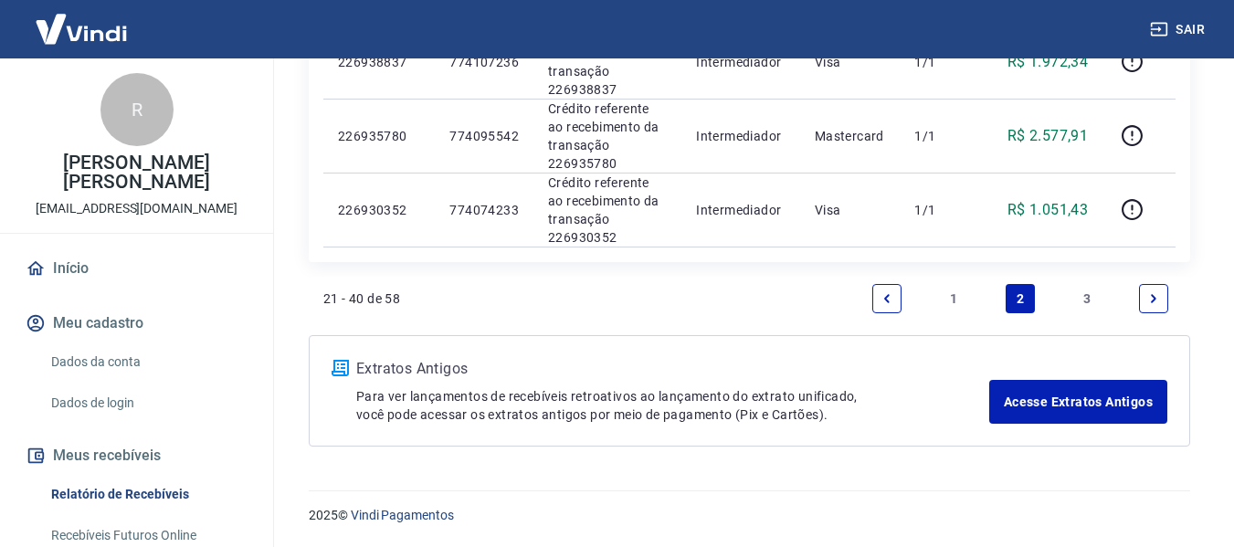
drag, startPoint x: 951, startPoint y: 296, endPoint x: 935, endPoint y: 347, distance: 53.7
click at [951, 296] on link "1" at bounding box center [953, 298] width 29 height 29
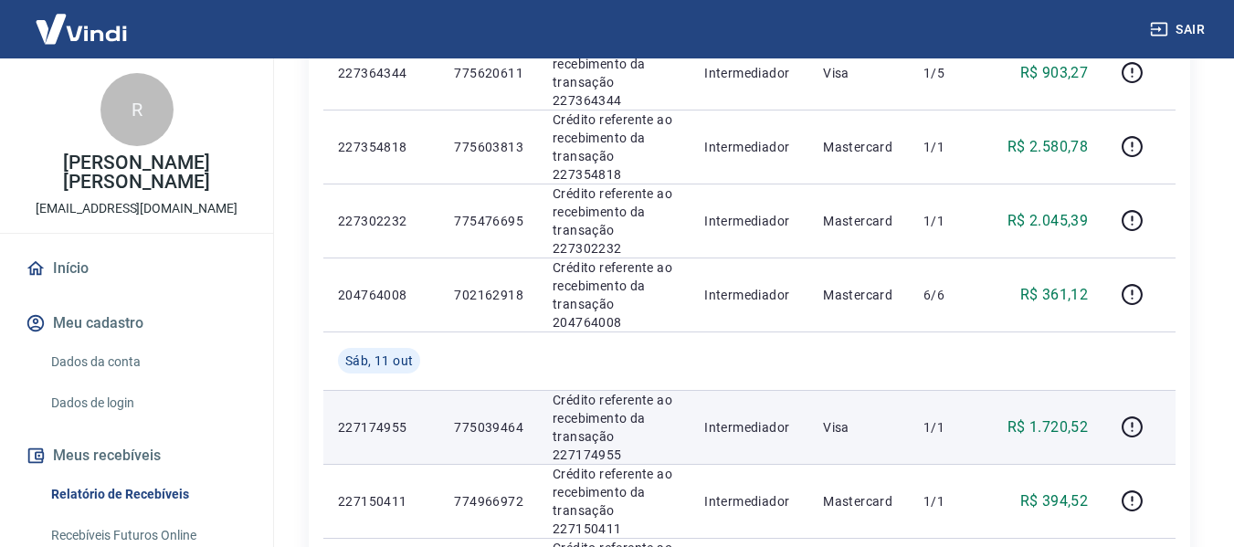
scroll to position [1490, 0]
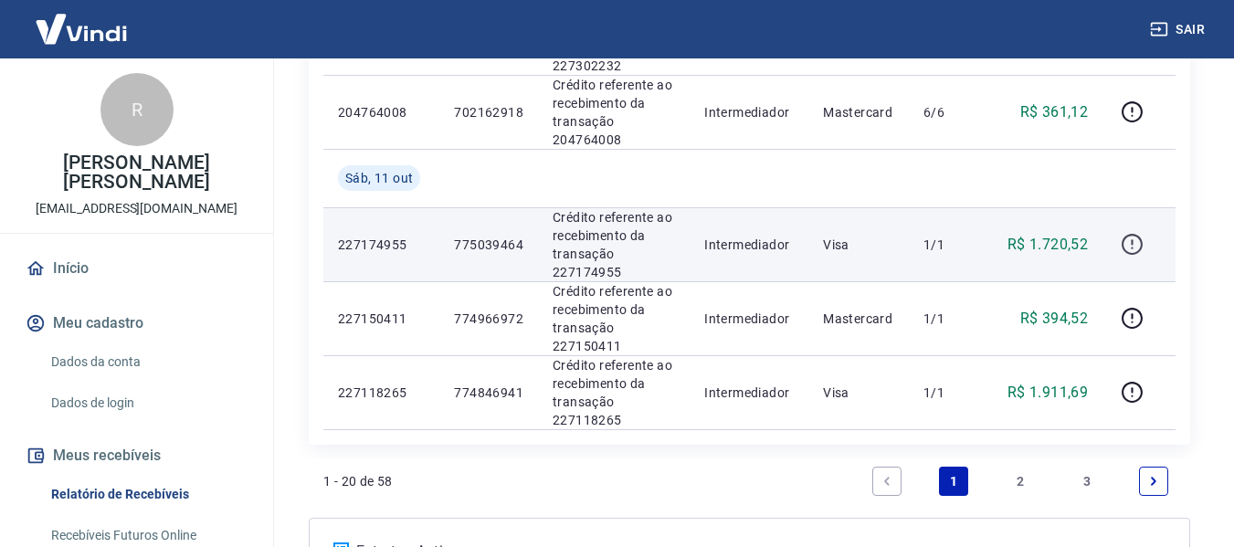
click at [1135, 238] on icon "button" at bounding box center [1131, 244] width 23 height 23
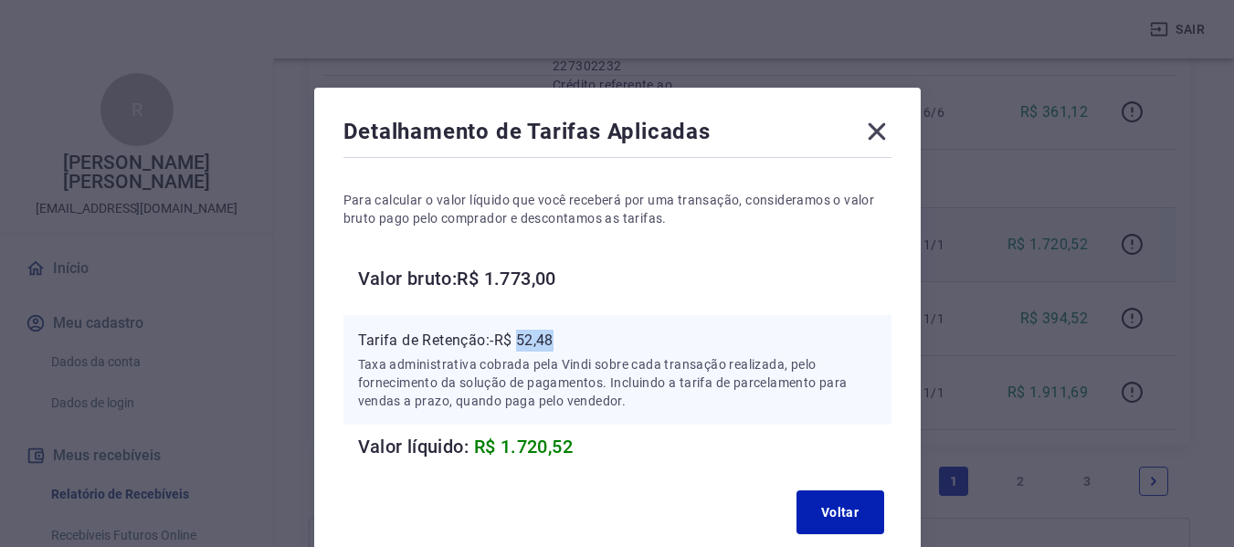
drag, startPoint x: 519, startPoint y: 338, endPoint x: 570, endPoint y: 338, distance: 51.1
click at [570, 338] on p "Tarifa de Retenção: -R$ 52,48" at bounding box center [617, 341] width 519 height 22
click at [883, 131] on icon at bounding box center [876, 131] width 29 height 29
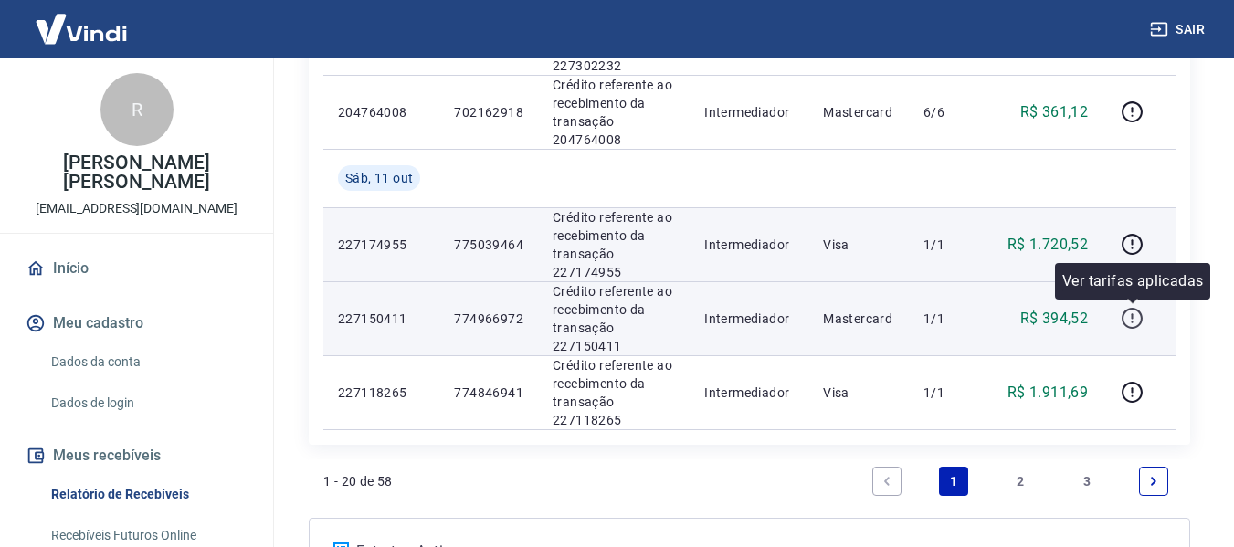
click at [1139, 324] on icon "button" at bounding box center [1131, 318] width 21 height 21
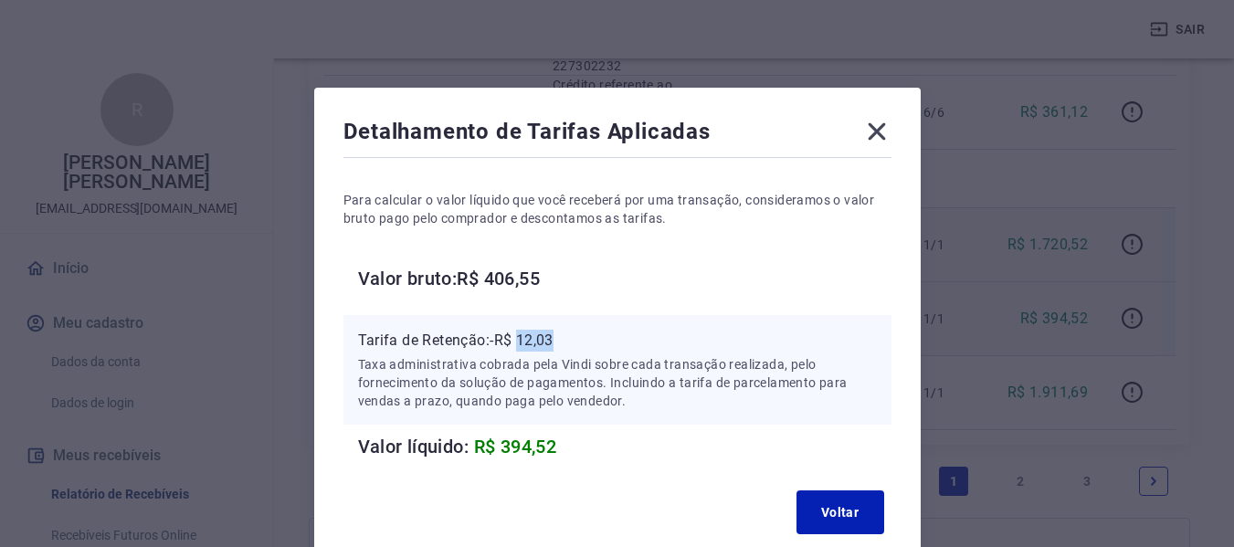
drag, startPoint x: 521, startPoint y: 343, endPoint x: 563, endPoint y: 344, distance: 42.0
click at [563, 344] on p "Tarifa de Retenção: -R$ 12,03" at bounding box center [617, 341] width 519 height 22
click at [872, 140] on icon at bounding box center [876, 131] width 29 height 29
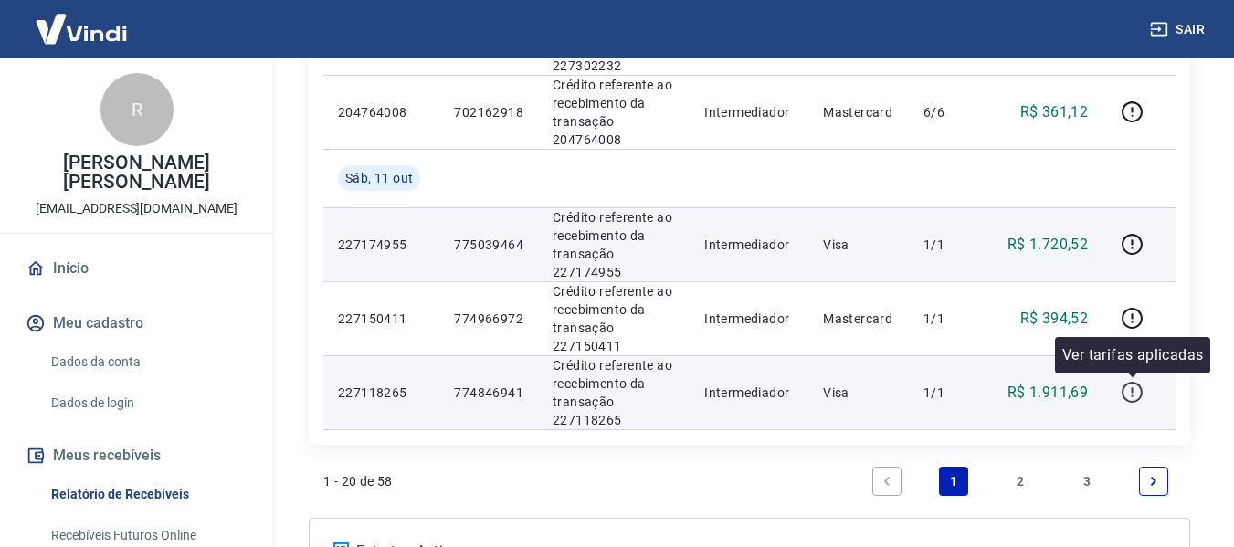
click at [1142, 389] on icon "button" at bounding box center [1131, 392] width 21 height 21
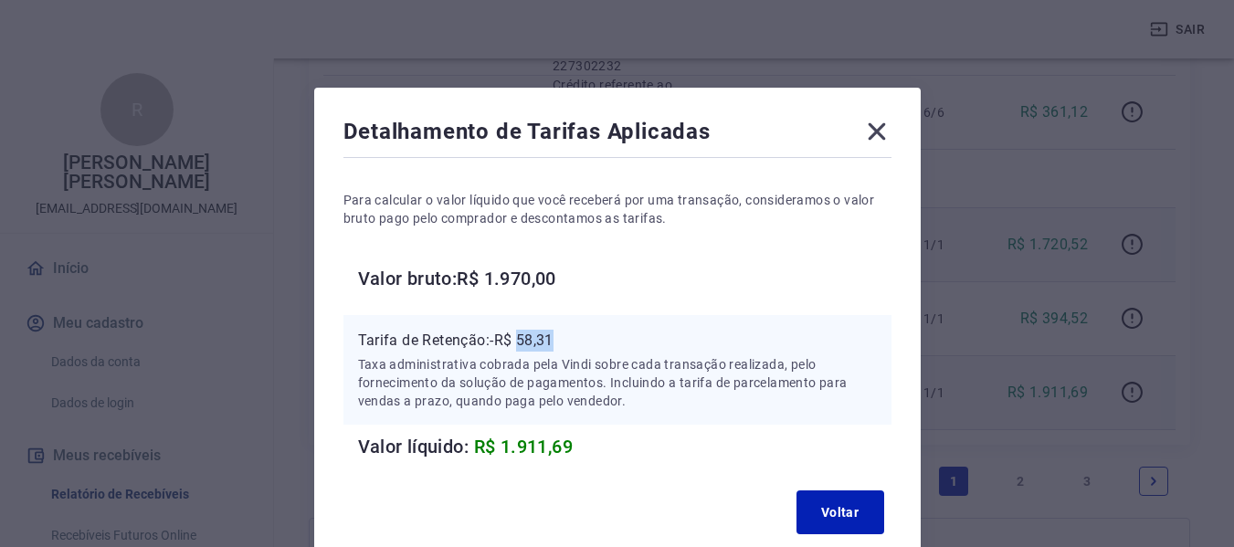
drag, startPoint x: 522, startPoint y: 335, endPoint x: 565, endPoint y: 341, distance: 43.3
click at [565, 340] on p "Tarifa de Retenção: -R$ 58,31" at bounding box center [617, 341] width 519 height 22
click at [871, 135] on icon at bounding box center [875, 131] width 17 height 17
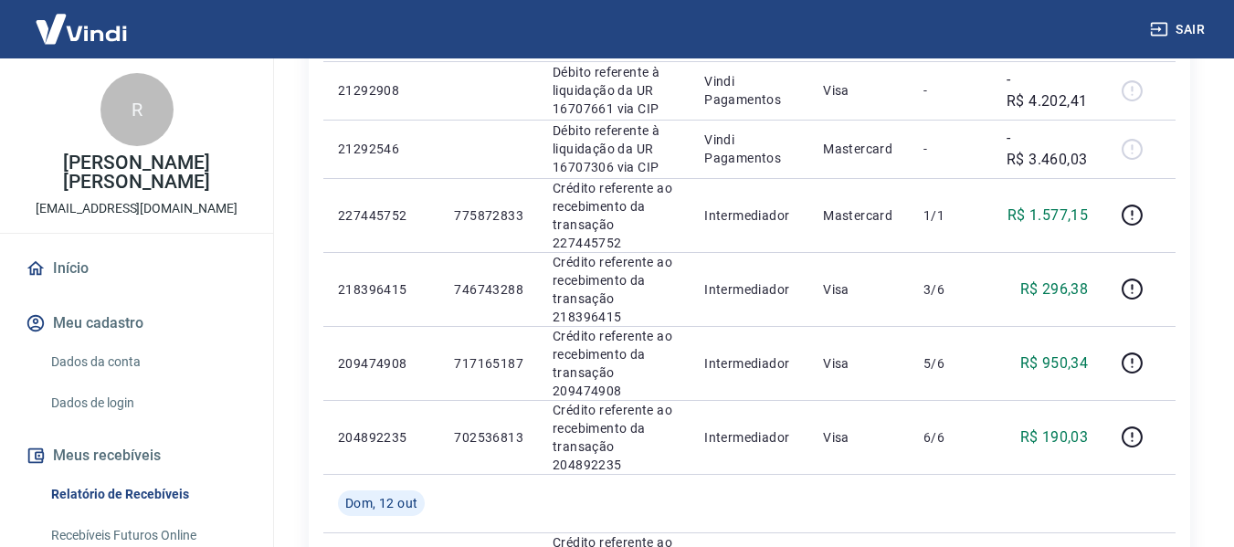
scroll to position [0, 0]
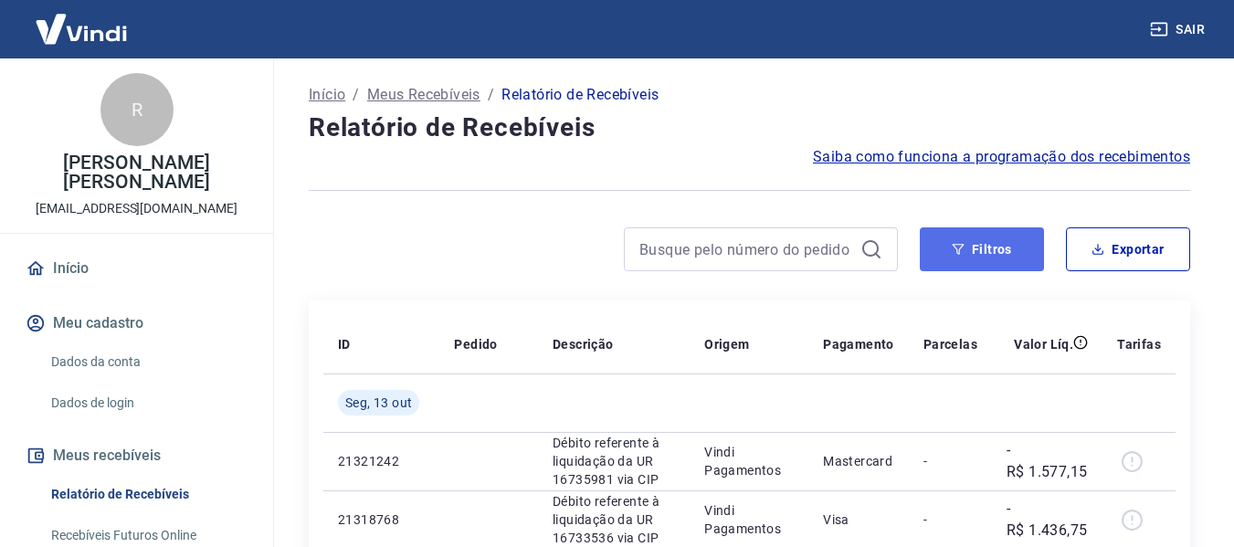
click at [974, 260] on button "Filtros" at bounding box center [981, 249] width 124 height 44
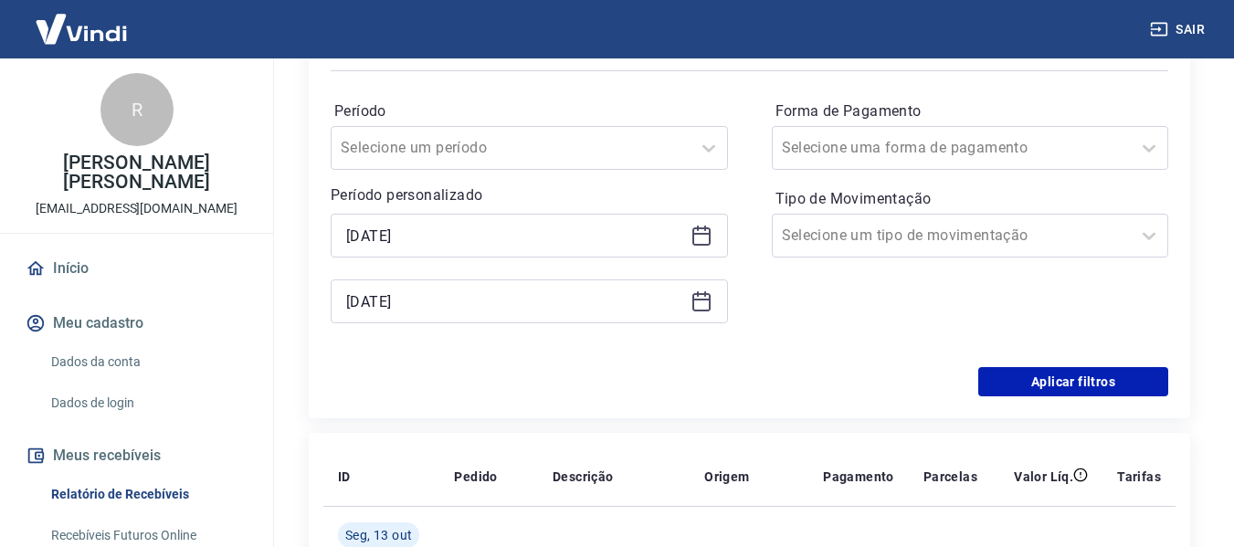
scroll to position [274, 0]
click at [706, 235] on icon at bounding box center [701, 235] width 22 height 22
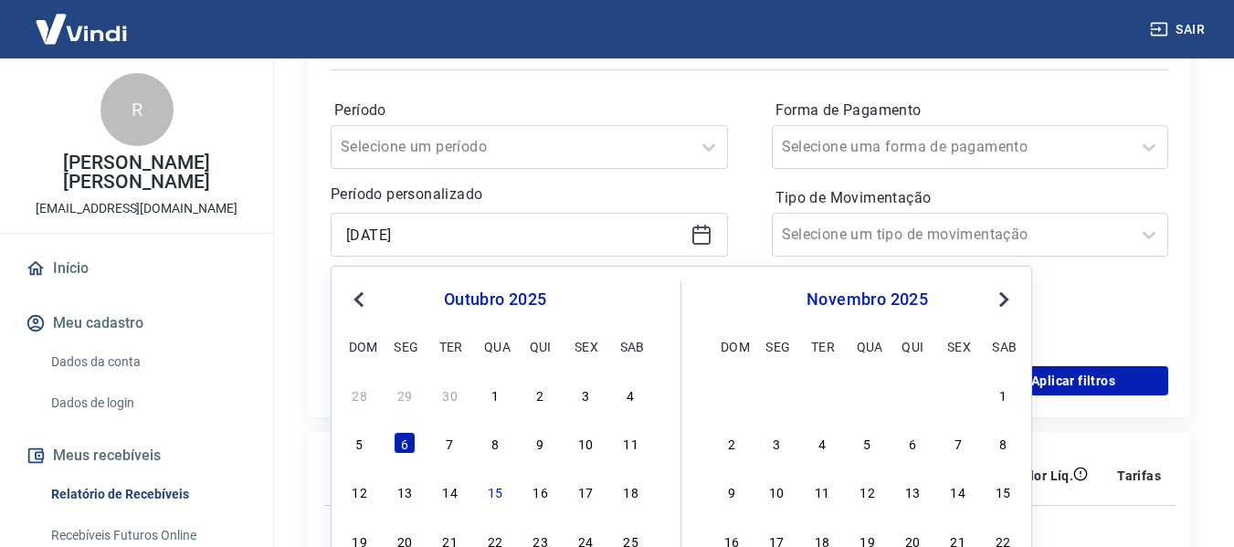
click at [532, 176] on div "Período Selecione um período Período personalizado [DATE] Previous Month Next M…" at bounding box center [529, 220] width 397 height 248
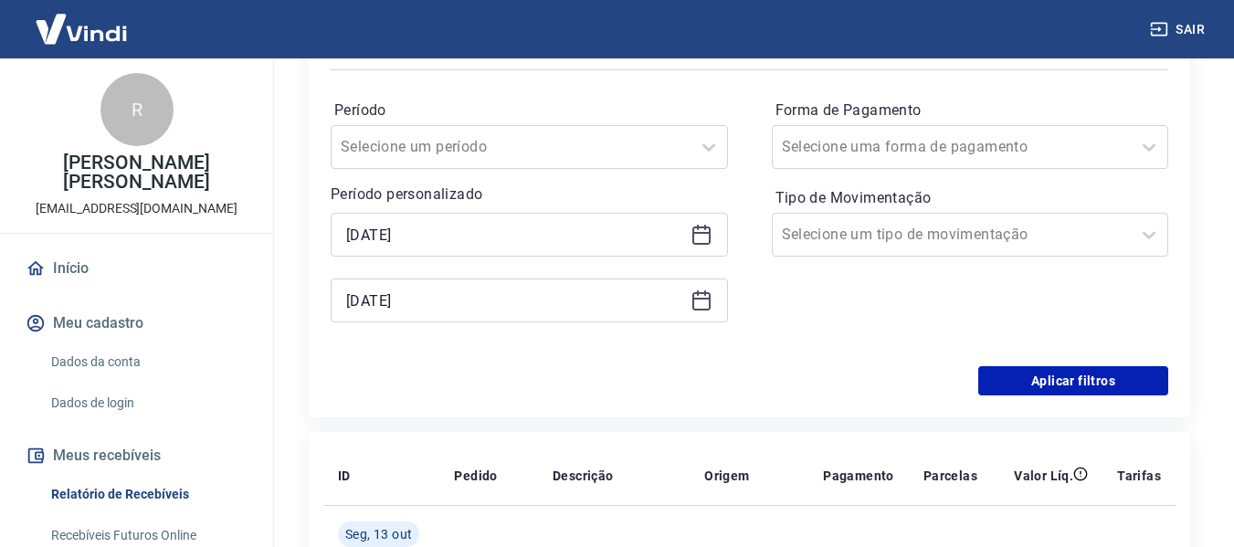
click at [690, 302] on icon at bounding box center [701, 300] width 22 height 22
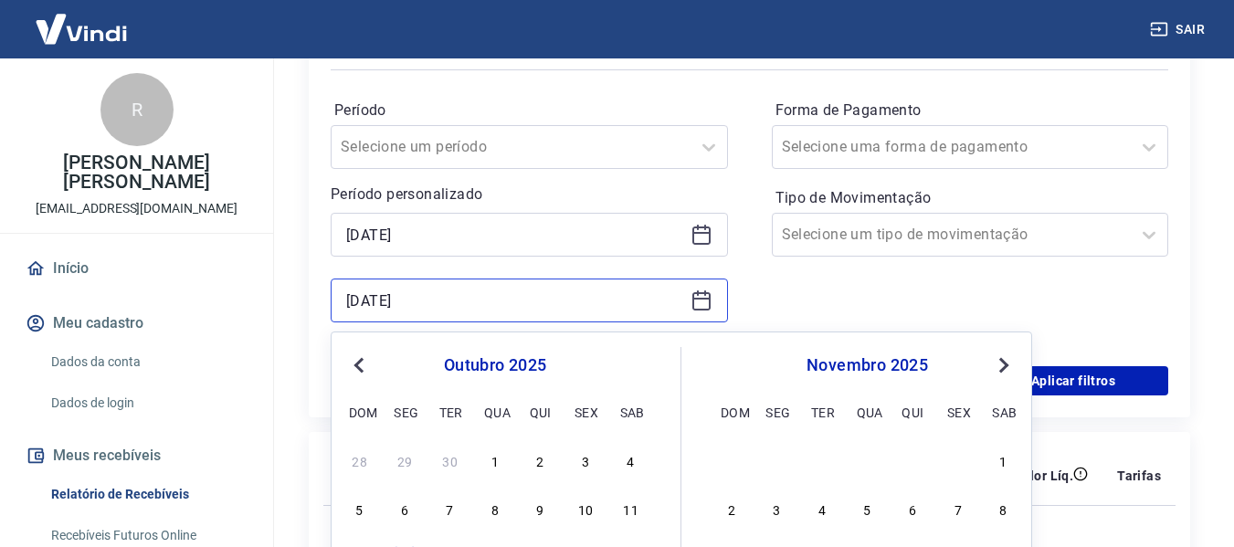
scroll to position [457, 0]
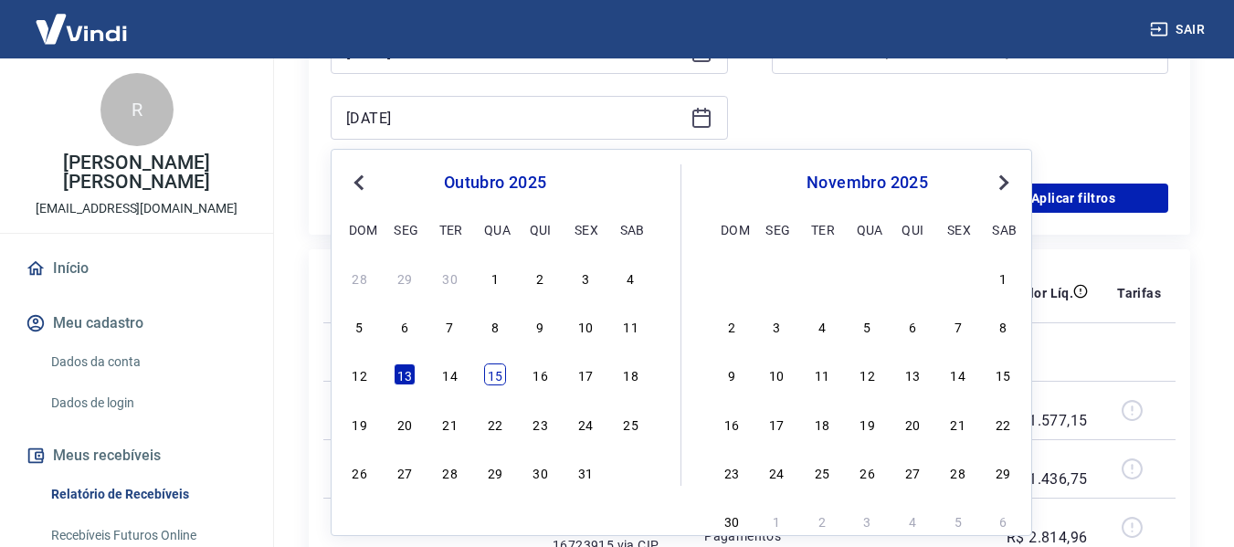
click at [506, 373] on div "12 13 14 15 16 17 18" at bounding box center [495, 375] width 298 height 26
click at [501, 373] on div "15" at bounding box center [495, 374] width 22 height 22
click at [501, 373] on td at bounding box center [488, 351] width 99 height 58
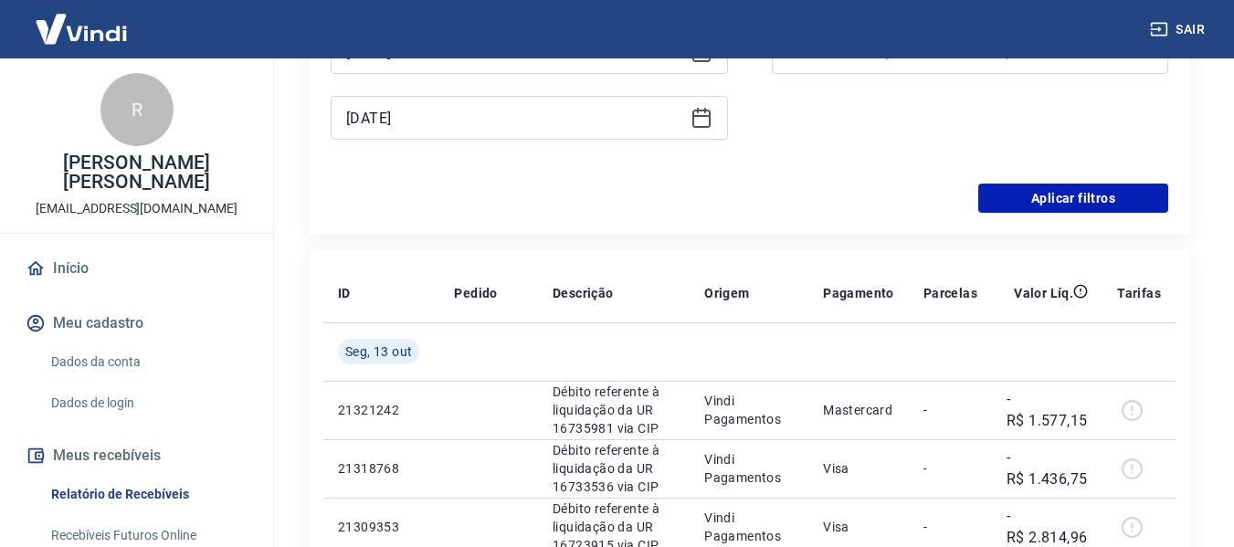
type input "[DATE]"
click at [1013, 191] on button "Aplicar filtros" at bounding box center [1073, 198] width 190 height 29
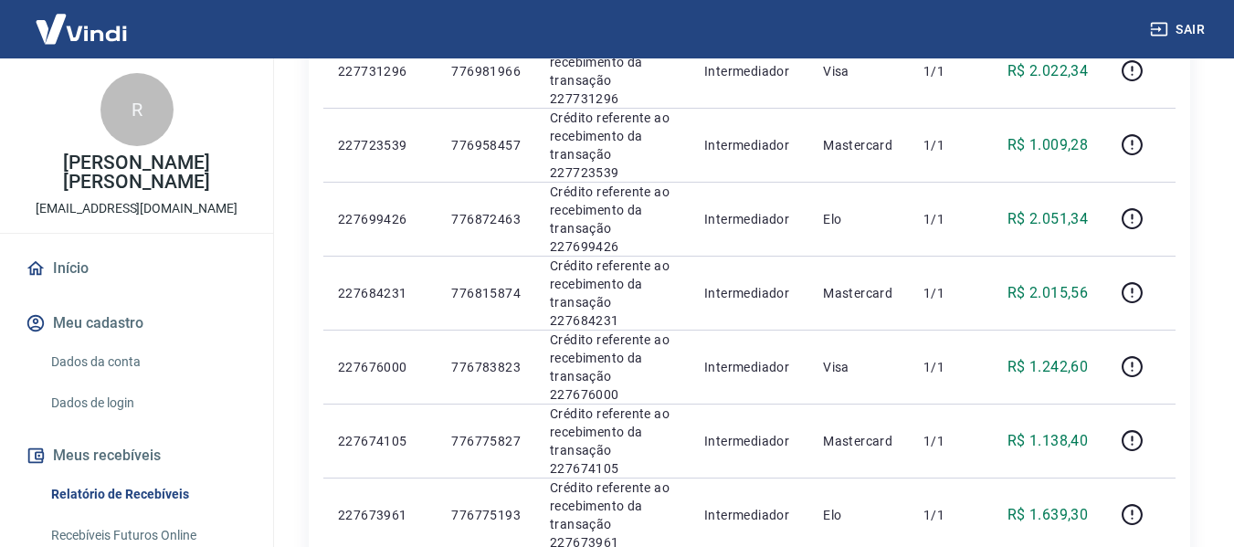
scroll to position [822, 0]
